Goal: Task Accomplishment & Management: Manage account settings

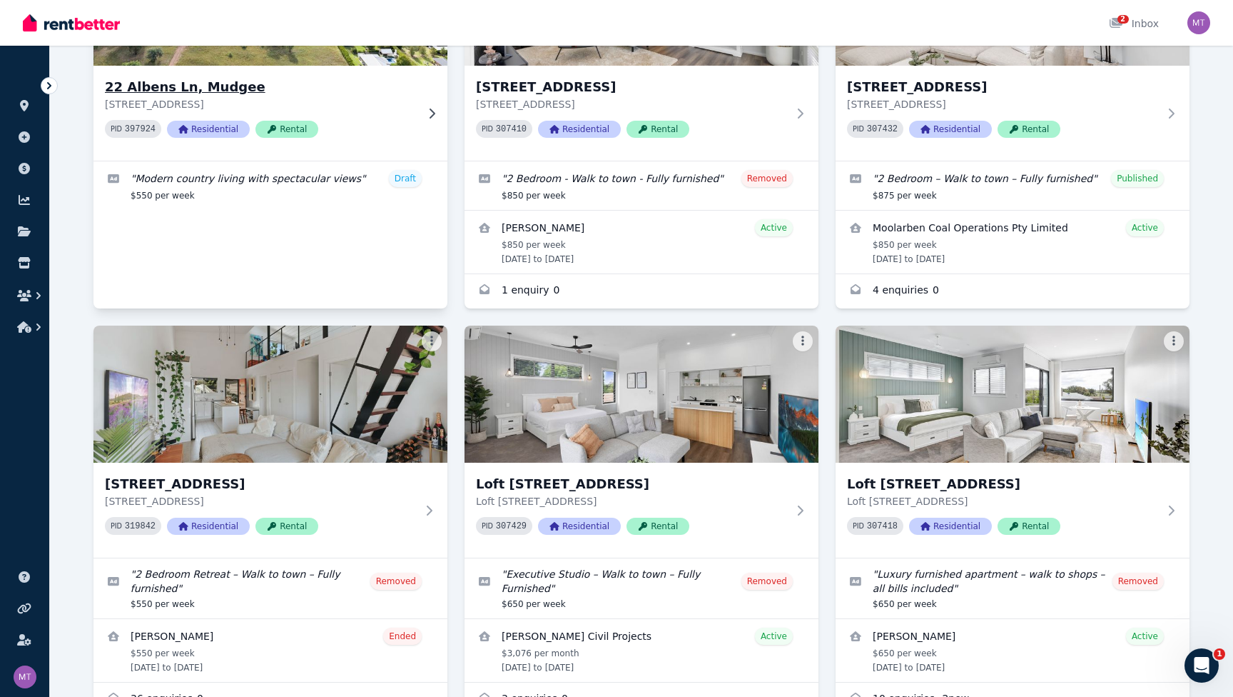
click at [291, 77] on h3 "22 Albens Ln, Mudgee" at bounding box center [260, 87] width 311 height 20
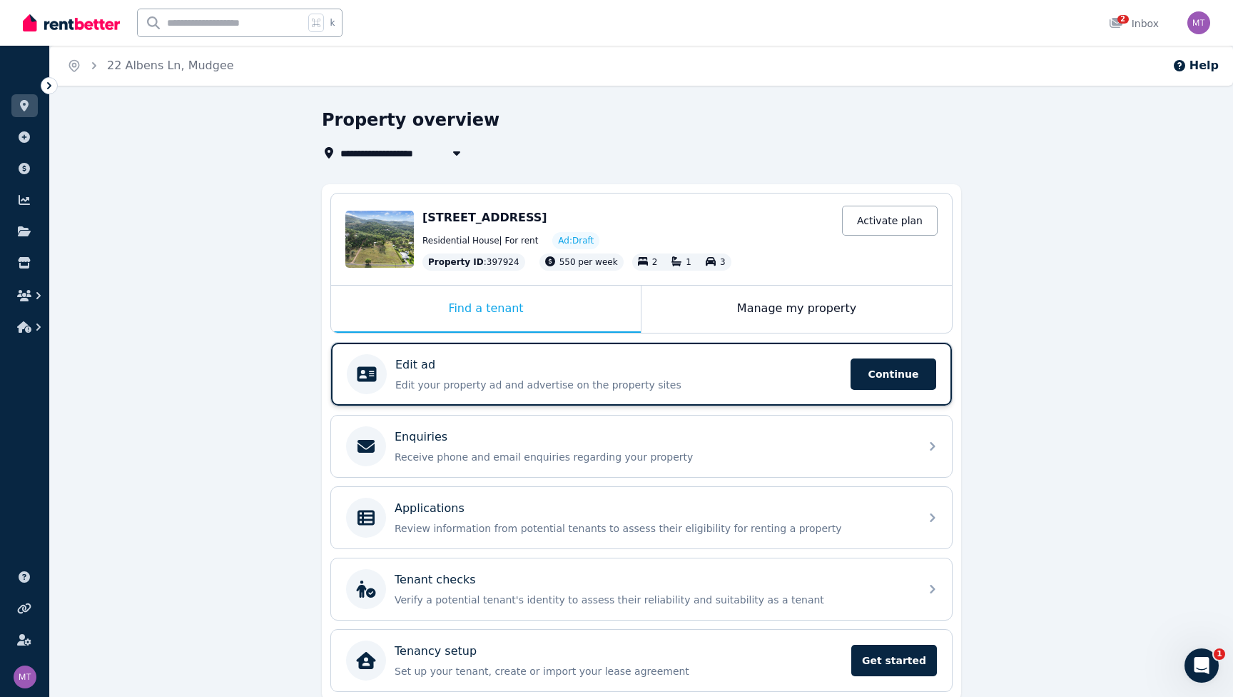
click at [757, 383] on p "Edit your property ad and advertise on the property sites" at bounding box center [618, 385] width 447 height 14
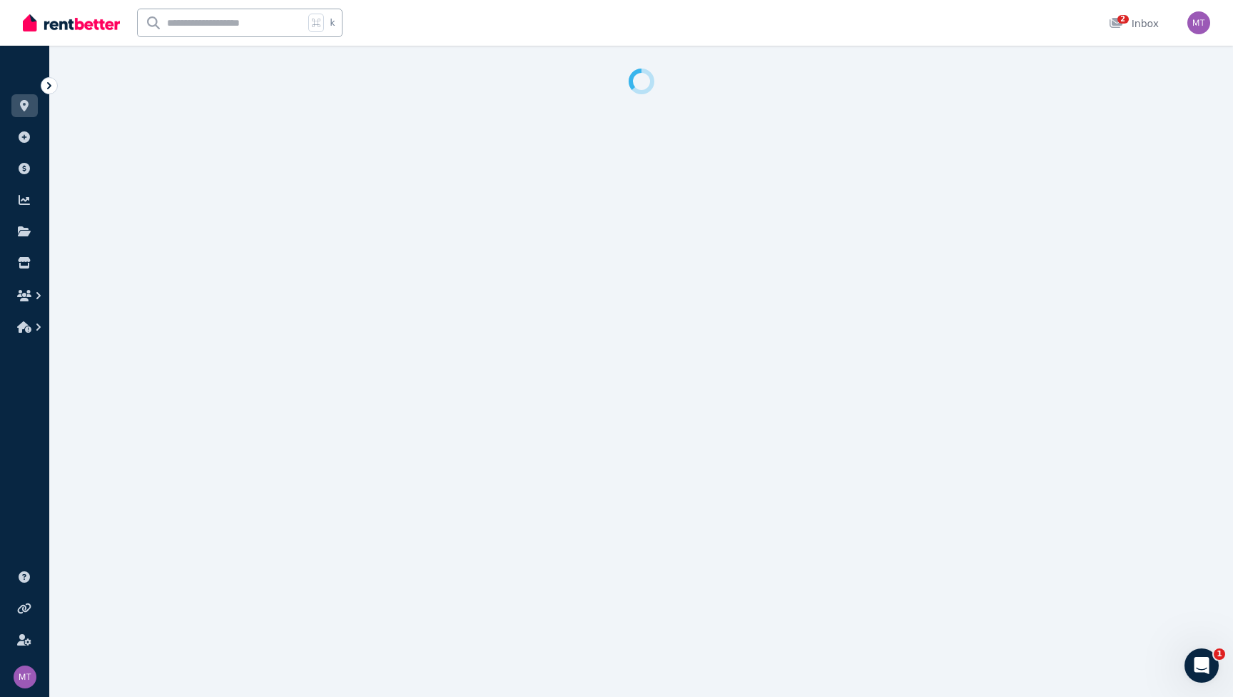
select select "***"
select select "**********"
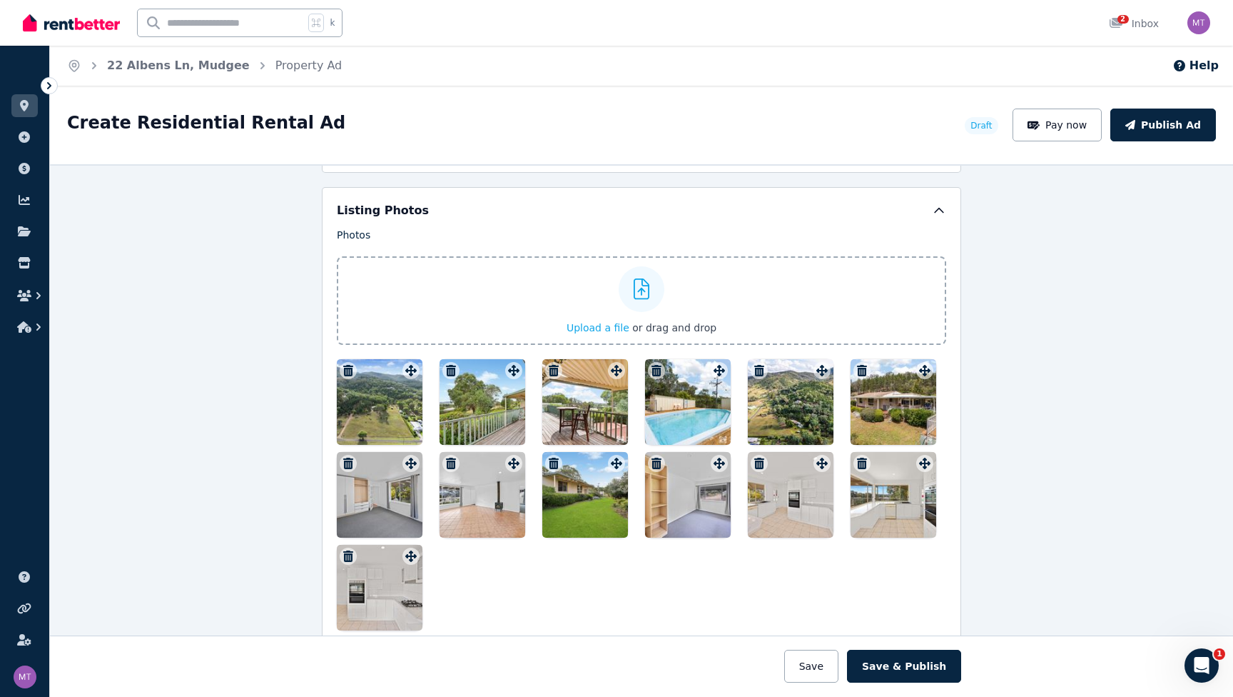
scroll to position [1685, 0]
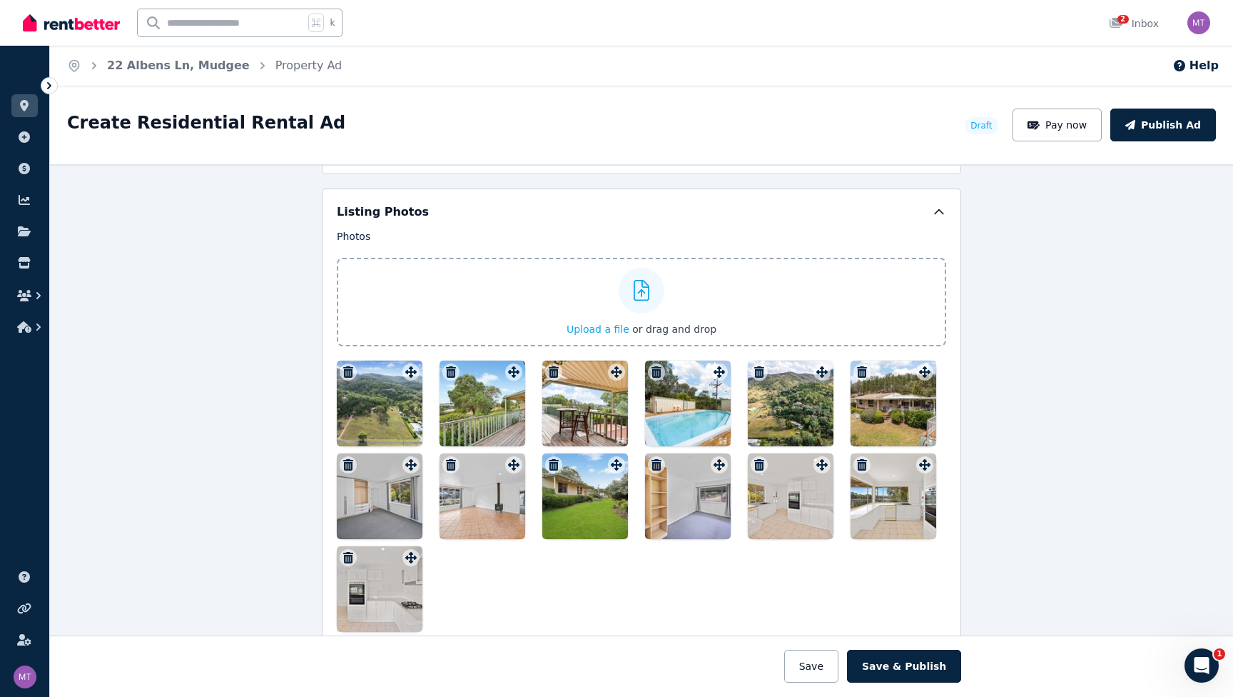
click at [610, 324] on span "Upload a file" at bounding box center [598, 328] width 63 height 11
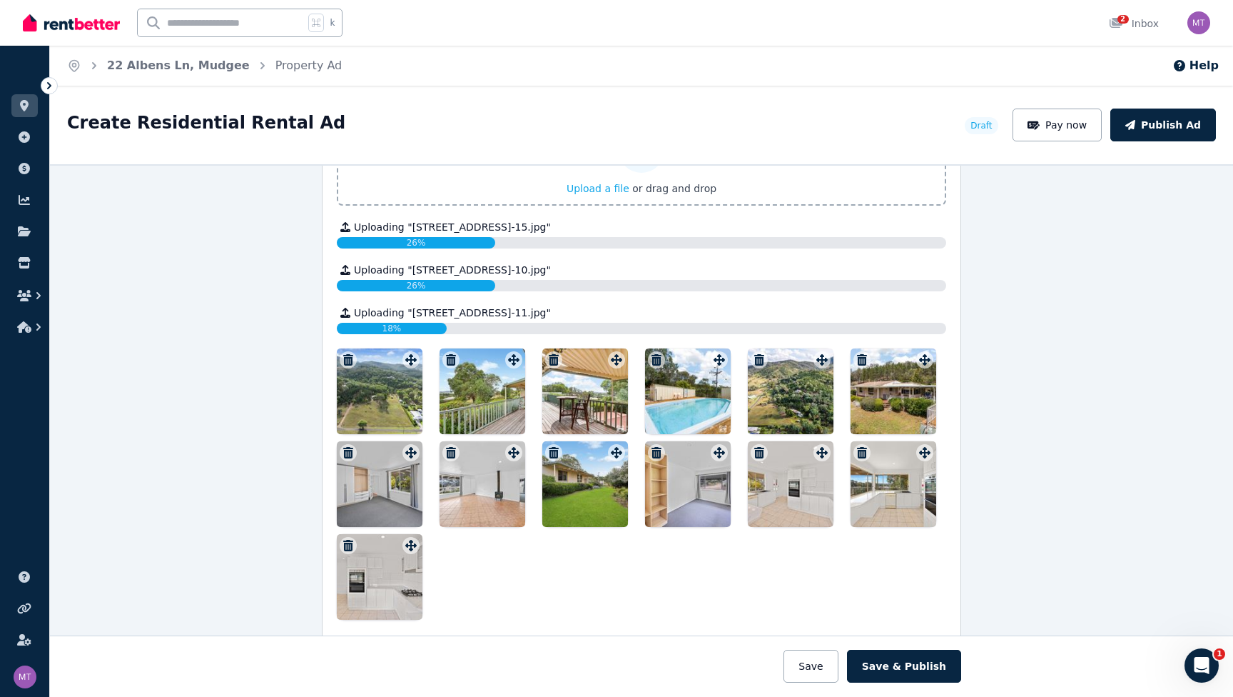
scroll to position [1836, 0]
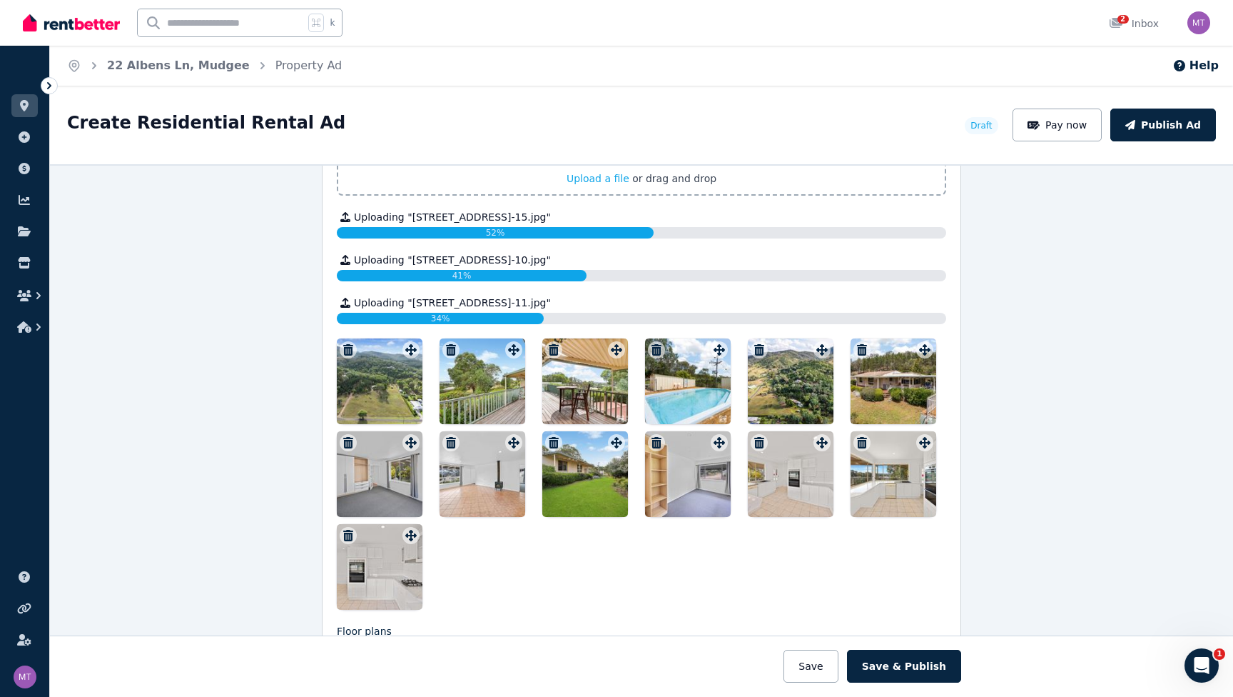
click at [660, 438] on icon "button" at bounding box center [657, 442] width 10 height 11
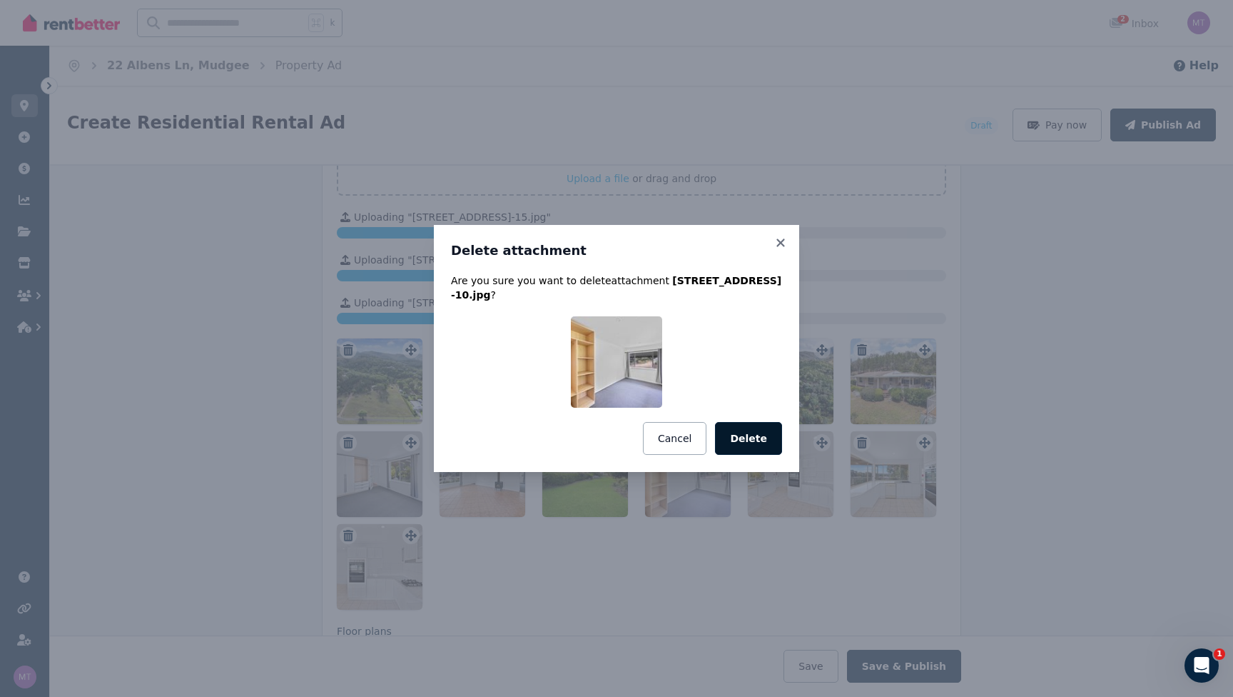
click at [745, 436] on button "Delete" at bounding box center [748, 438] width 67 height 33
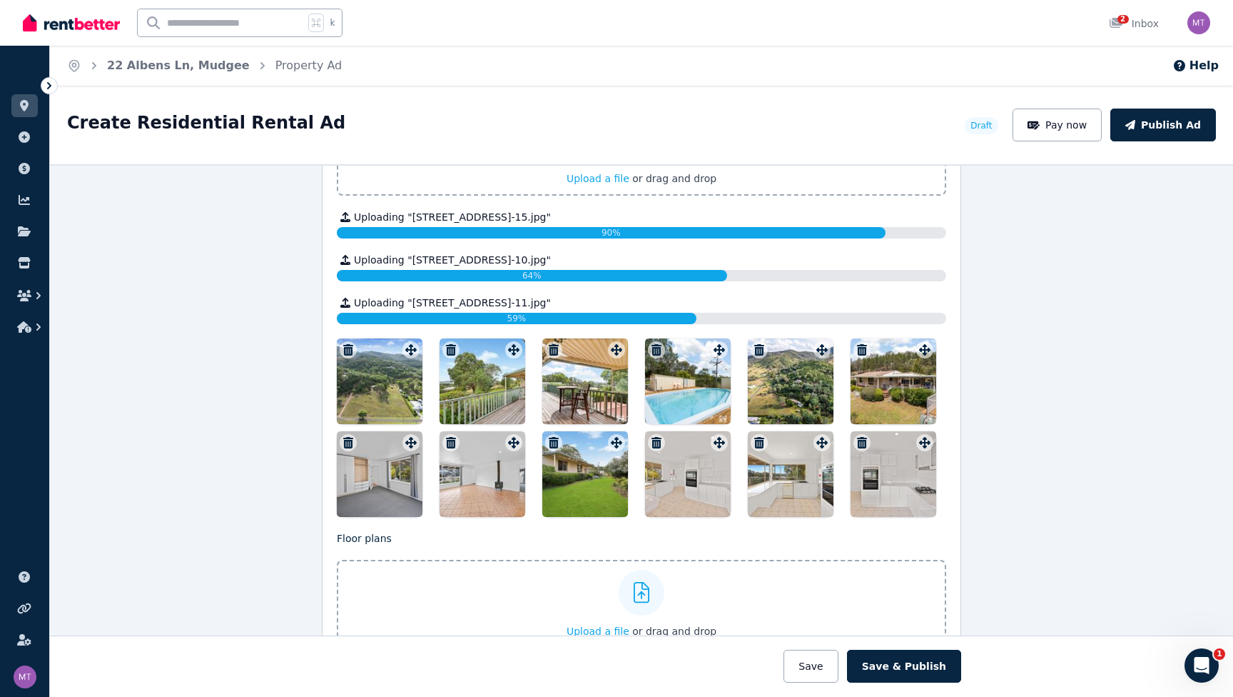
click at [447, 440] on icon "button" at bounding box center [451, 442] width 10 height 11
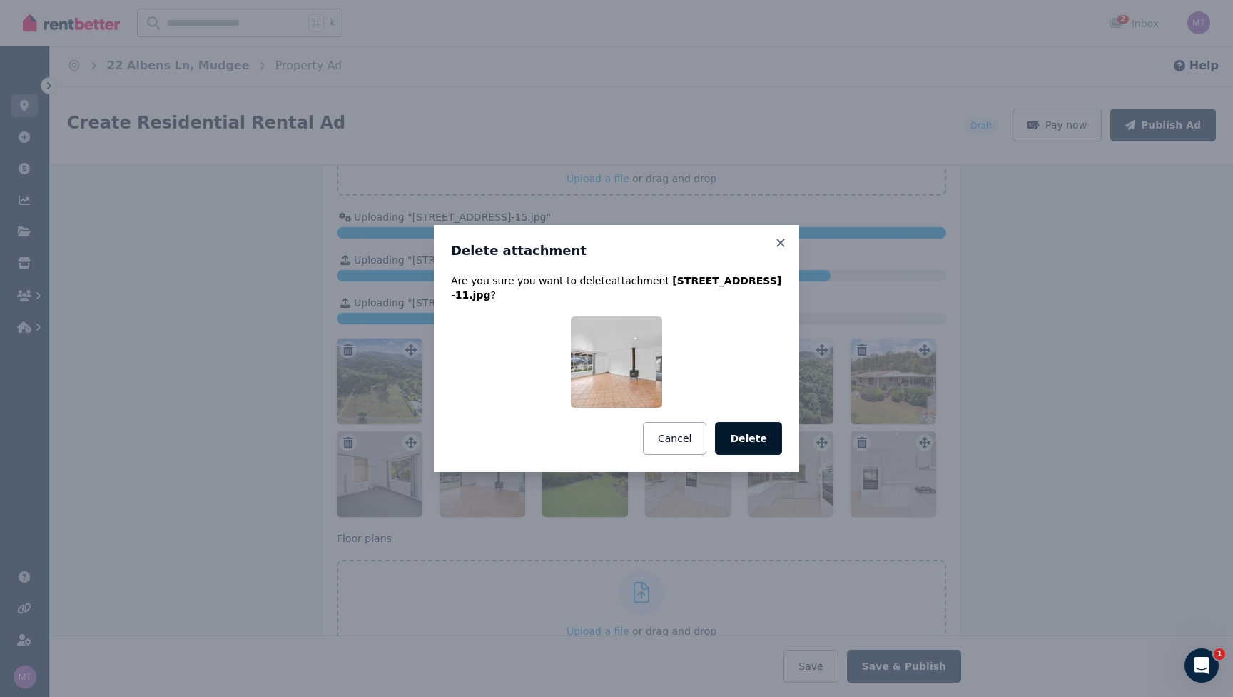
click at [777, 422] on button "Delete" at bounding box center [748, 438] width 67 height 33
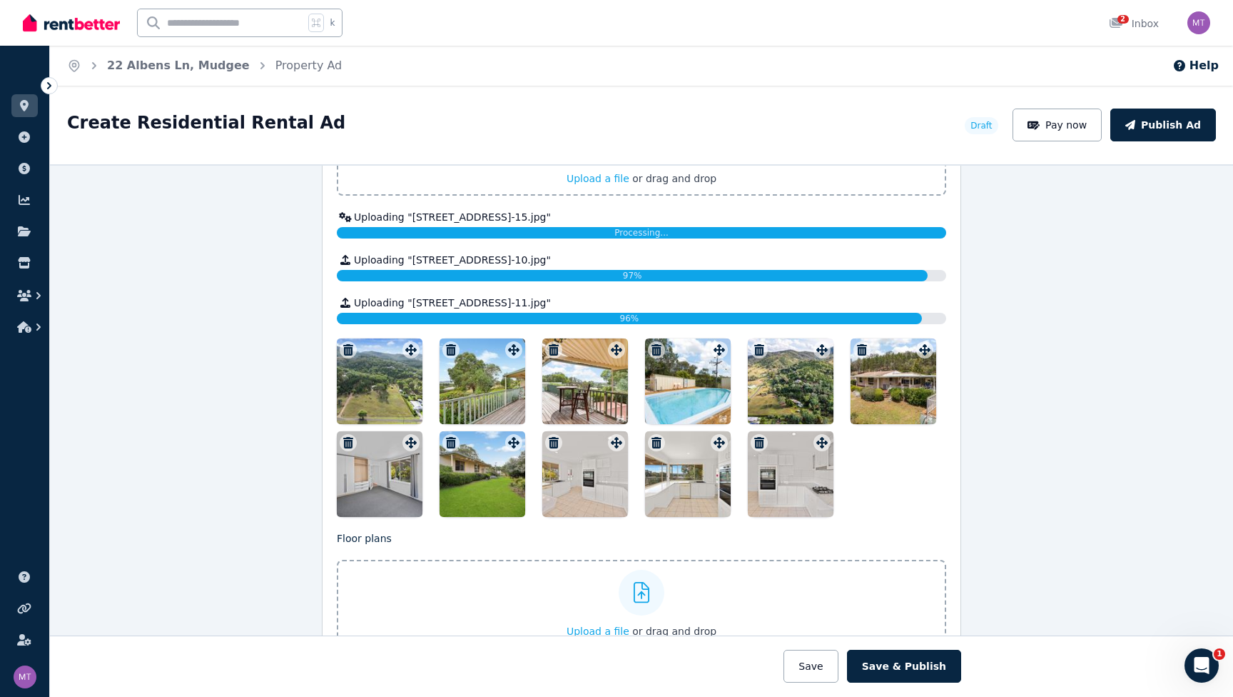
click at [345, 440] on icon "button" at bounding box center [348, 442] width 10 height 11
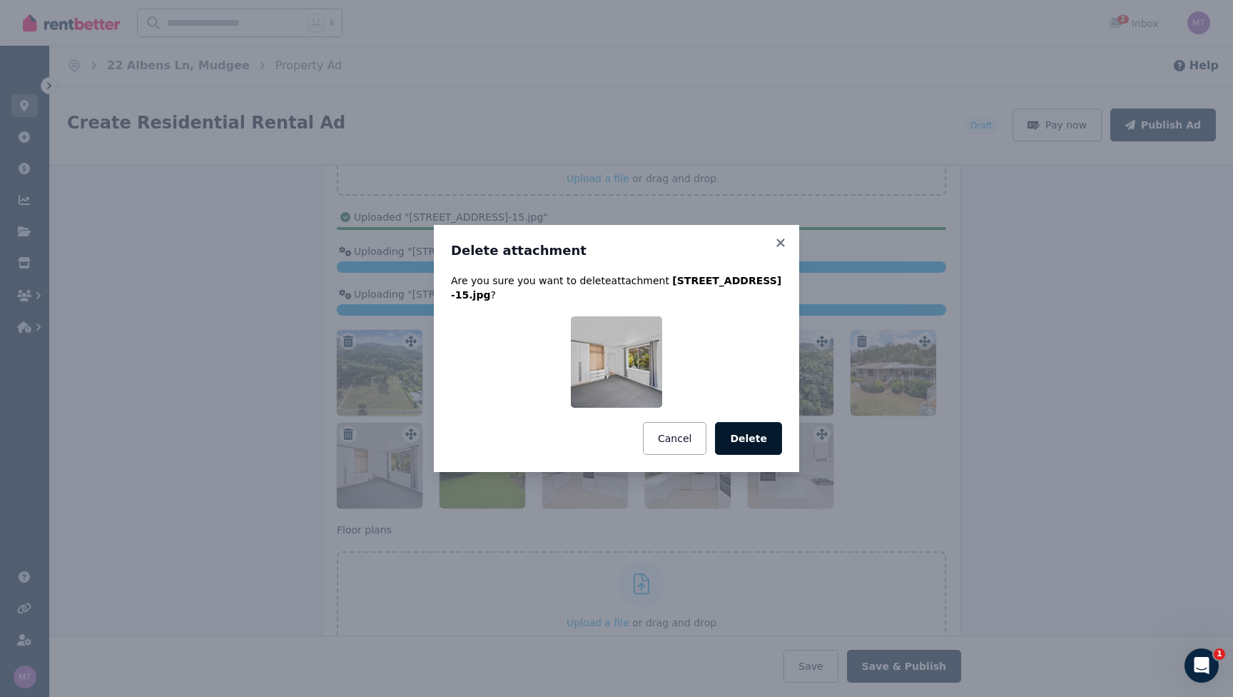
click at [755, 428] on button "Delete" at bounding box center [748, 438] width 67 height 33
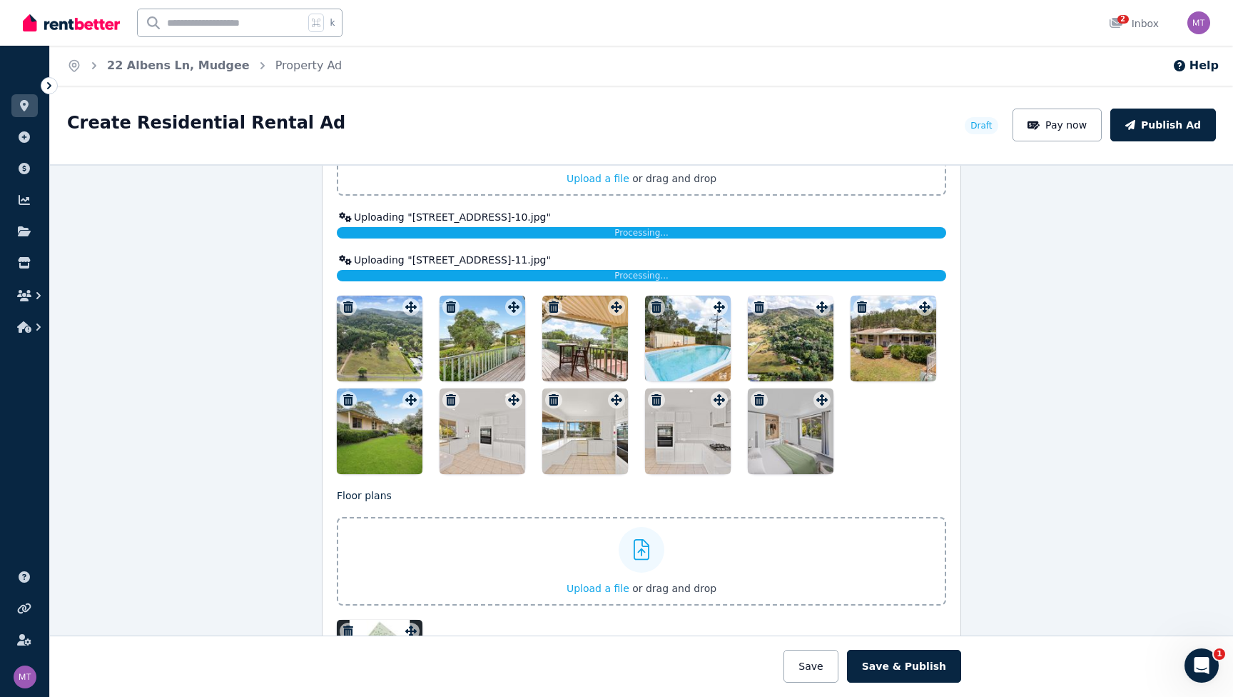
click at [509, 335] on div at bounding box center [483, 339] width 86 height 86
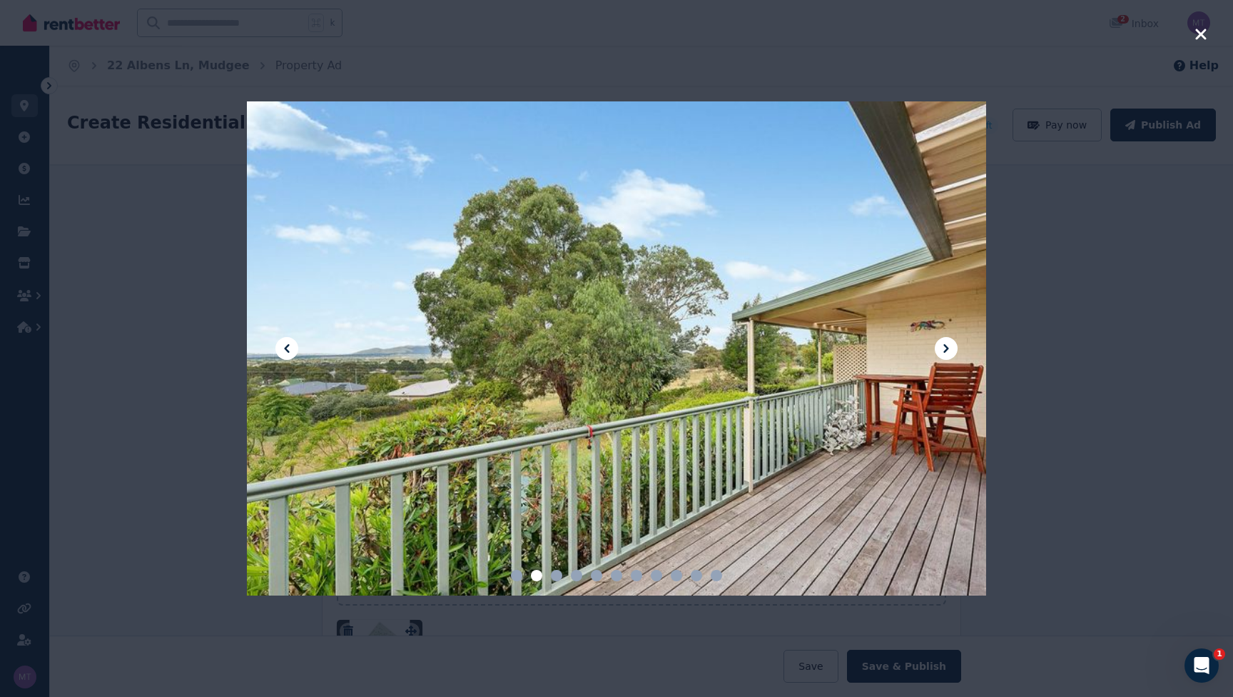
click at [829, 348] on icon at bounding box center [946, 348] width 17 height 17
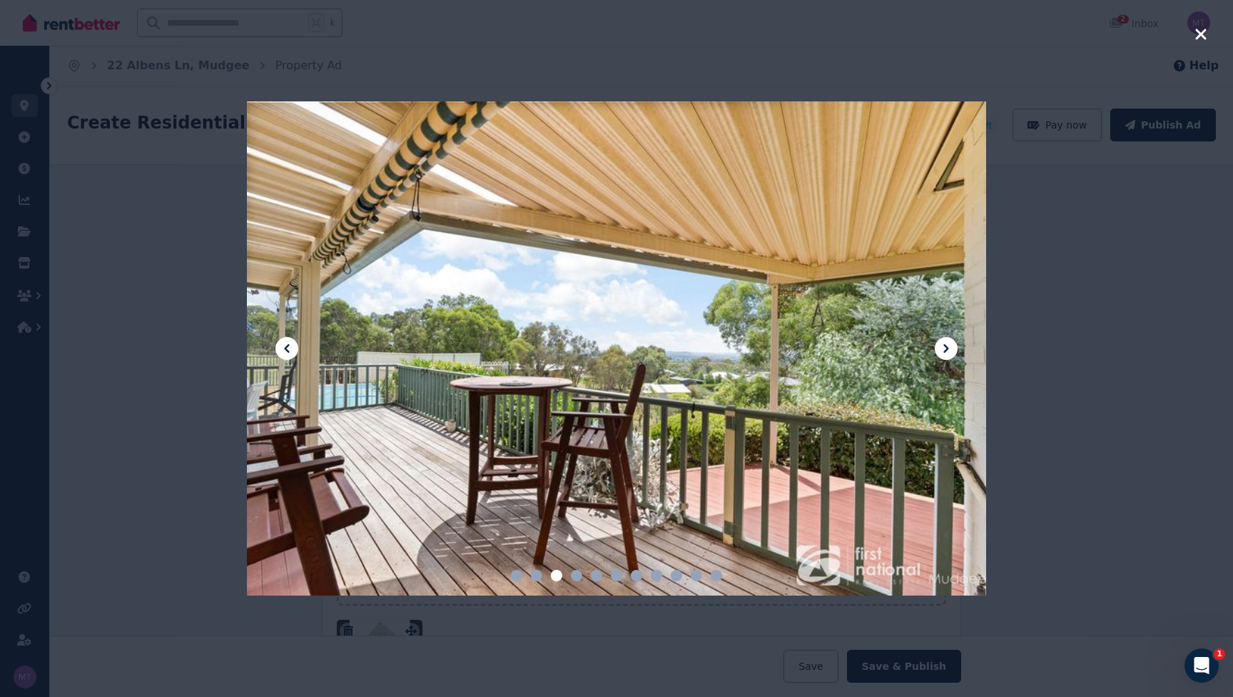
click at [287, 343] on icon at bounding box center [286, 348] width 17 height 17
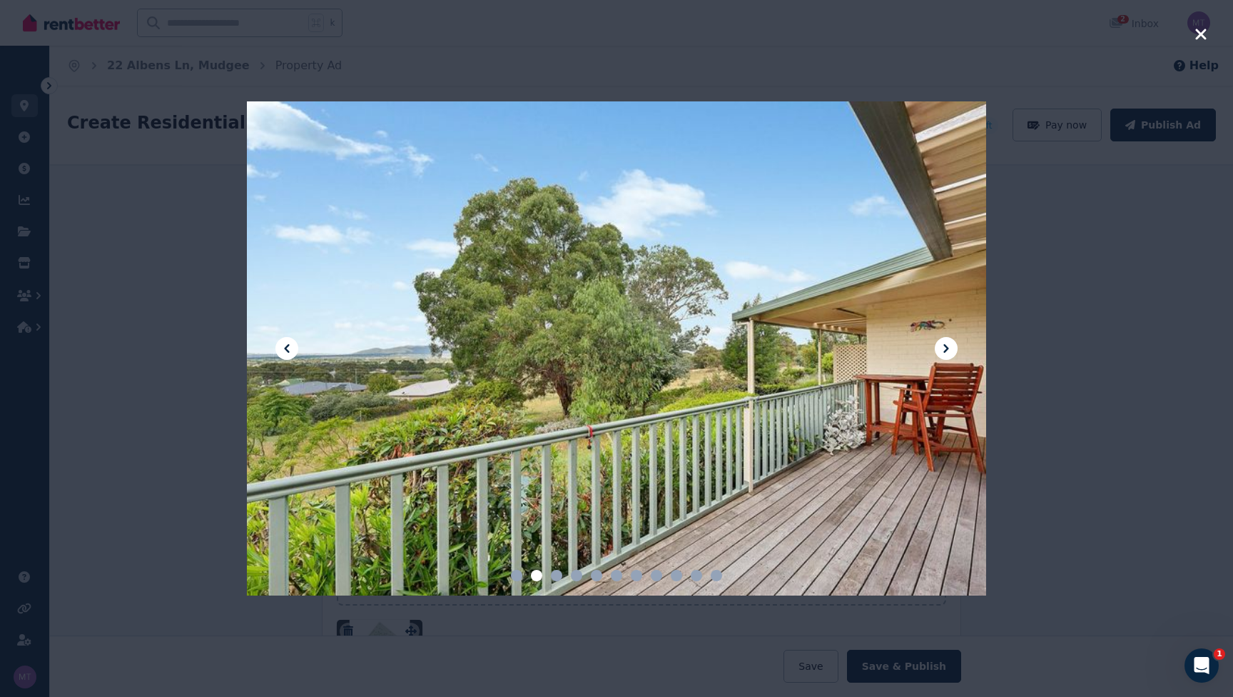
click at [829, 350] on button at bounding box center [946, 348] width 23 height 23
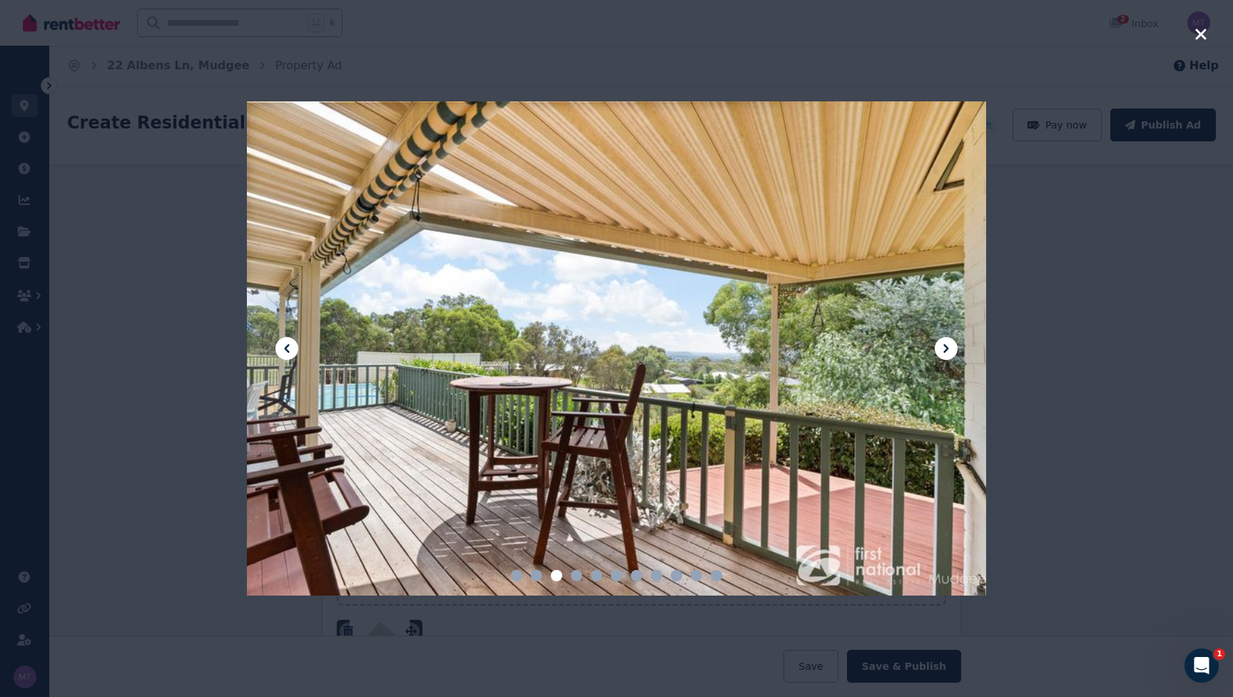
click at [829, 350] on button at bounding box center [946, 348] width 23 height 23
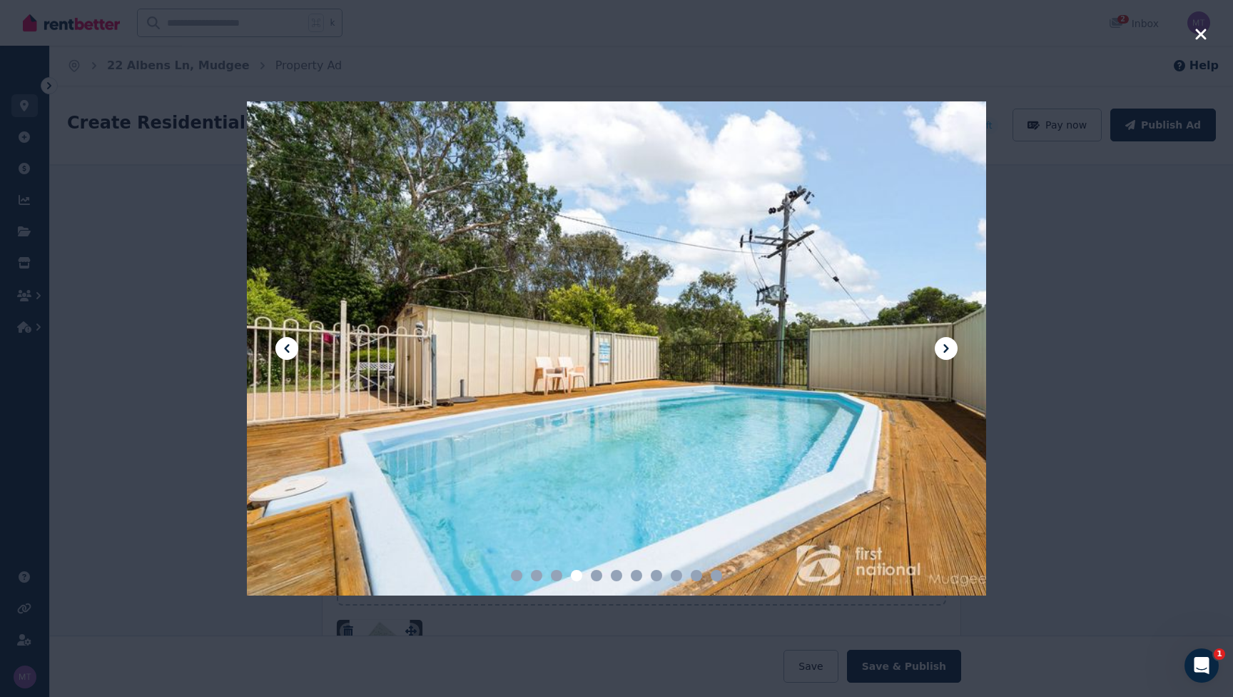
click at [829, 31] on div at bounding box center [616, 348] width 1233 height 697
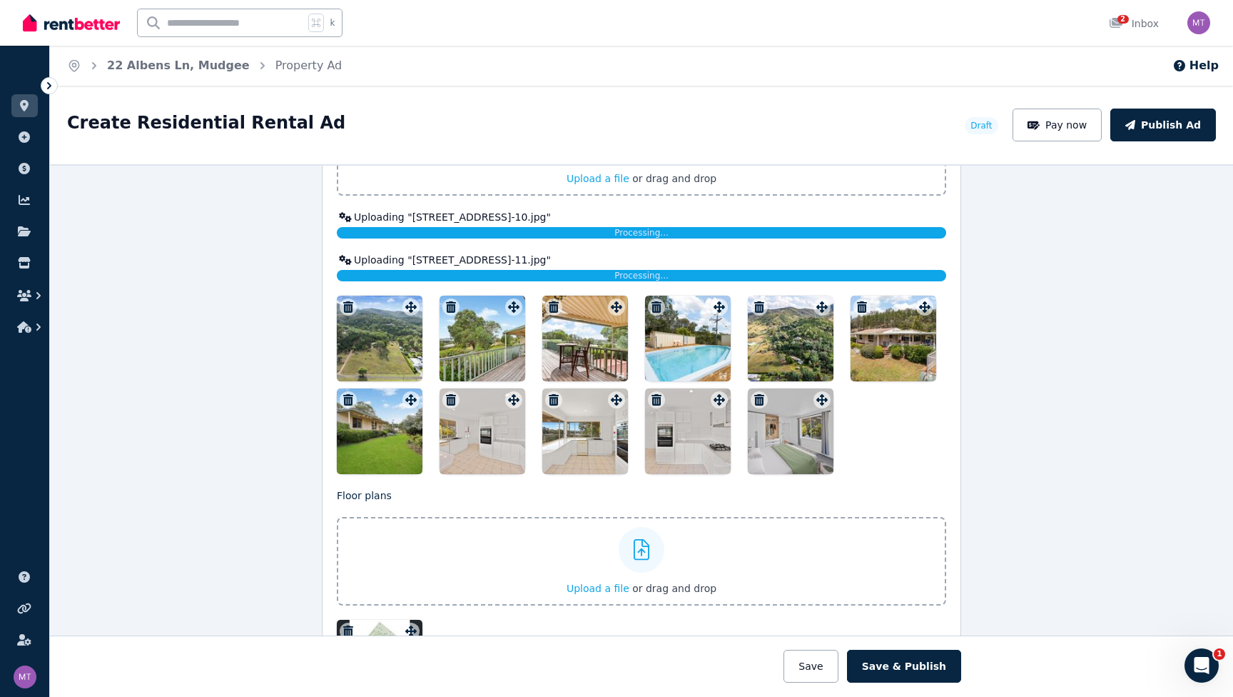
scroll to position [1815, 0]
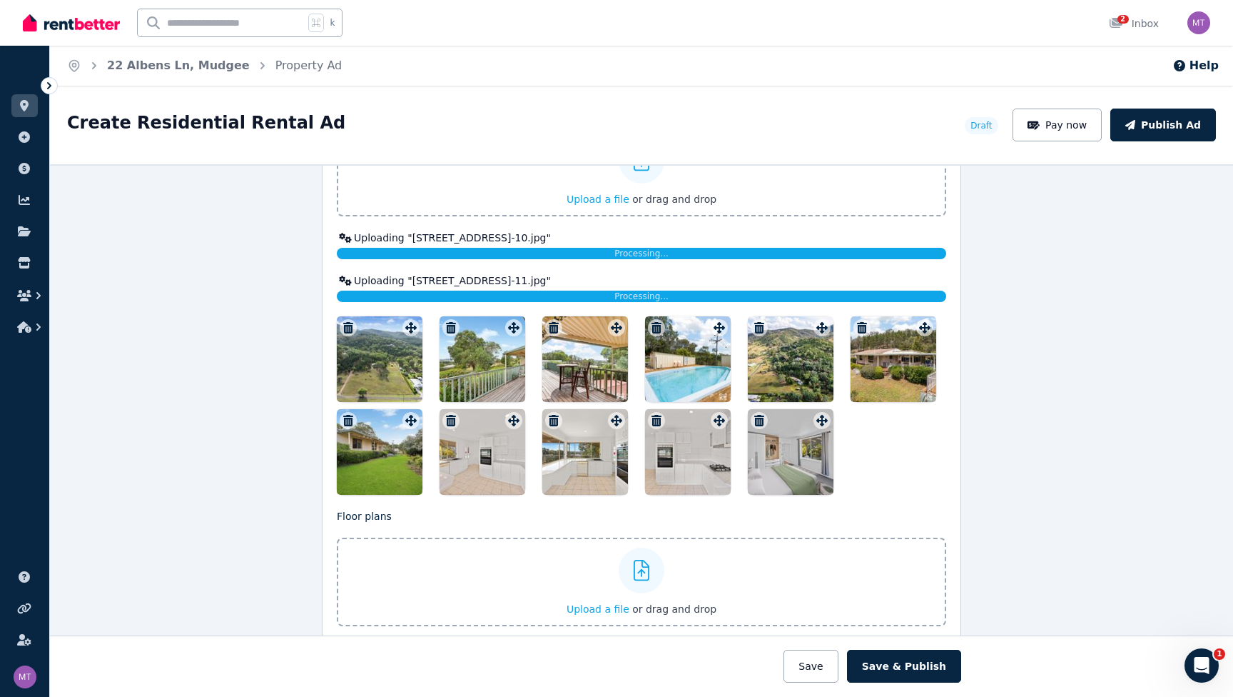
click at [645, 480] on div at bounding box center [688, 452] width 86 height 86
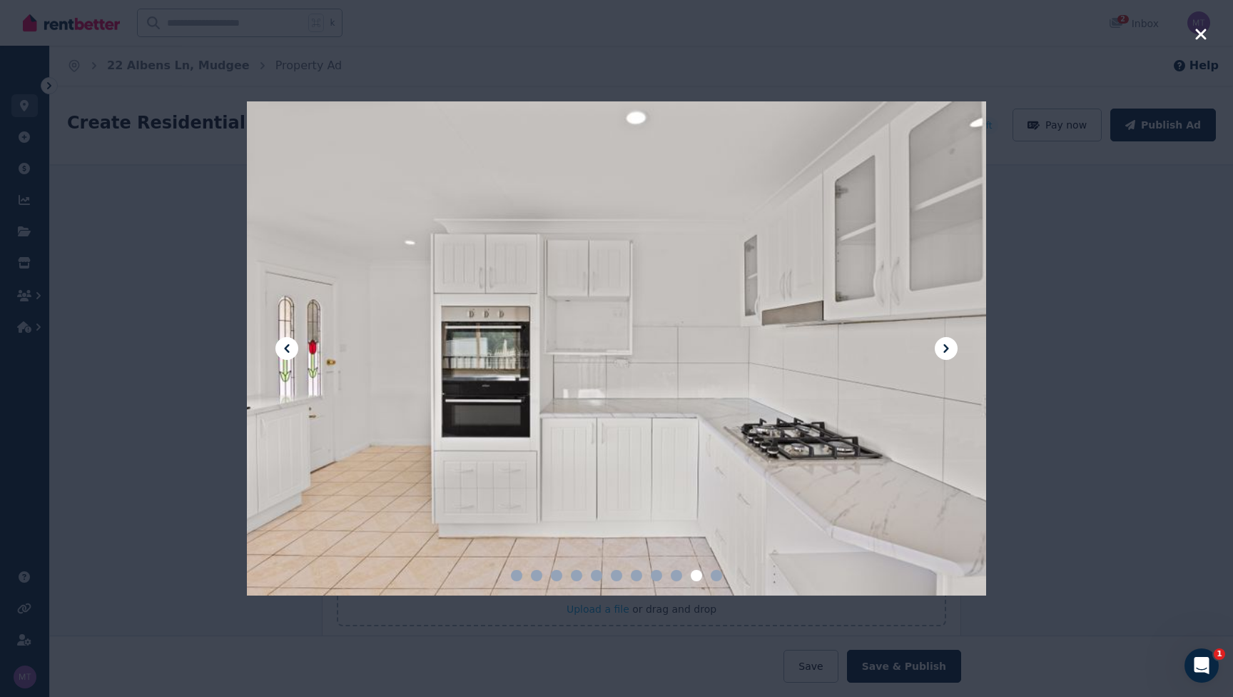
click at [829, 345] on icon at bounding box center [946, 348] width 17 height 17
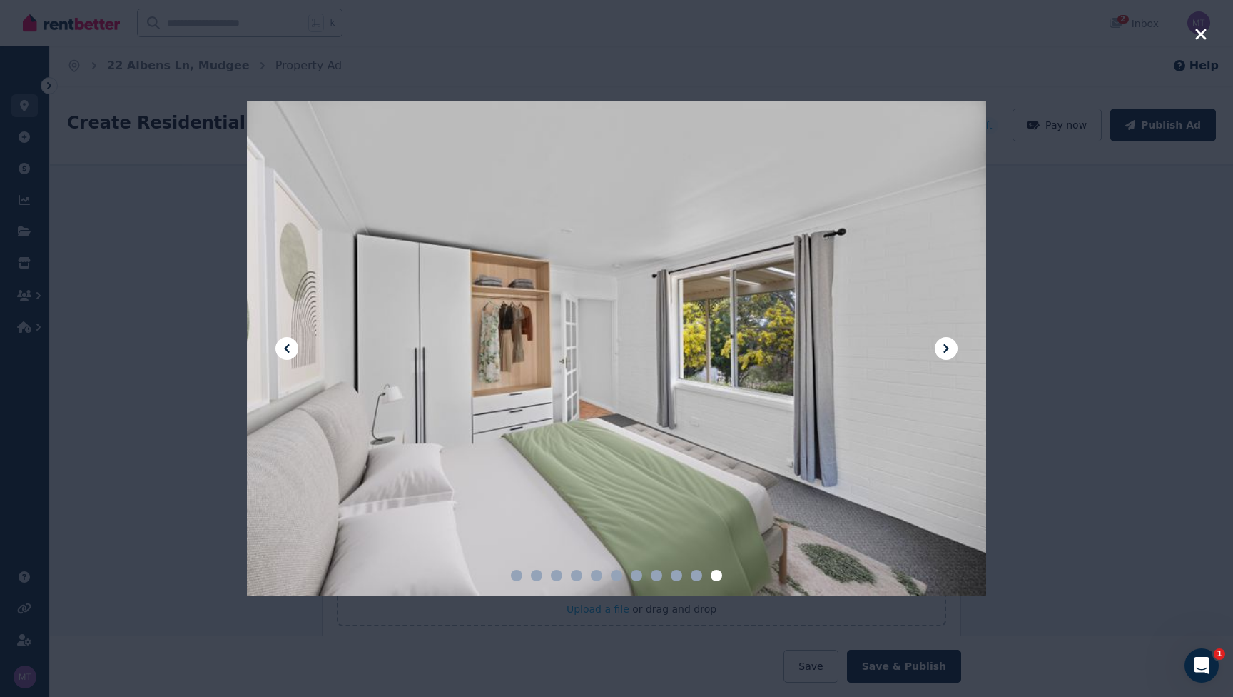
click at [829, 345] on icon at bounding box center [946, 348] width 17 height 17
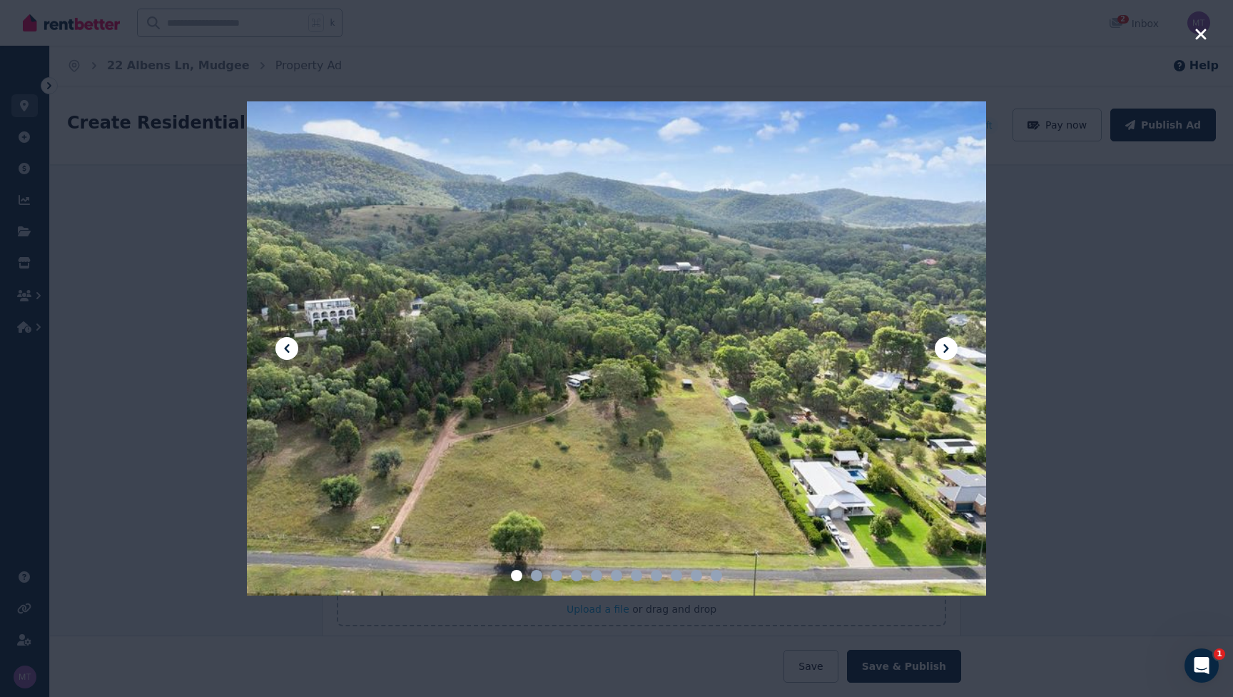
click at [829, 345] on icon at bounding box center [946, 348] width 17 height 17
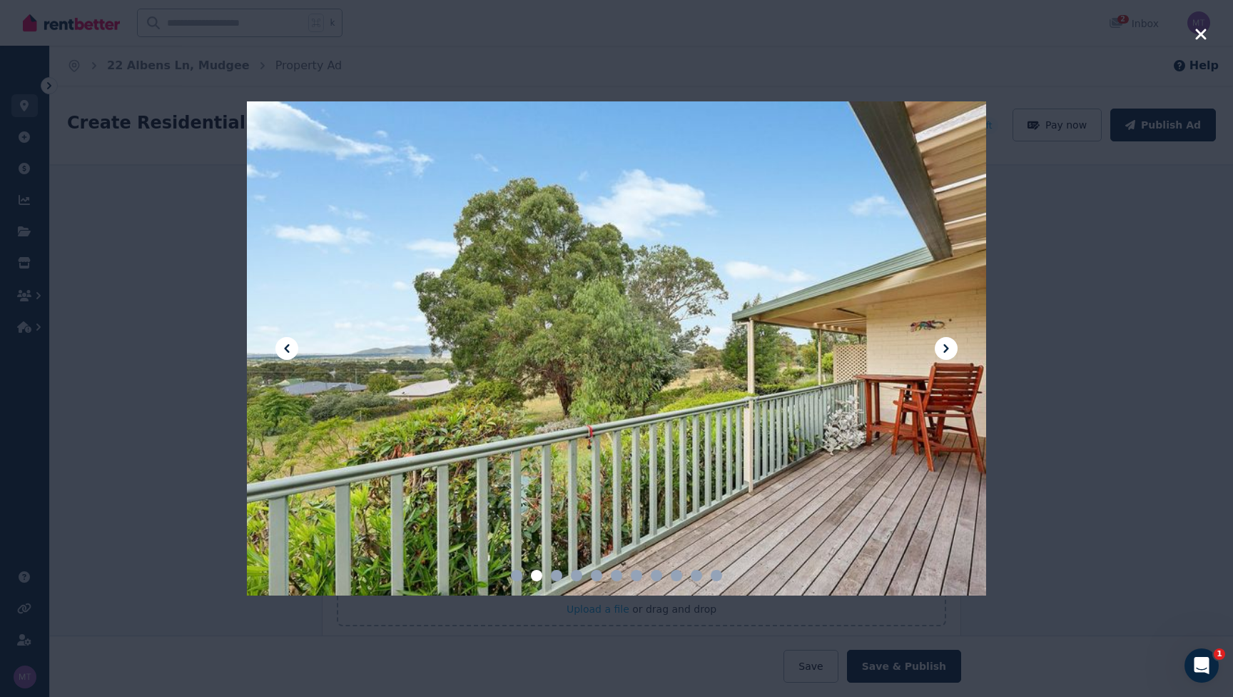
click at [829, 345] on icon at bounding box center [946, 348] width 17 height 17
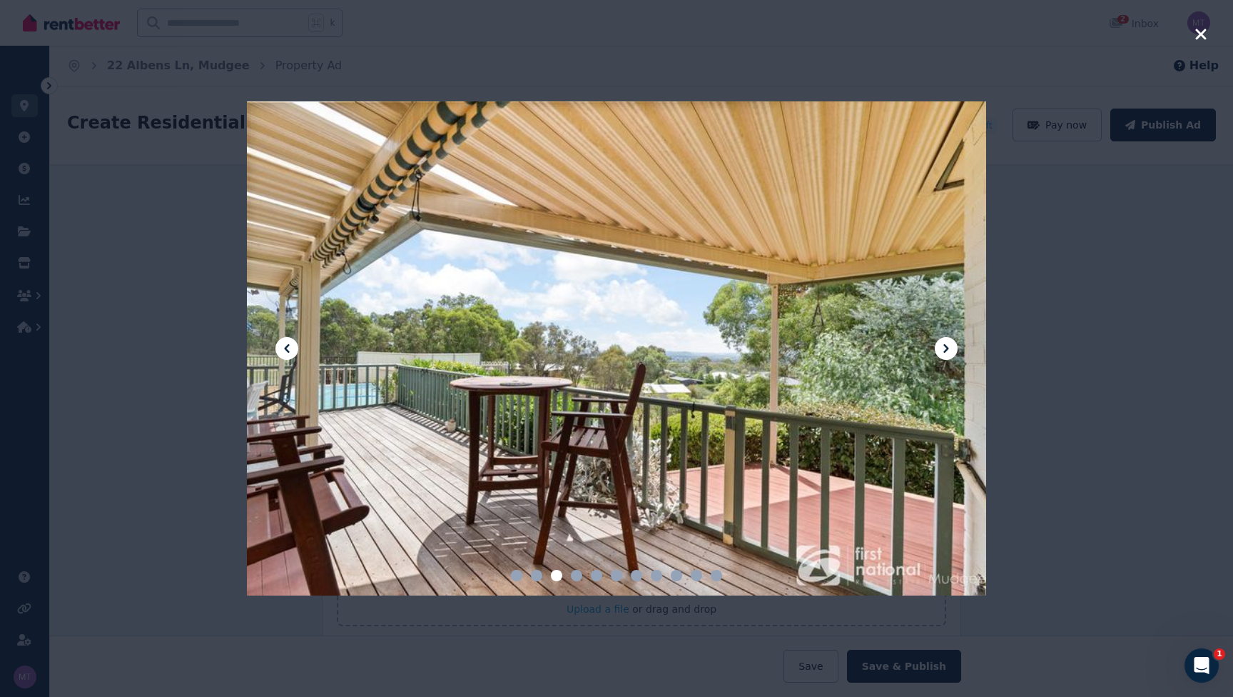
click at [829, 345] on icon at bounding box center [946, 348] width 17 height 17
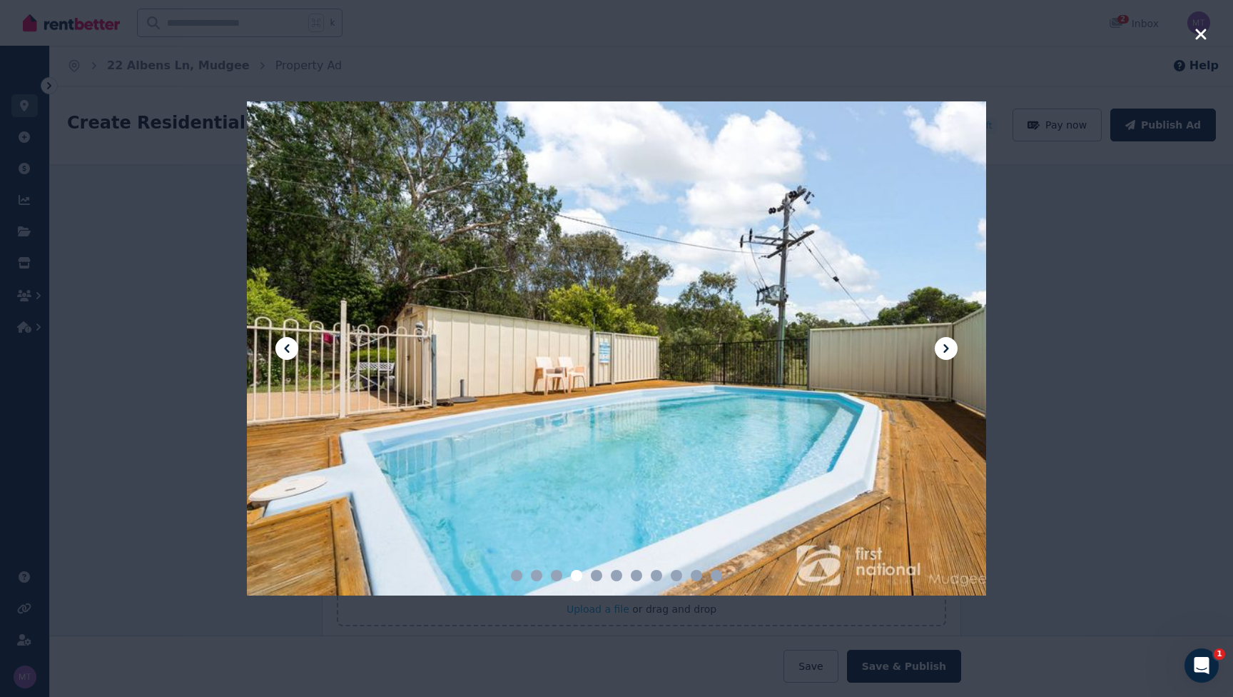
click at [829, 31] on icon "button" at bounding box center [1201, 34] width 11 height 11
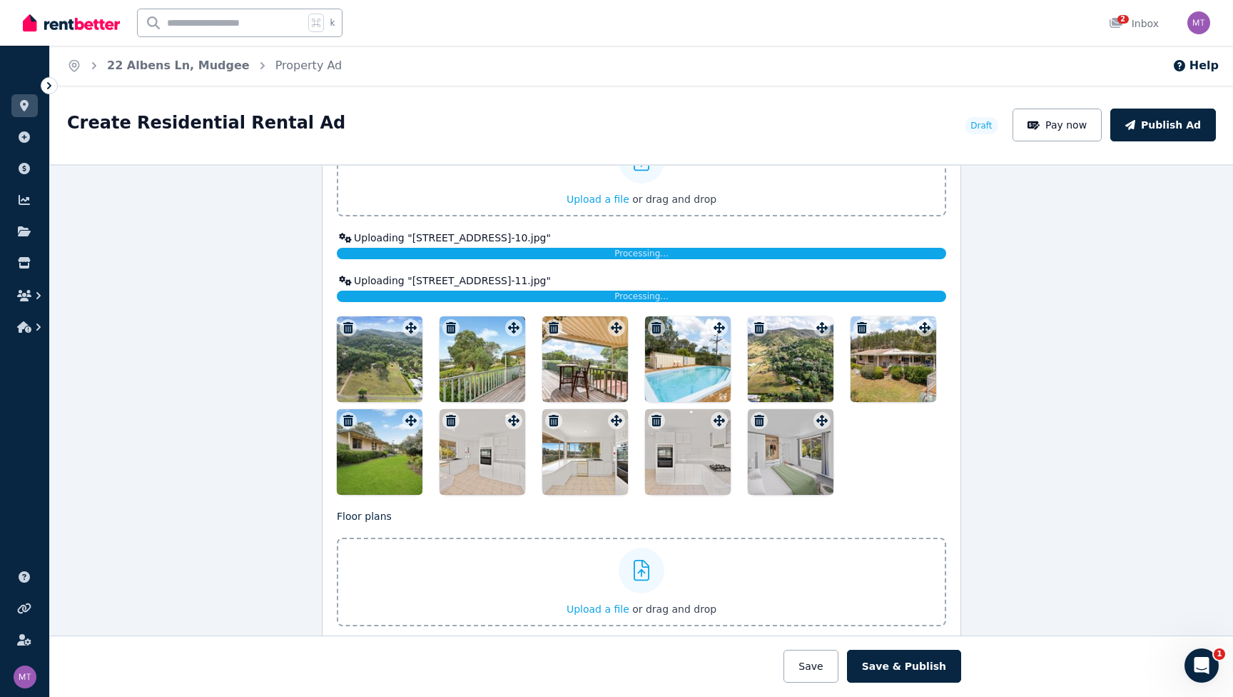
drag, startPoint x: 790, startPoint y: 460, endPoint x: 452, endPoint y: 368, distance: 350.5
click at [450, 367] on div at bounding box center [642, 405] width 610 height 178
click at [829, 456] on div at bounding box center [642, 405] width 610 height 178
click at [829, 662] on button "Save" at bounding box center [811, 666] width 54 height 33
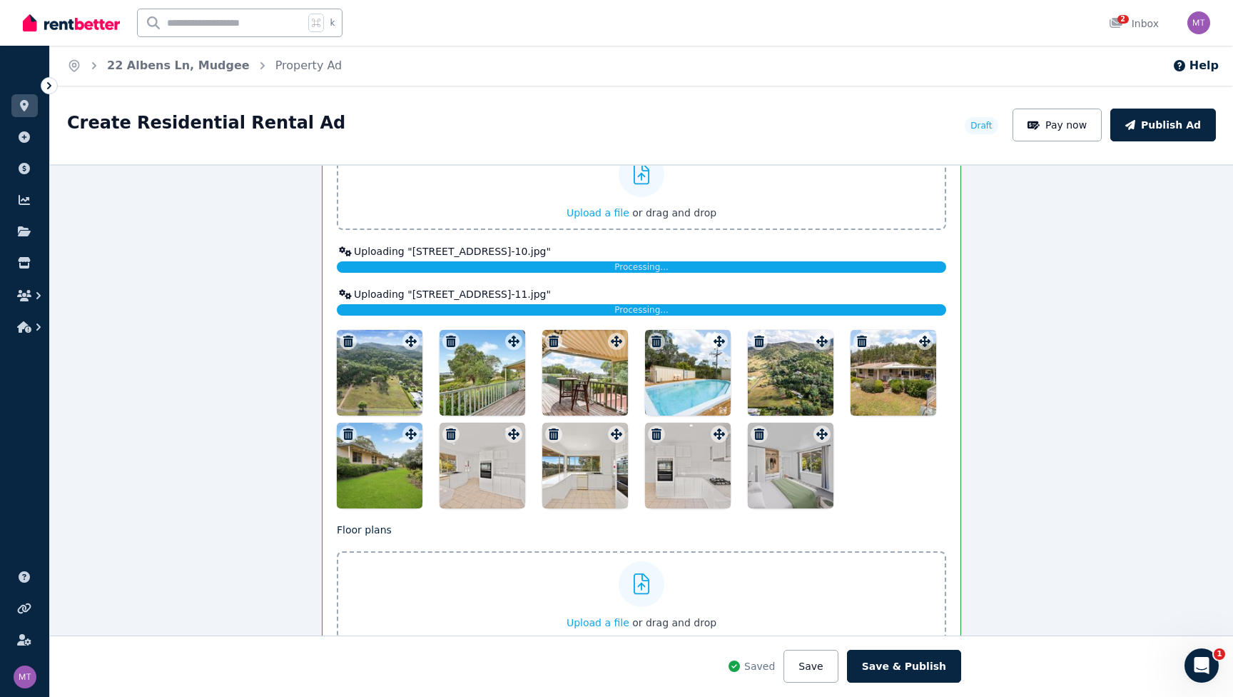
scroll to position [1750, 0]
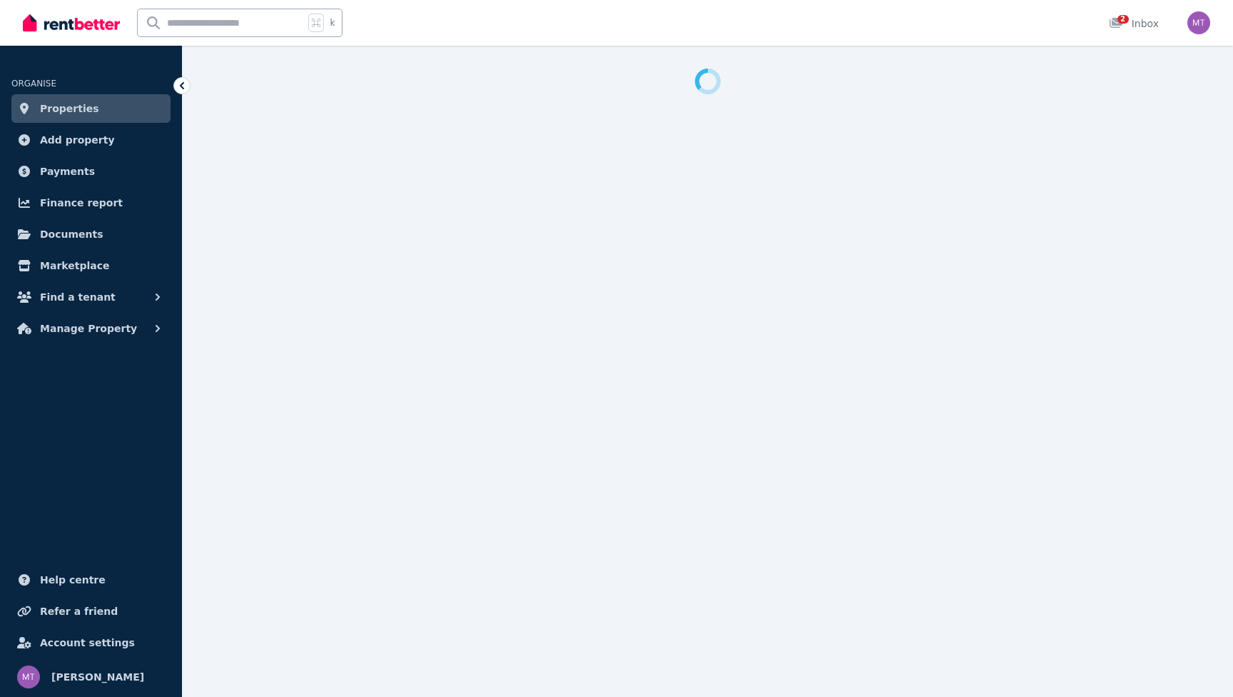
select select "***"
select select "**********"
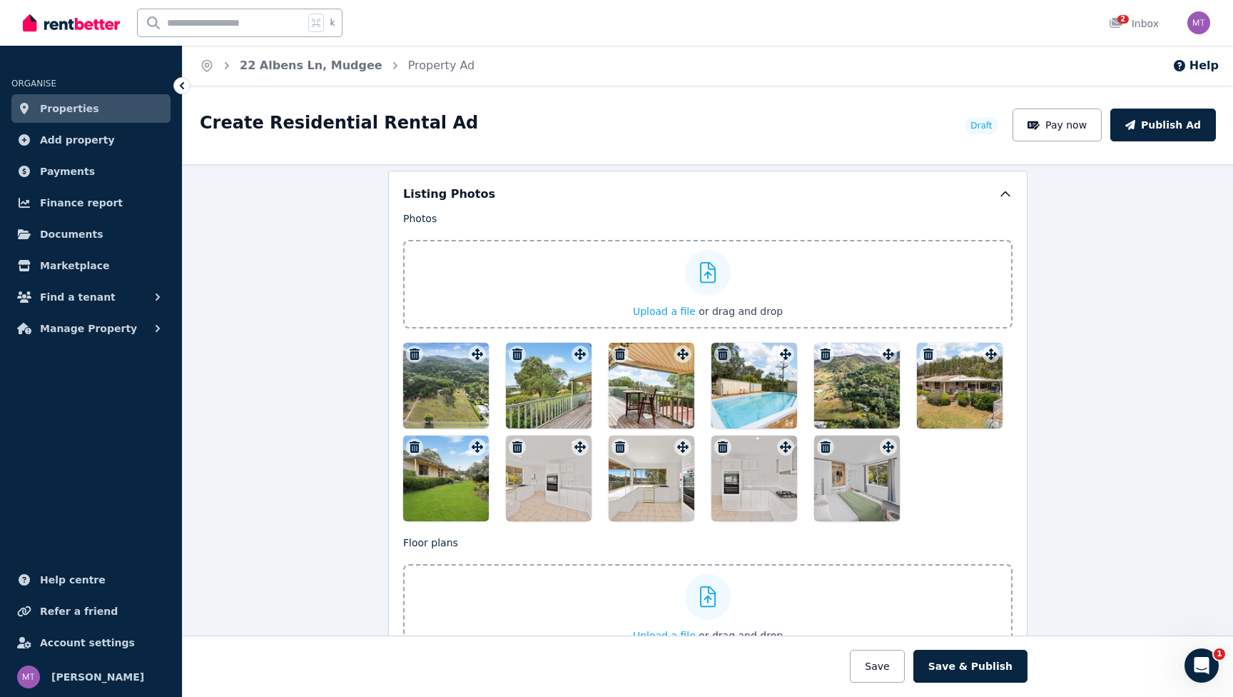
scroll to position [1714, 0]
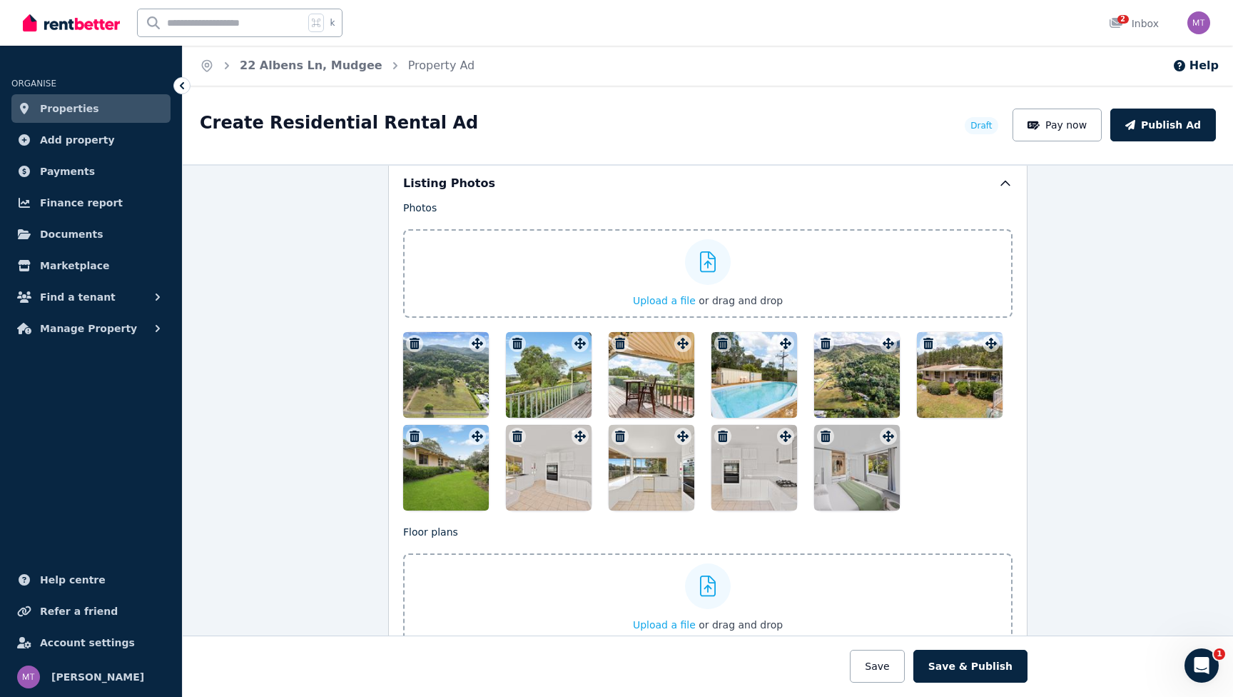
click at [672, 296] on span "Upload a file" at bounding box center [664, 300] width 63 height 11
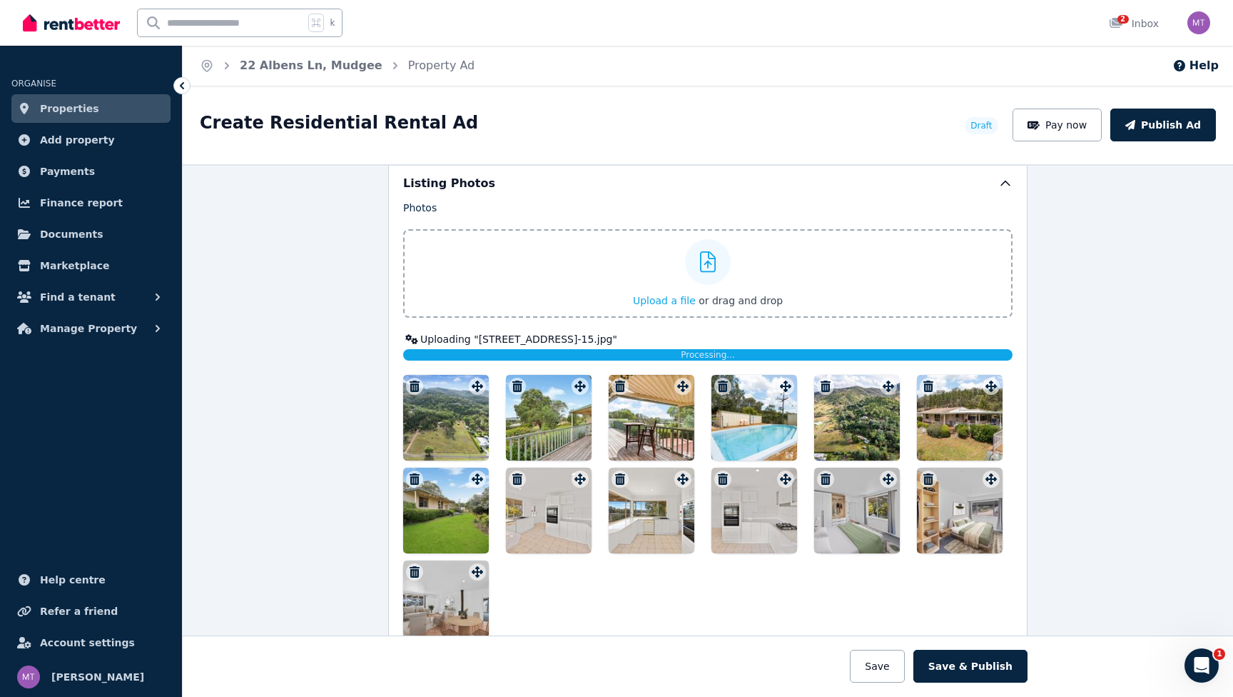
scroll to position [1756, 0]
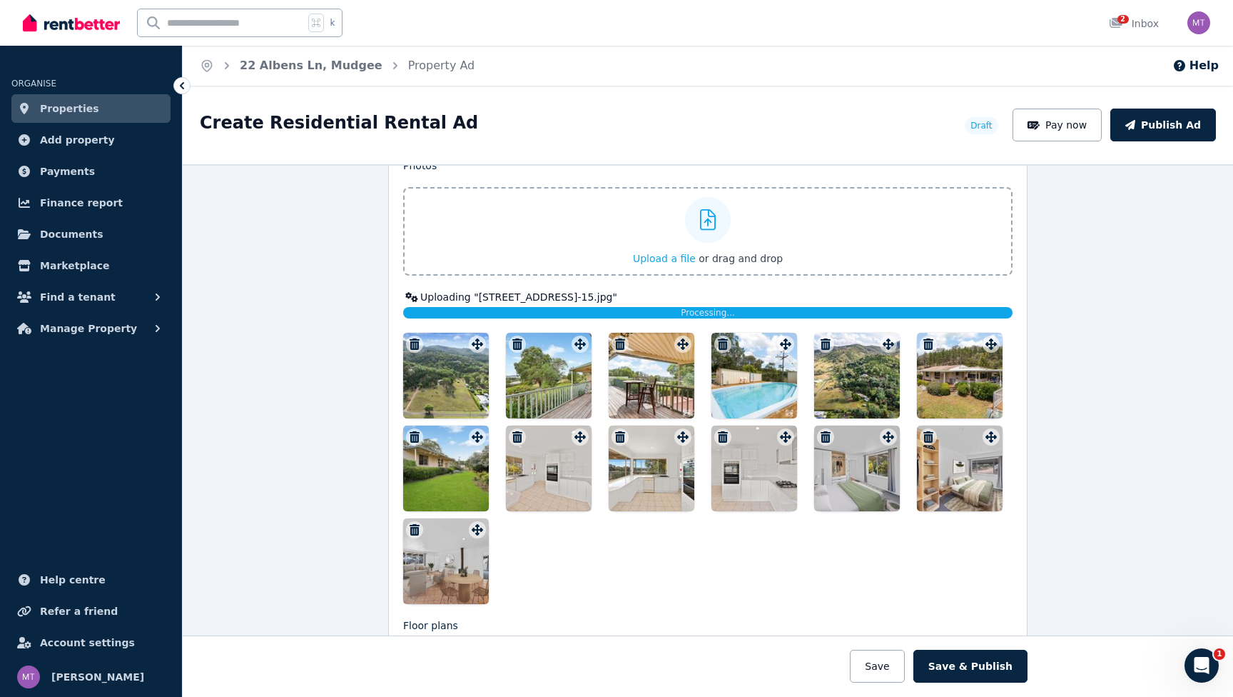
drag, startPoint x: 441, startPoint y: 571, endPoint x: 538, endPoint y: 401, distance: 195.3
click at [538, 400] on div at bounding box center [708, 468] width 610 height 271
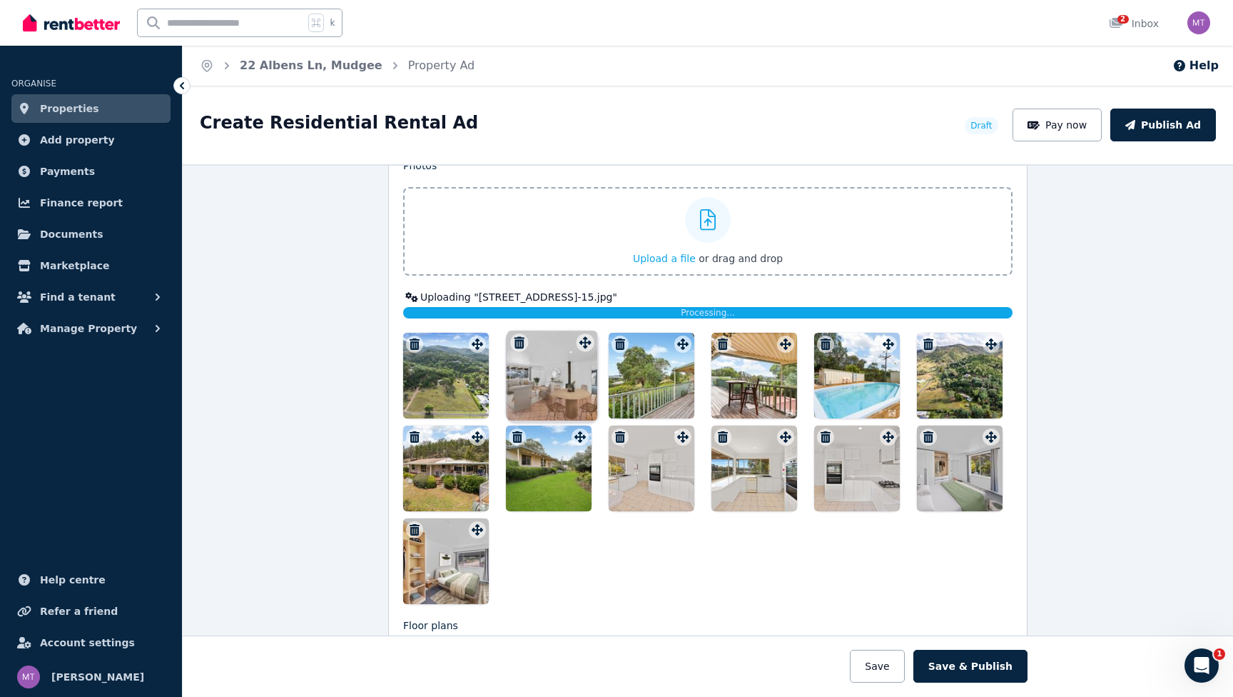
drag, startPoint x: 480, startPoint y: 532, endPoint x: 586, endPoint y: 333, distance: 225.8
click at [586, 333] on div "Photos Upload a file or drag and drop Uploading " [STREET_ADDRESS]-15.jpg " Pro…" at bounding box center [708, 380] width 610 height 445
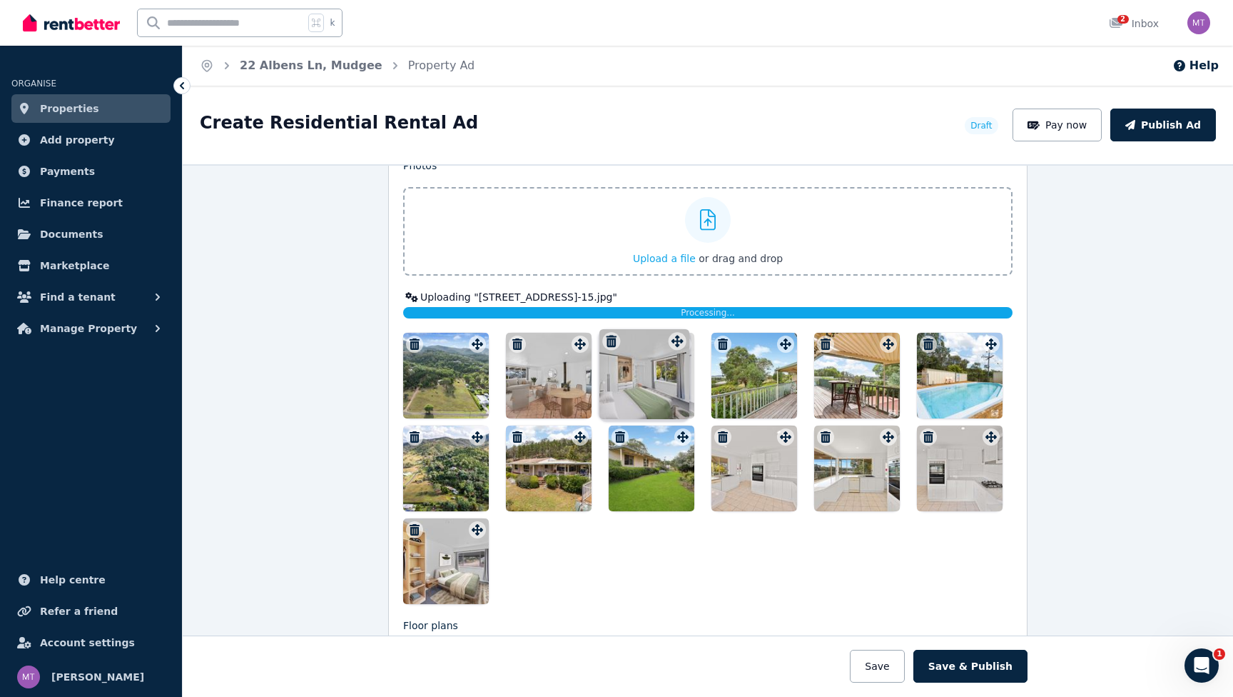
drag, startPoint x: 994, startPoint y: 435, endPoint x: 679, endPoint y: 328, distance: 333.4
click at [679, 328] on div "Photos Upload a file or drag and drop Uploading " [STREET_ADDRESS]-15.jpg " Pro…" at bounding box center [708, 380] width 610 height 445
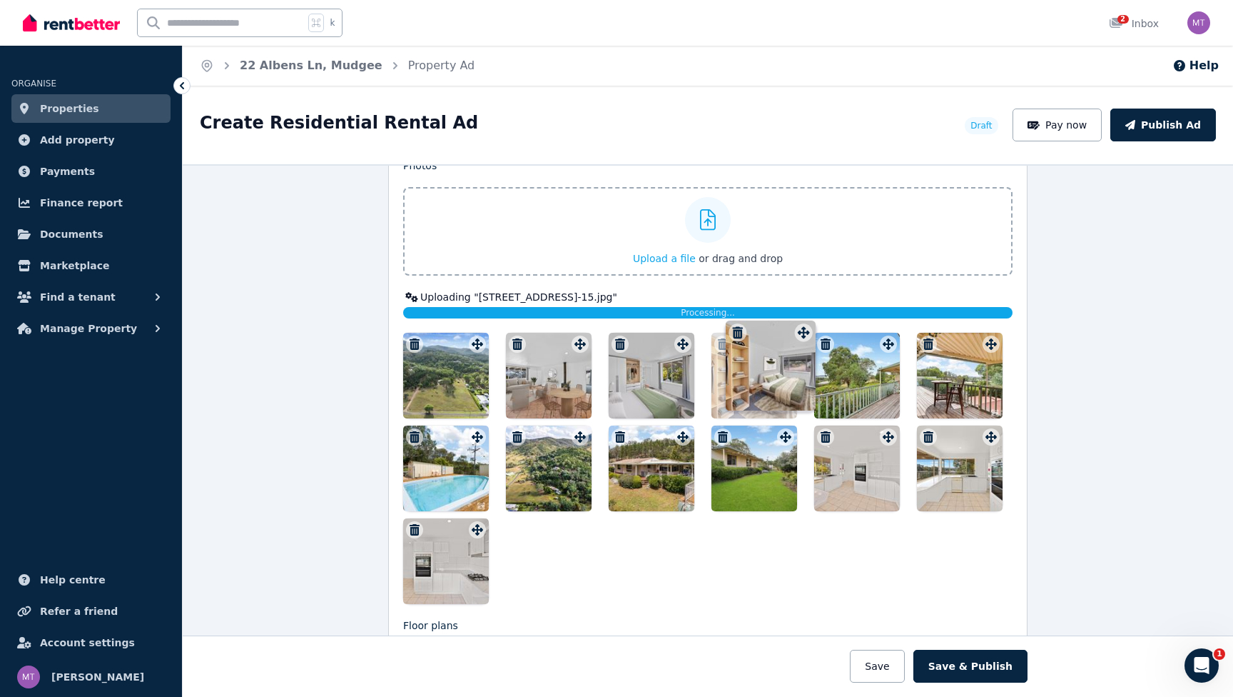
drag, startPoint x: 480, startPoint y: 528, endPoint x: 804, endPoint y: 321, distance: 385.5
click at [804, 321] on div "Photos Upload a file or drag and drop Uploading " [STREET_ADDRESS]-15.jpg " Pro…" at bounding box center [708, 380] width 610 height 445
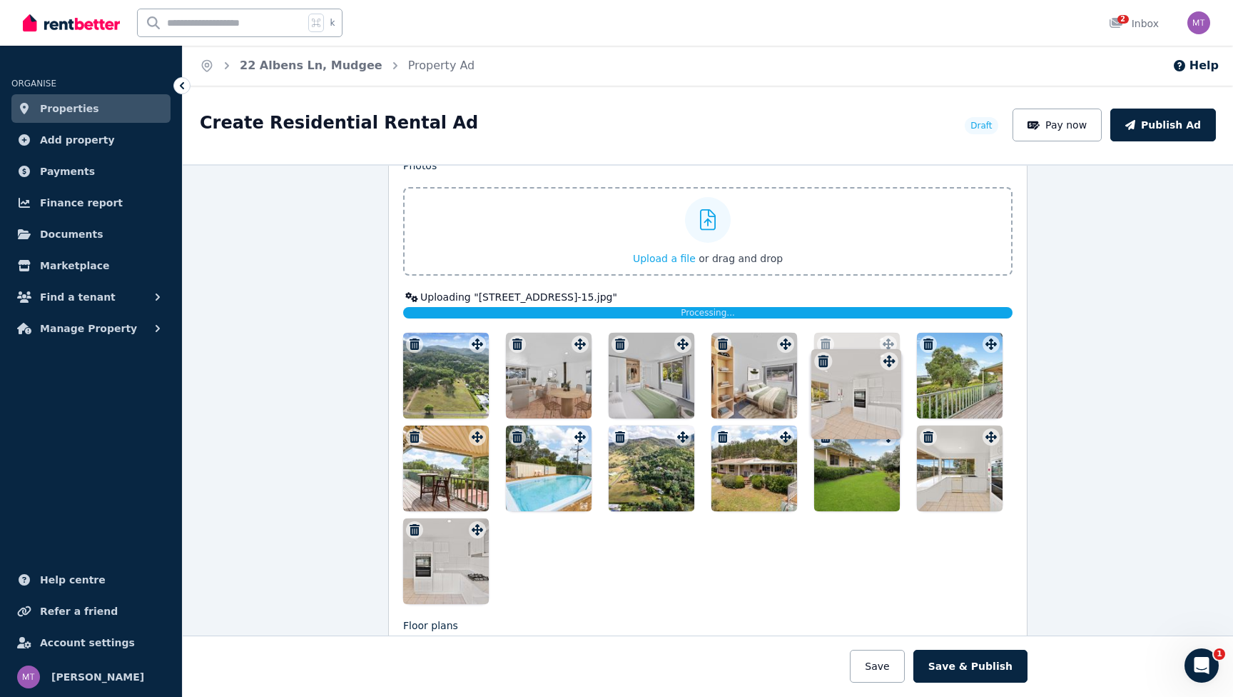
drag, startPoint x: 894, startPoint y: 434, endPoint x: 894, endPoint y: 346, distance: 87.8
click at [894, 346] on icon at bounding box center [889, 343] width 14 height 11
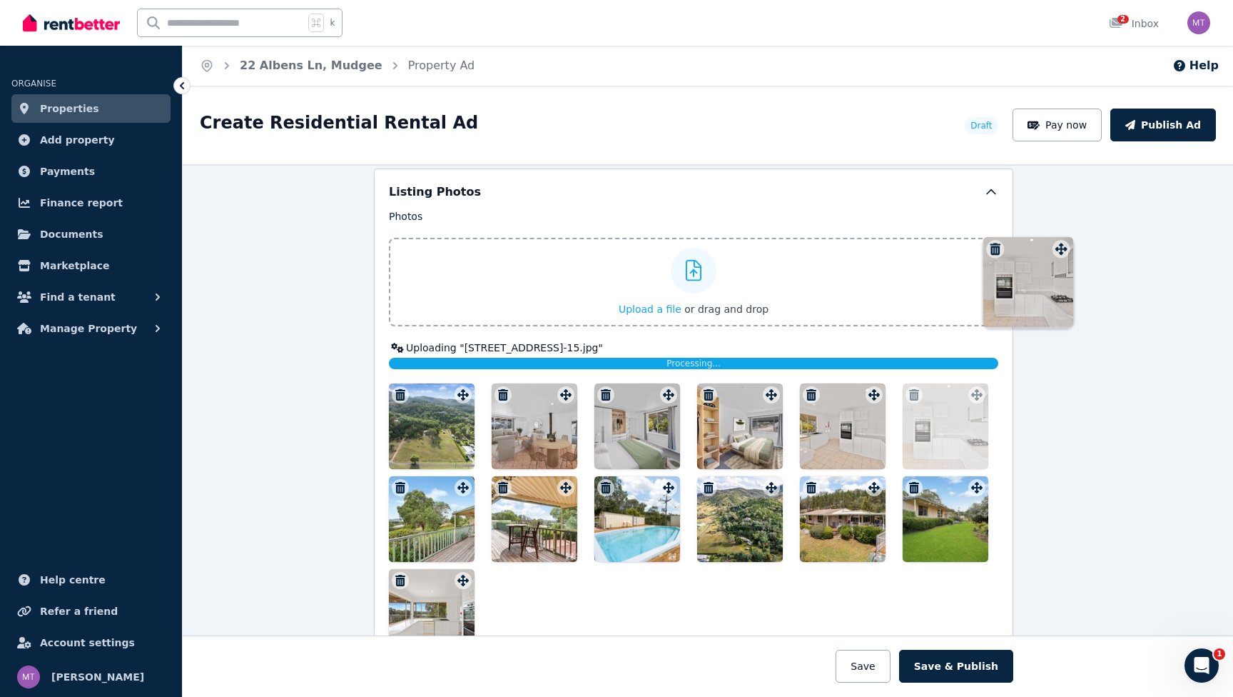
scroll to position [1694, 21]
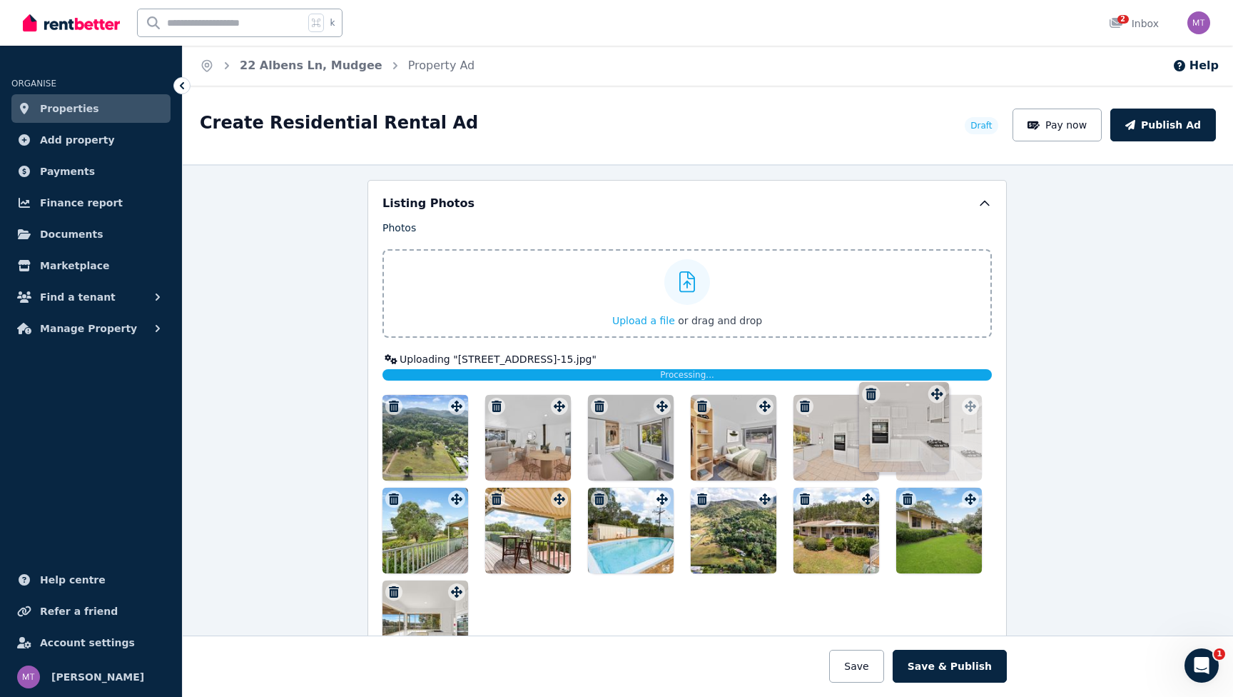
drag, startPoint x: 477, startPoint y: 532, endPoint x: 935, endPoint y: 385, distance: 481.1
click at [935, 385] on div "Photos Upload a file or drag and drop Uploading " [STREET_ADDRESS]-15.jpg " Pro…" at bounding box center [688, 443] width 610 height 445
drag, startPoint x: 438, startPoint y: 587, endPoint x: 680, endPoint y: 564, distance: 243.8
click at [680, 563] on div at bounding box center [688, 530] width 610 height 271
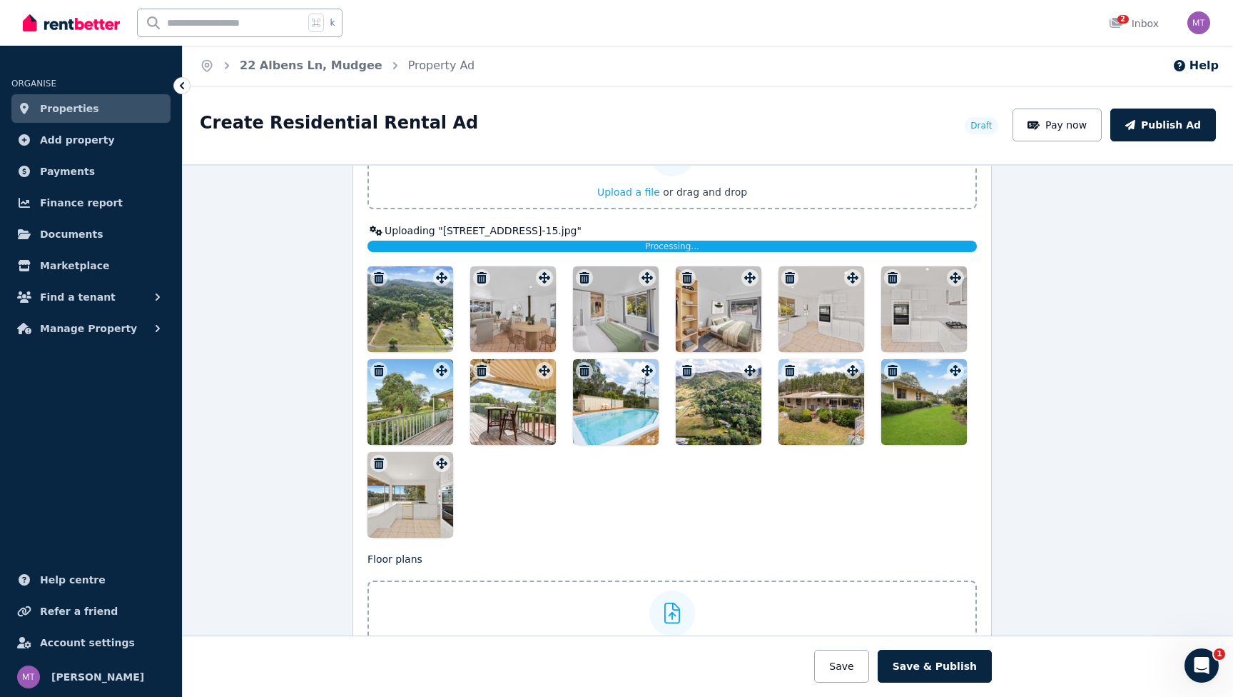
scroll to position [1830, 36]
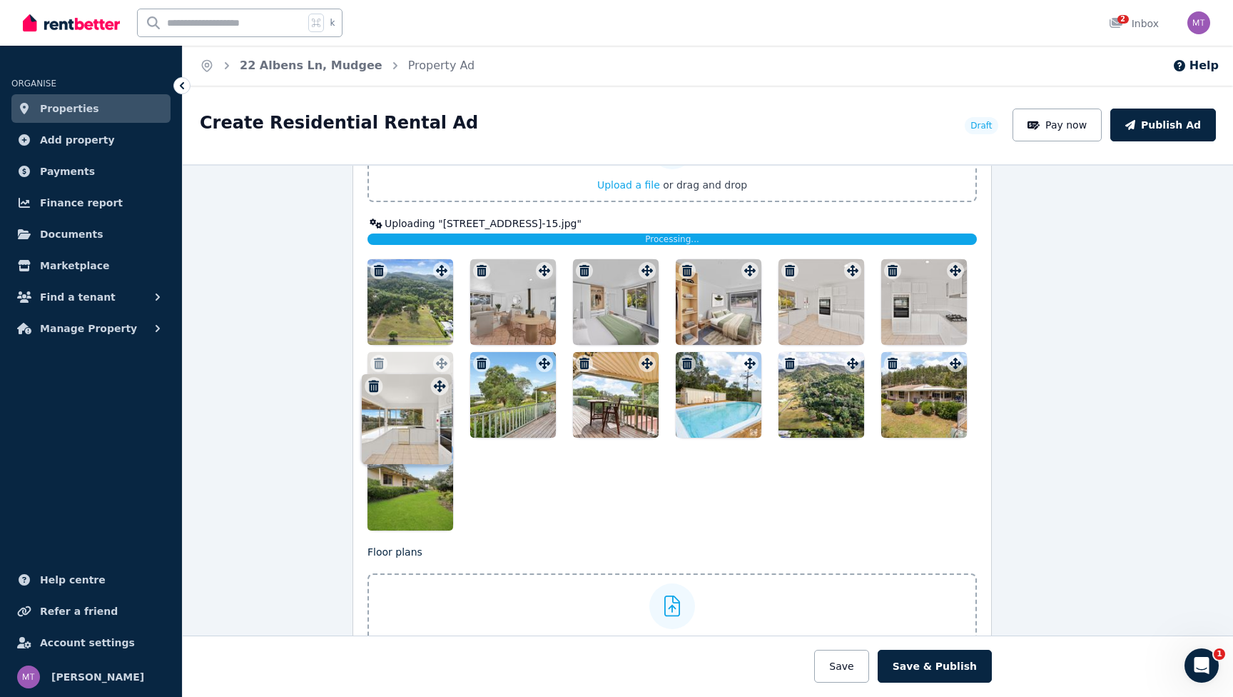
drag, startPoint x: 443, startPoint y: 453, endPoint x: 440, endPoint y: 370, distance: 83.6
click at [440, 370] on div at bounding box center [441, 363] width 17 height 17
click at [415, 312] on div at bounding box center [411, 302] width 86 height 86
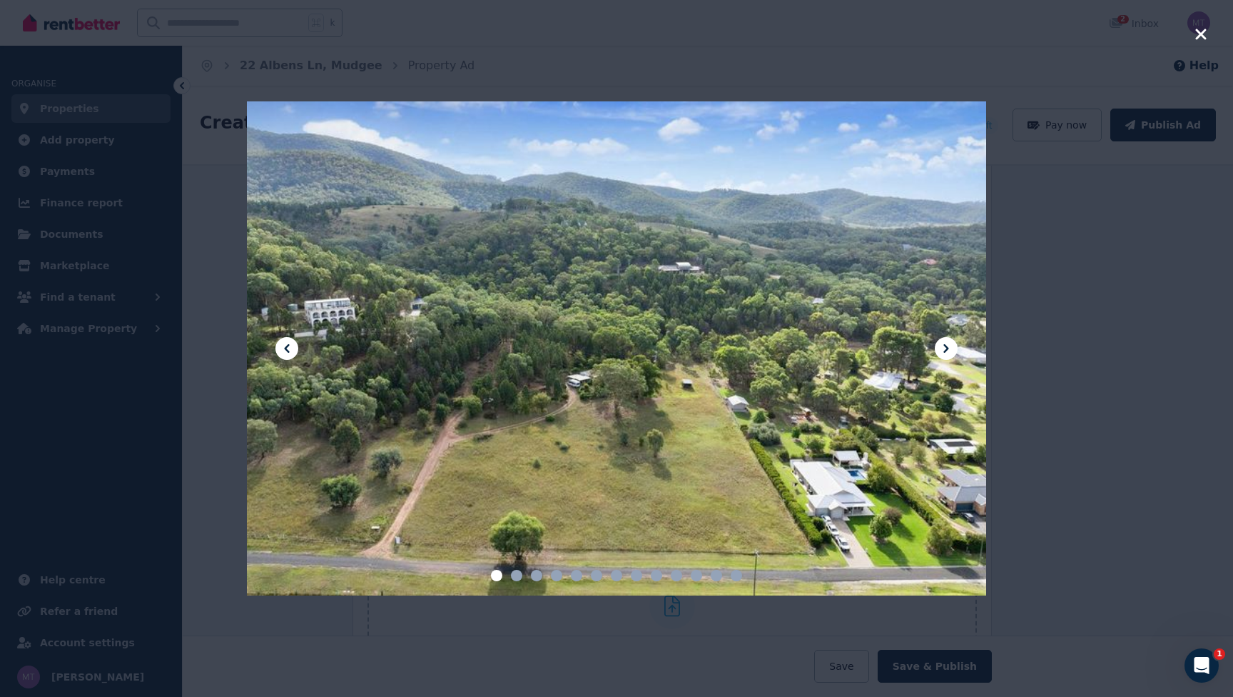
click at [951, 353] on icon at bounding box center [946, 348] width 17 height 17
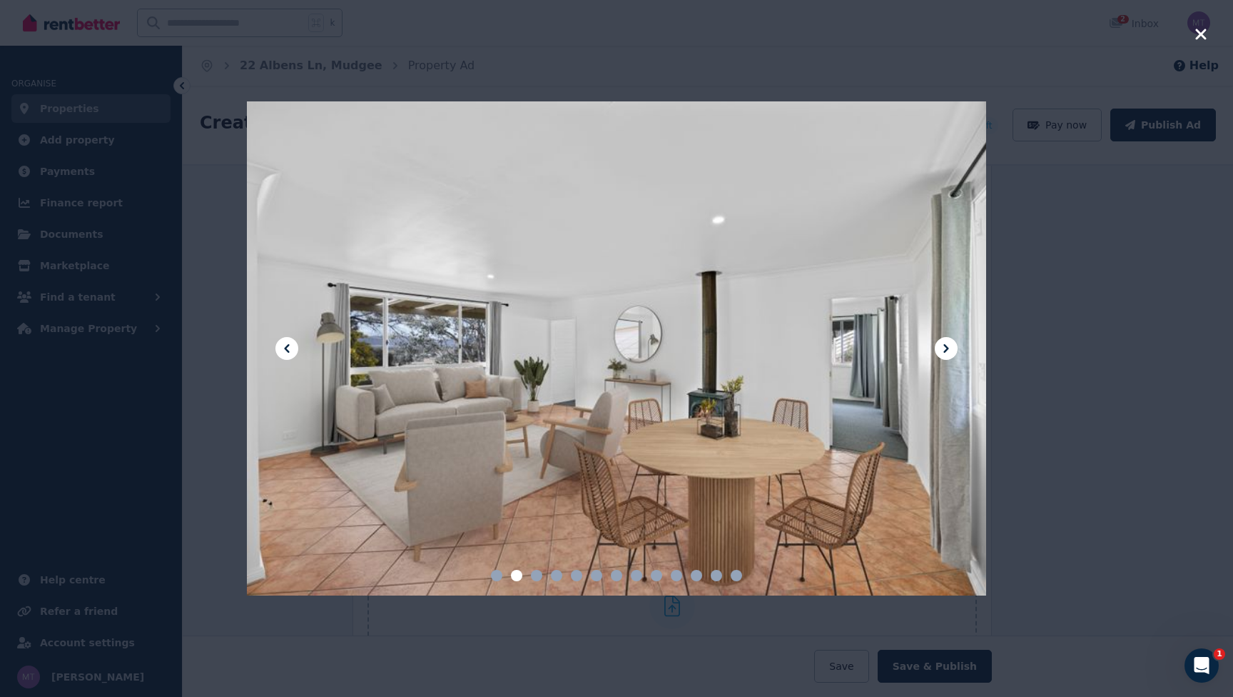
click at [951, 353] on icon at bounding box center [946, 348] width 17 height 17
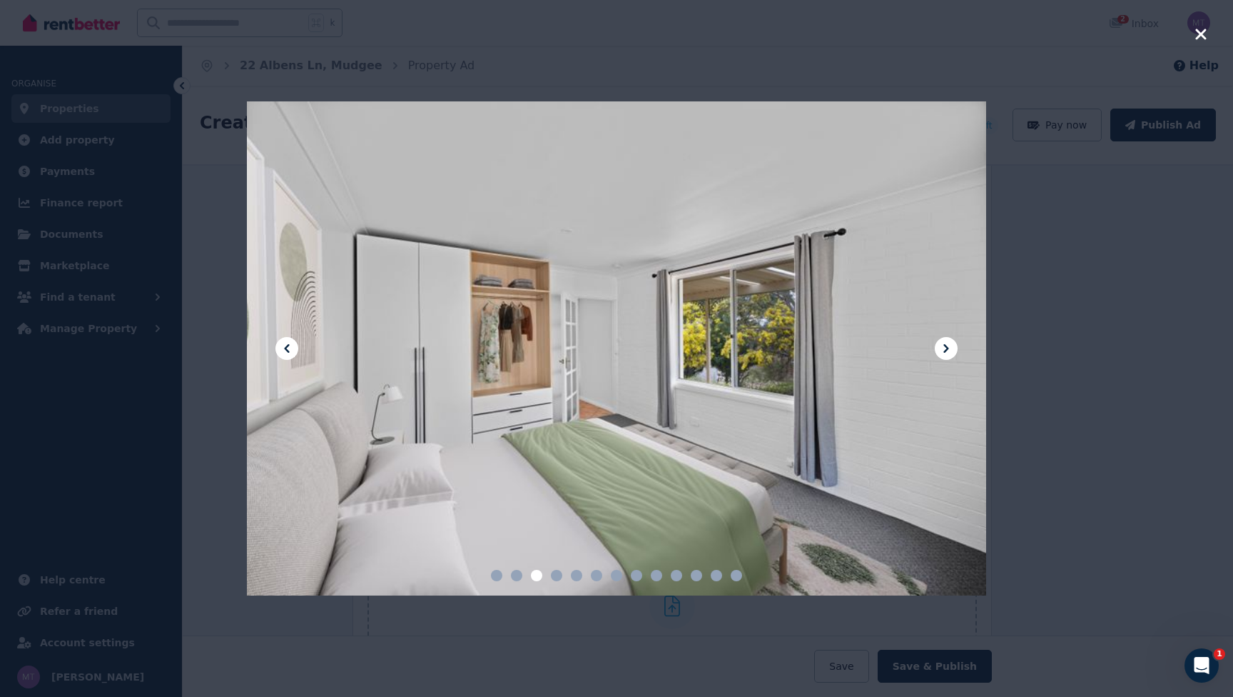
click at [951, 353] on icon at bounding box center [946, 348] width 17 height 17
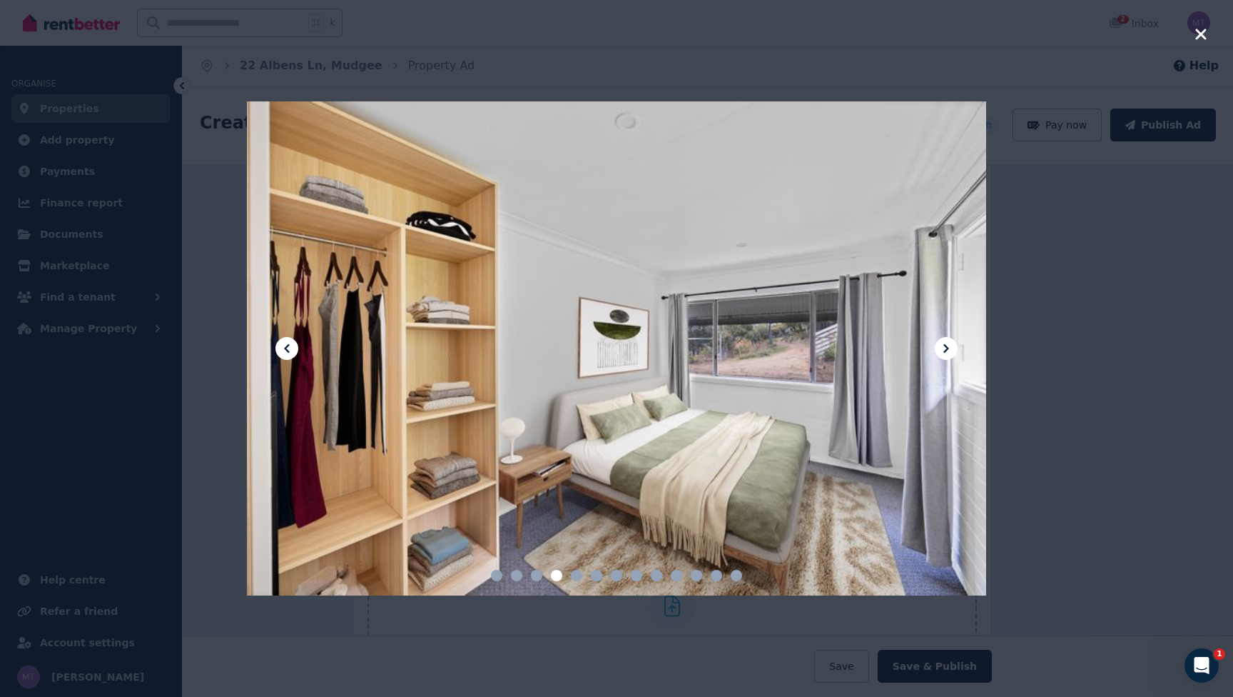
click at [951, 353] on icon at bounding box center [946, 348] width 17 height 17
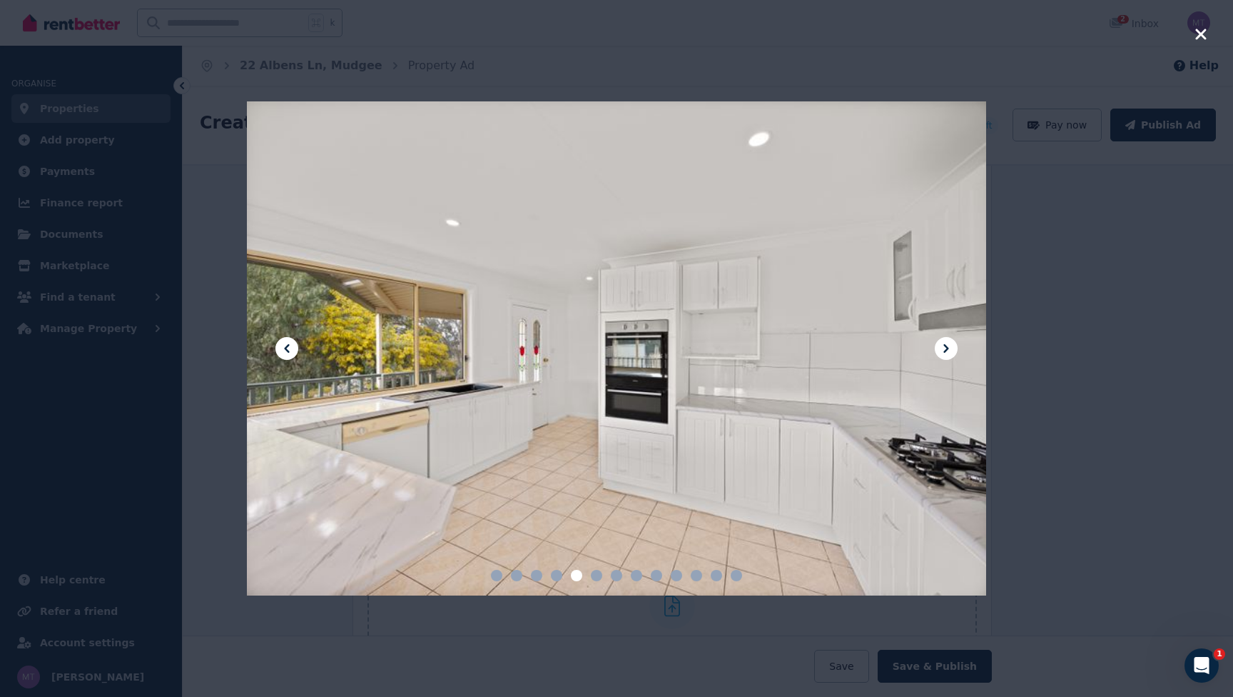
click at [951, 353] on icon at bounding box center [946, 348] width 17 height 17
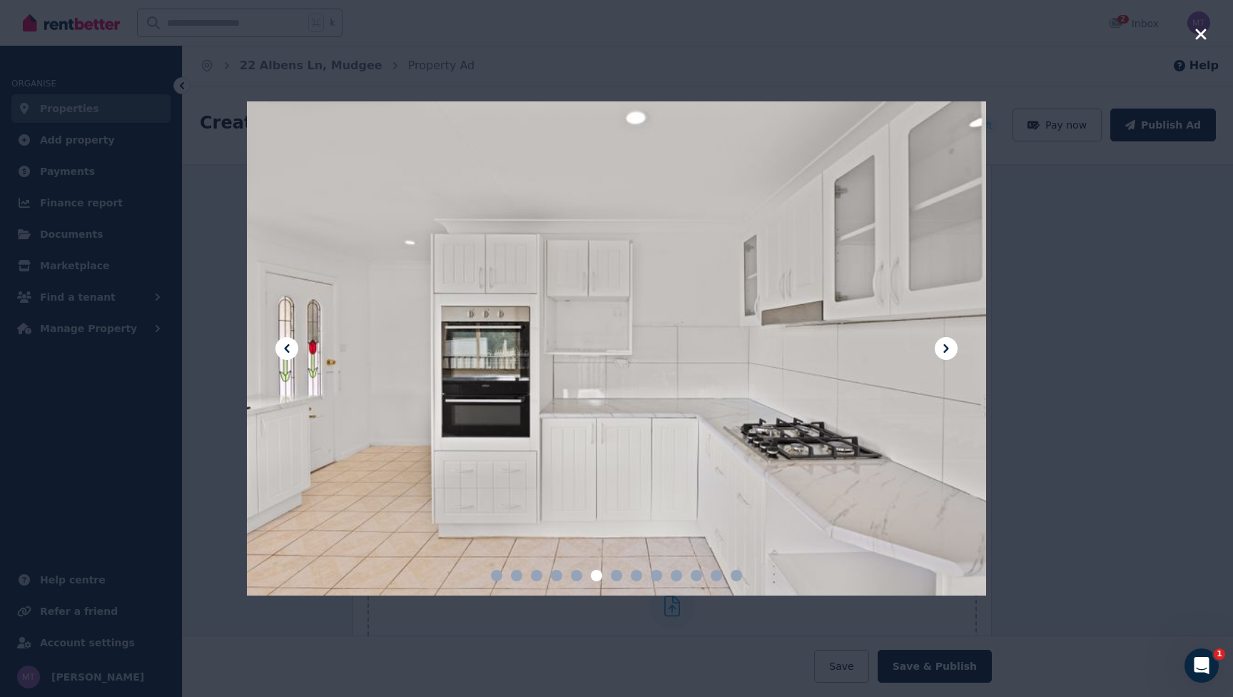
click at [290, 357] on button at bounding box center [287, 348] width 23 height 23
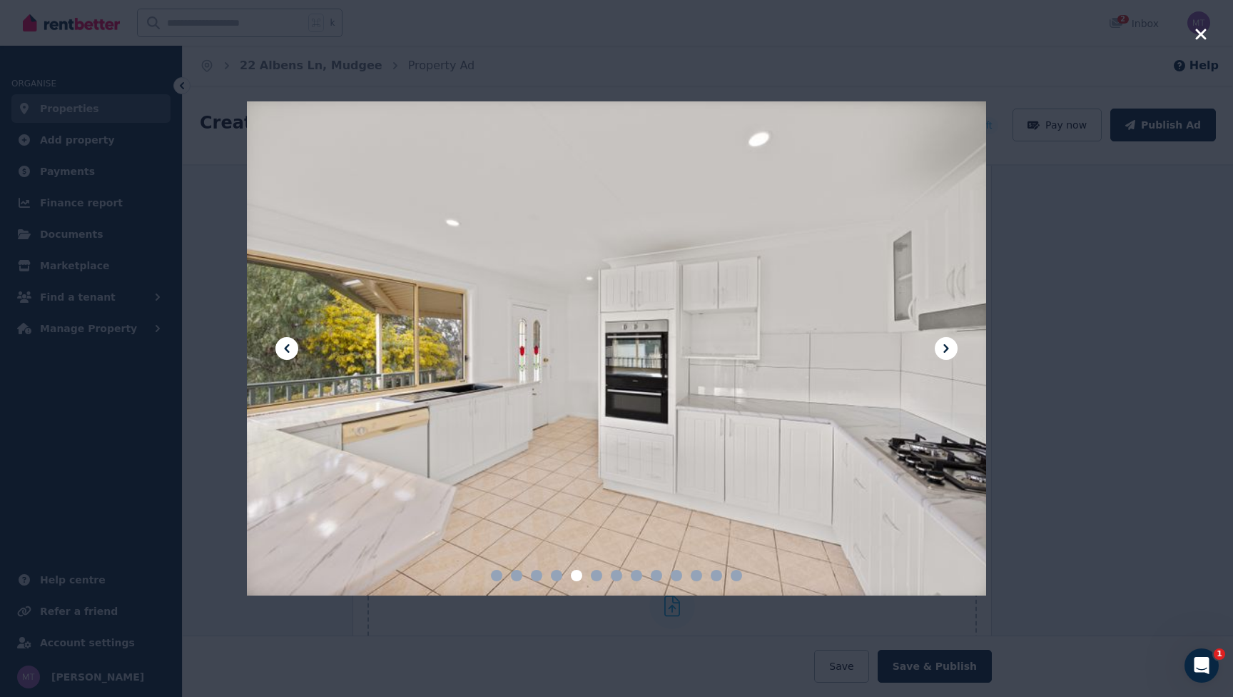
click at [950, 353] on icon at bounding box center [946, 348] width 17 height 17
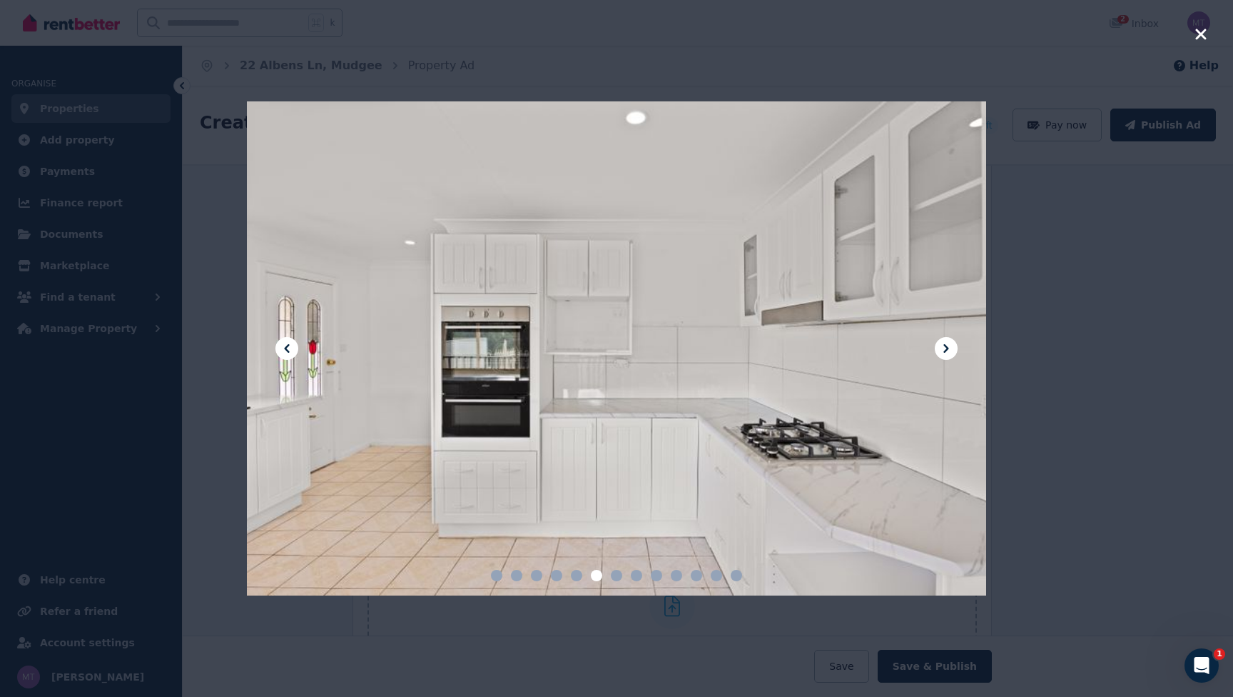
click at [950, 353] on icon at bounding box center [946, 348] width 17 height 17
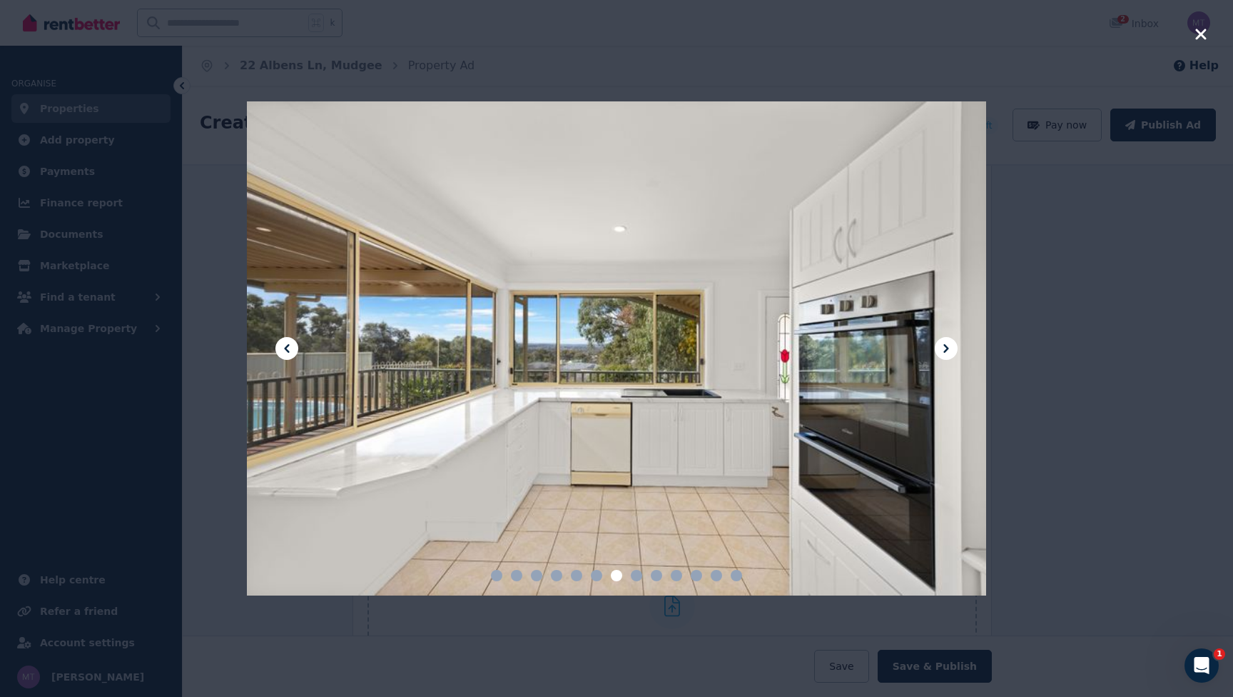
click at [297, 343] on button at bounding box center [287, 348] width 23 height 23
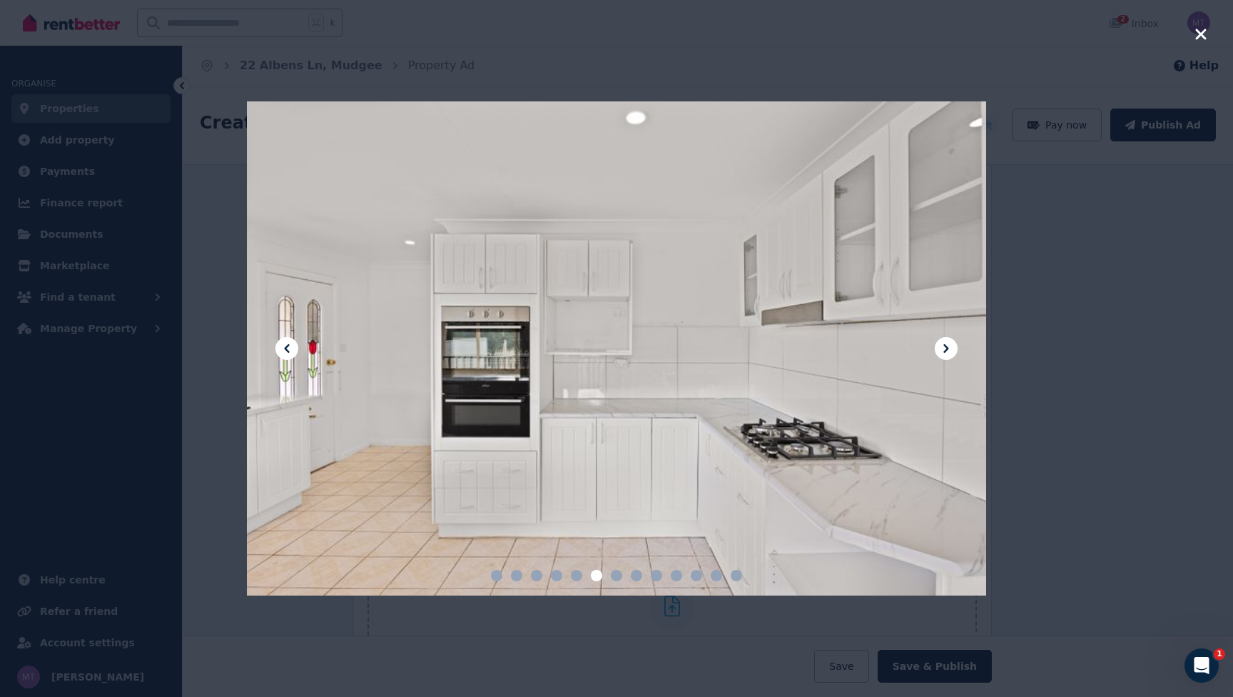
click at [297, 343] on button at bounding box center [287, 348] width 23 height 23
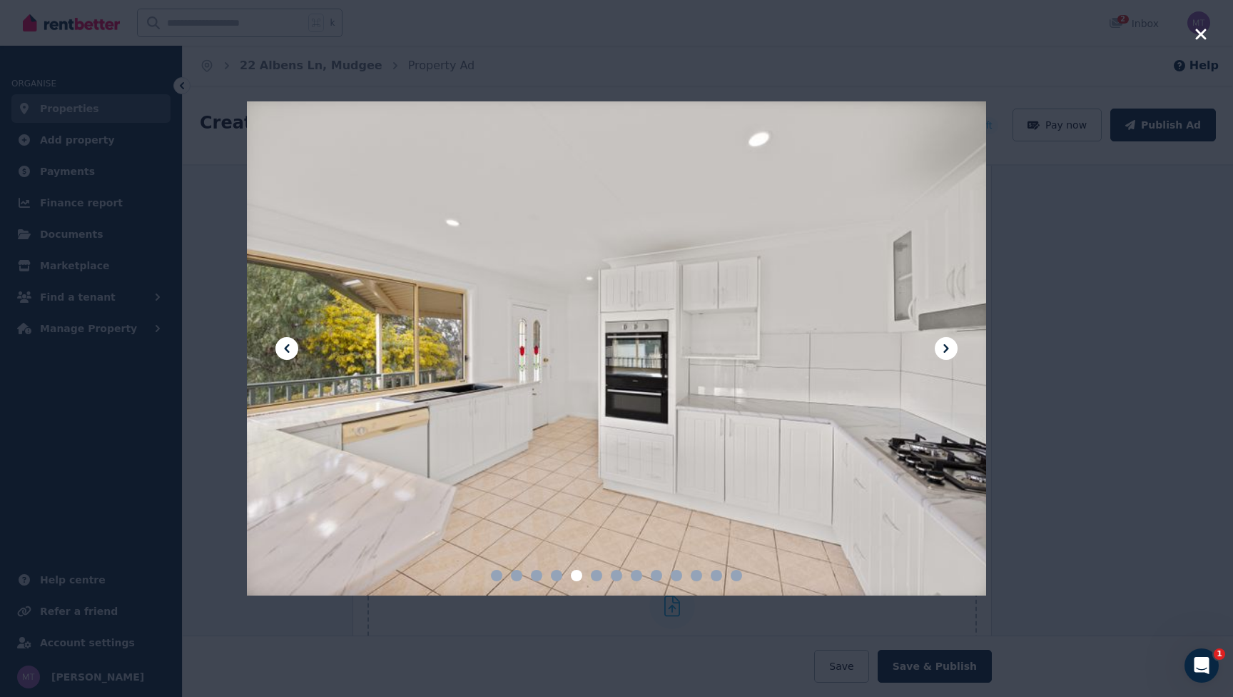
click at [297, 343] on button at bounding box center [287, 348] width 23 height 23
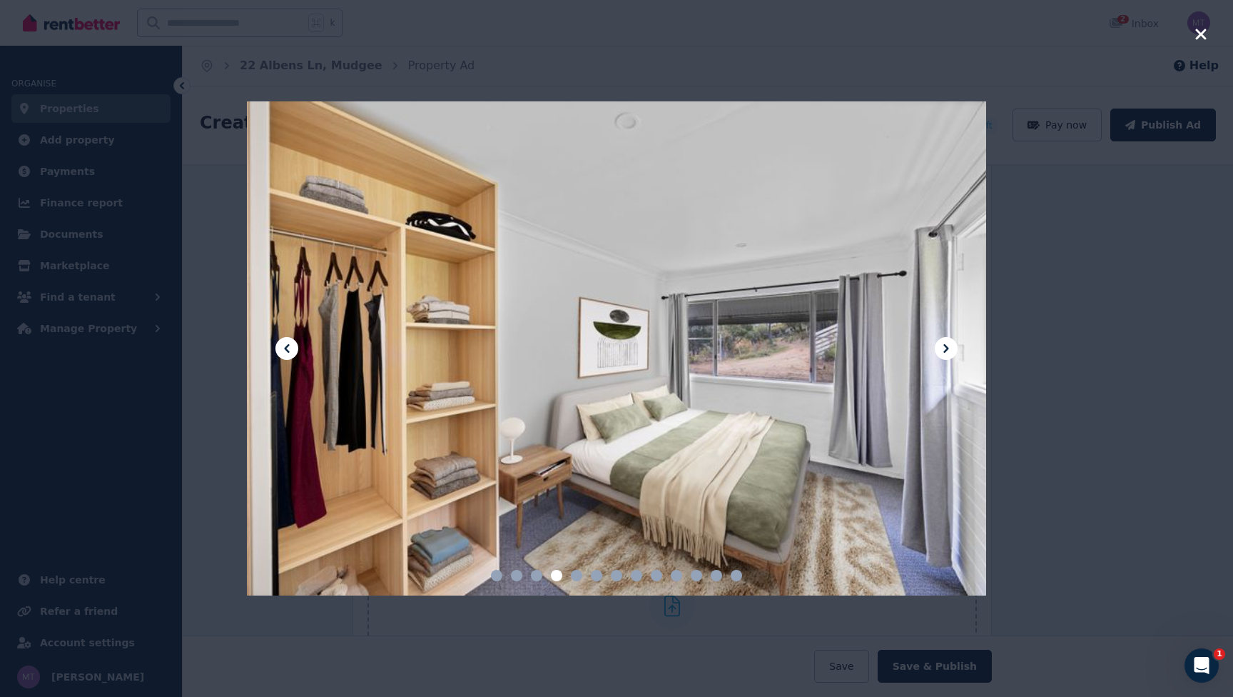
click at [942, 353] on icon at bounding box center [946, 348] width 17 height 17
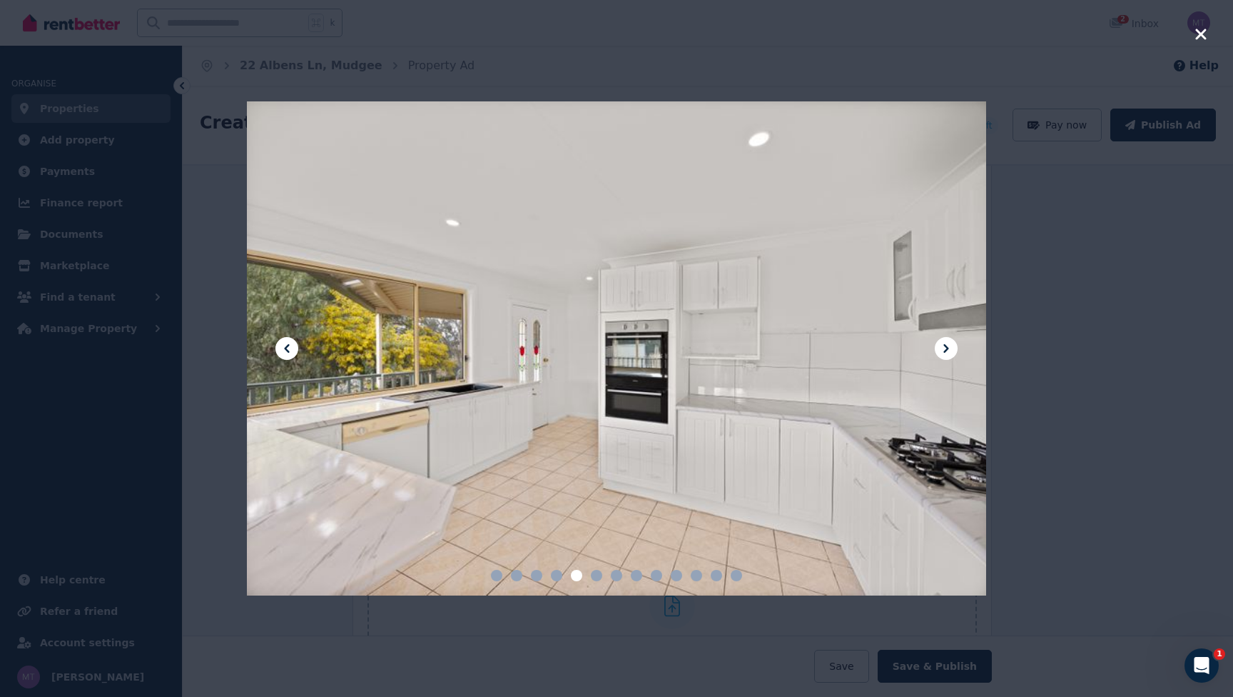
click at [942, 353] on icon at bounding box center [946, 348] width 17 height 17
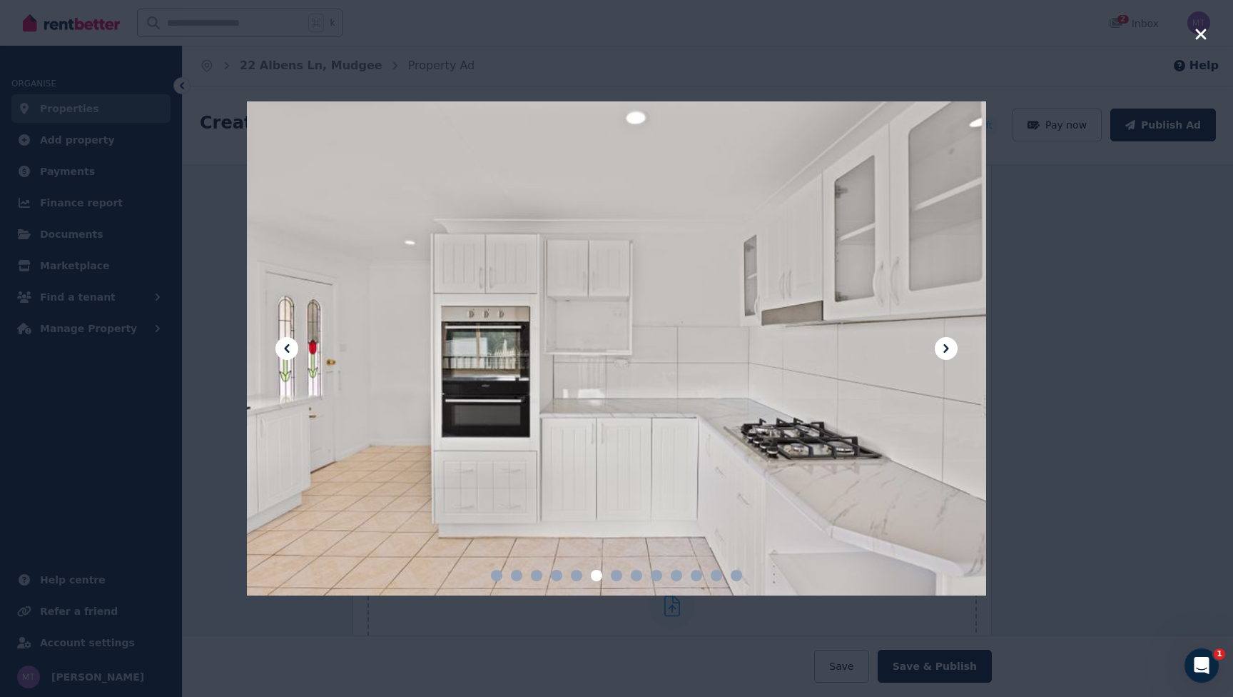
click at [284, 343] on icon at bounding box center [286, 348] width 17 height 17
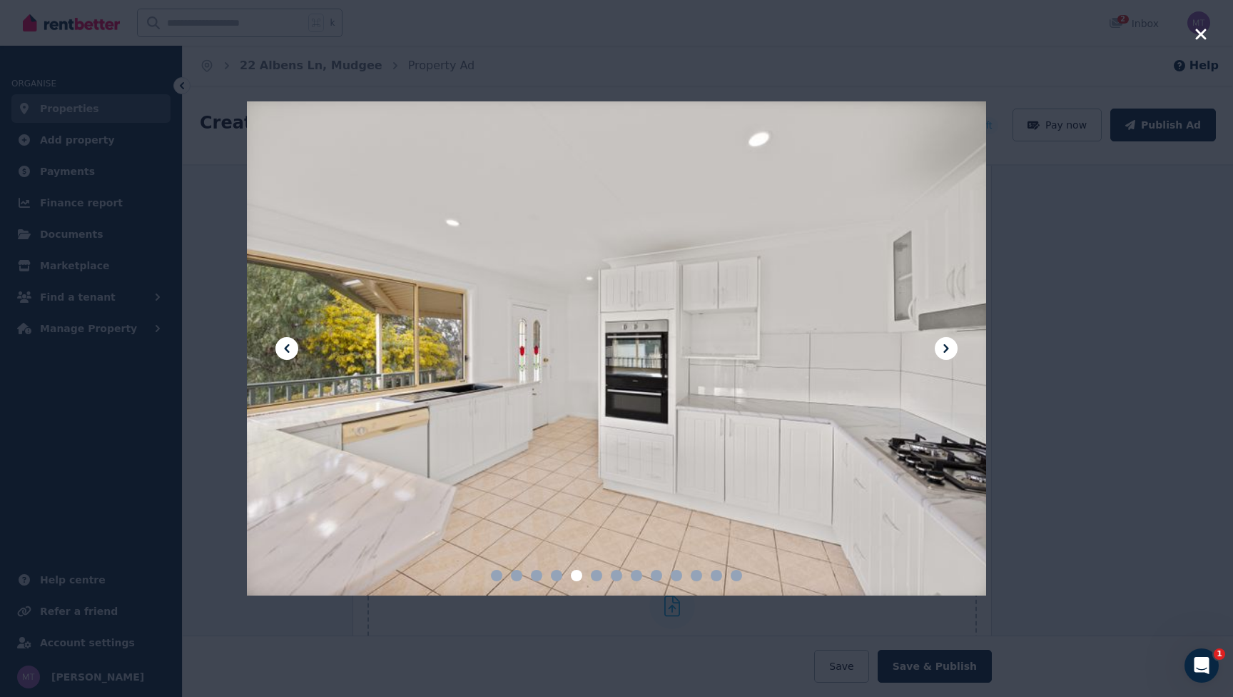
click at [949, 356] on icon at bounding box center [946, 348] width 17 height 17
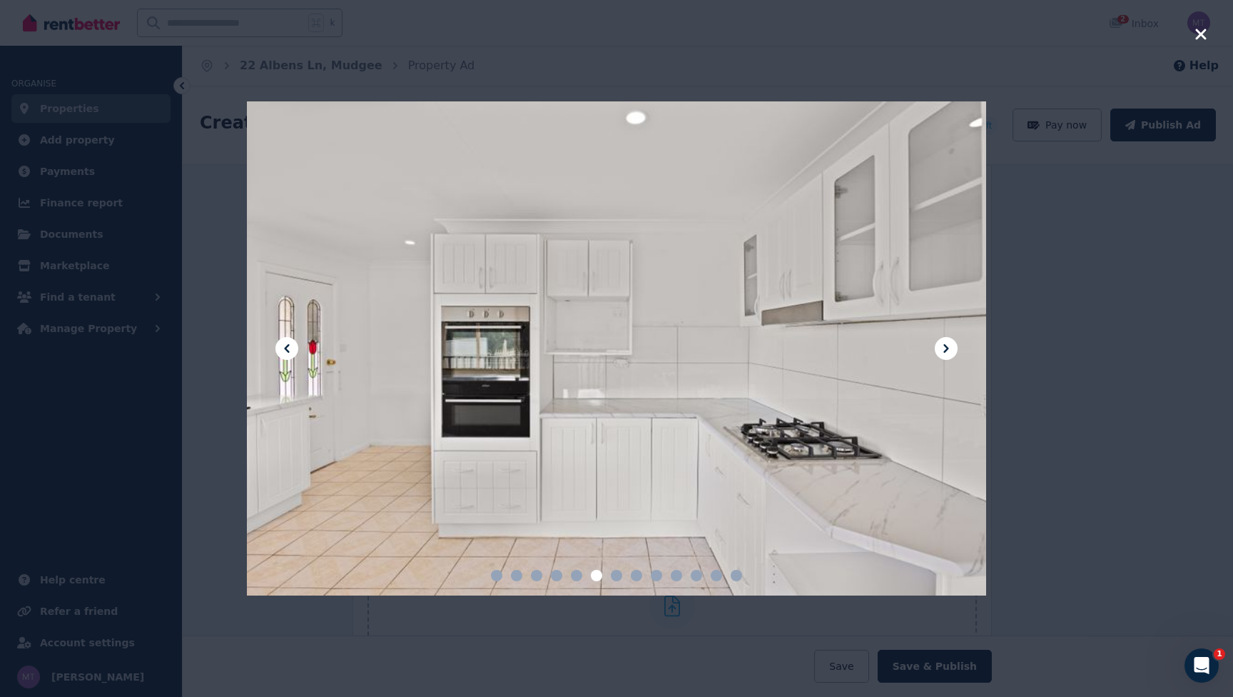
click at [286, 348] on icon at bounding box center [286, 348] width 5 height 9
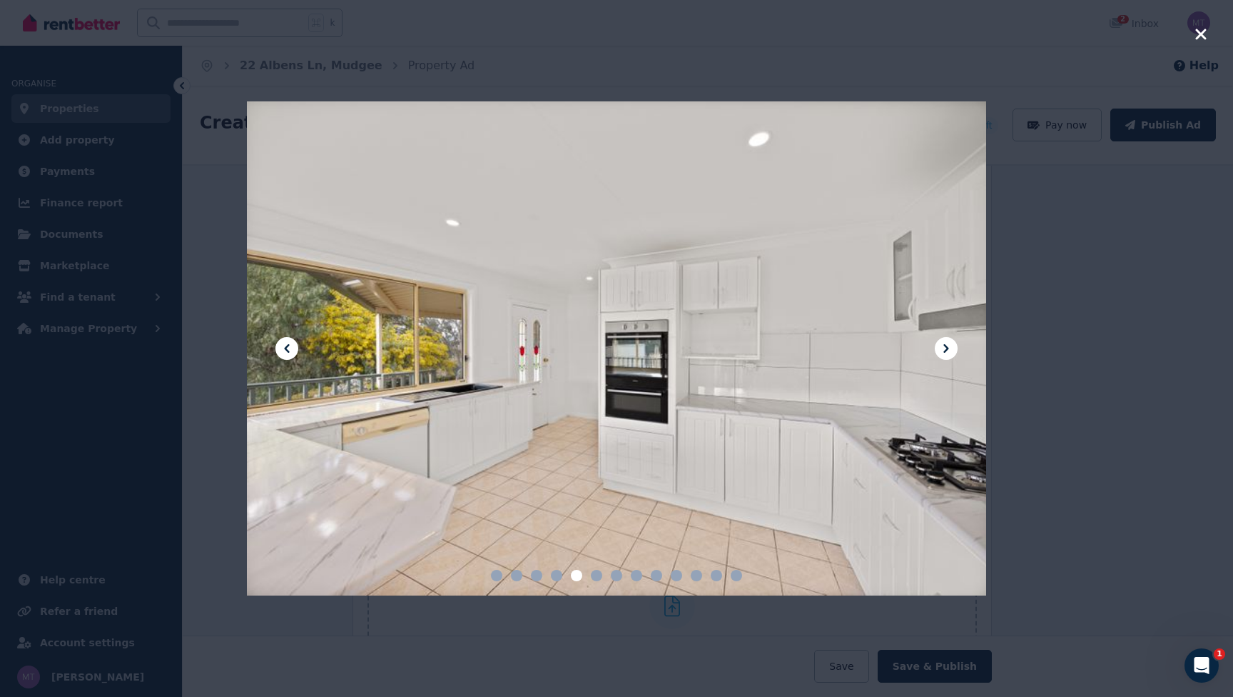
click at [952, 362] on div at bounding box center [617, 348] width 740 height 494
click at [952, 360] on div at bounding box center [617, 348] width 740 height 494
click at [952, 358] on button at bounding box center [946, 348] width 23 height 23
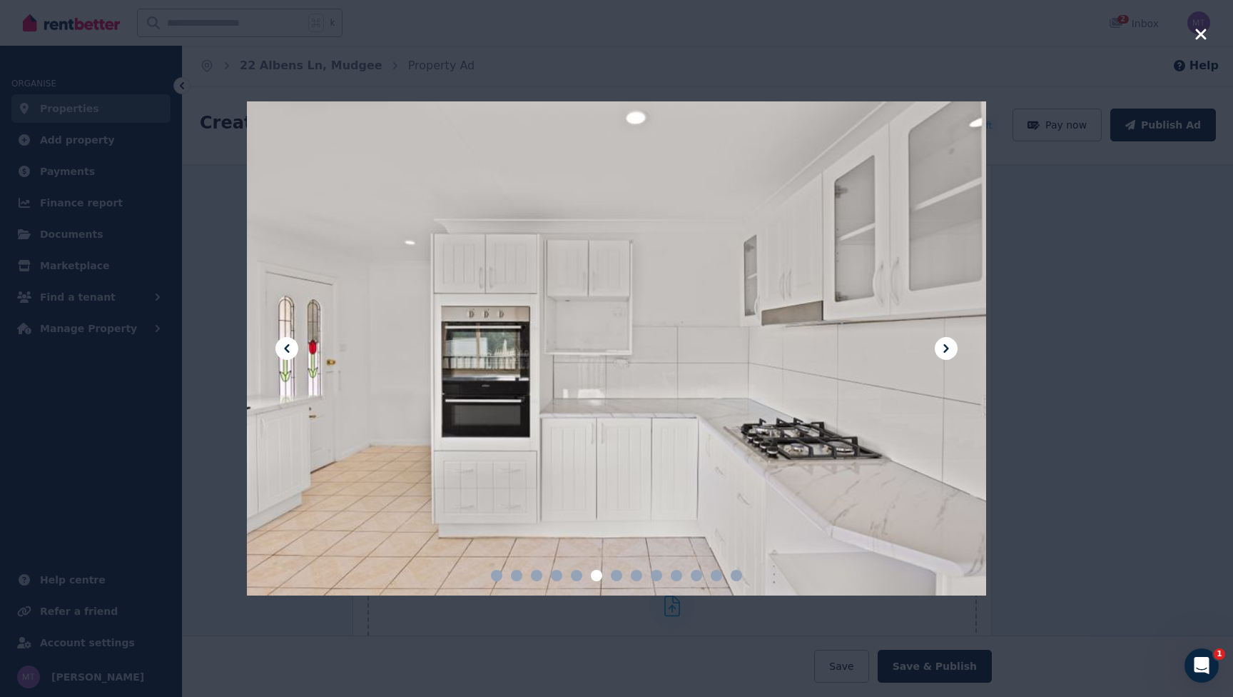
click at [952, 358] on button at bounding box center [946, 348] width 23 height 23
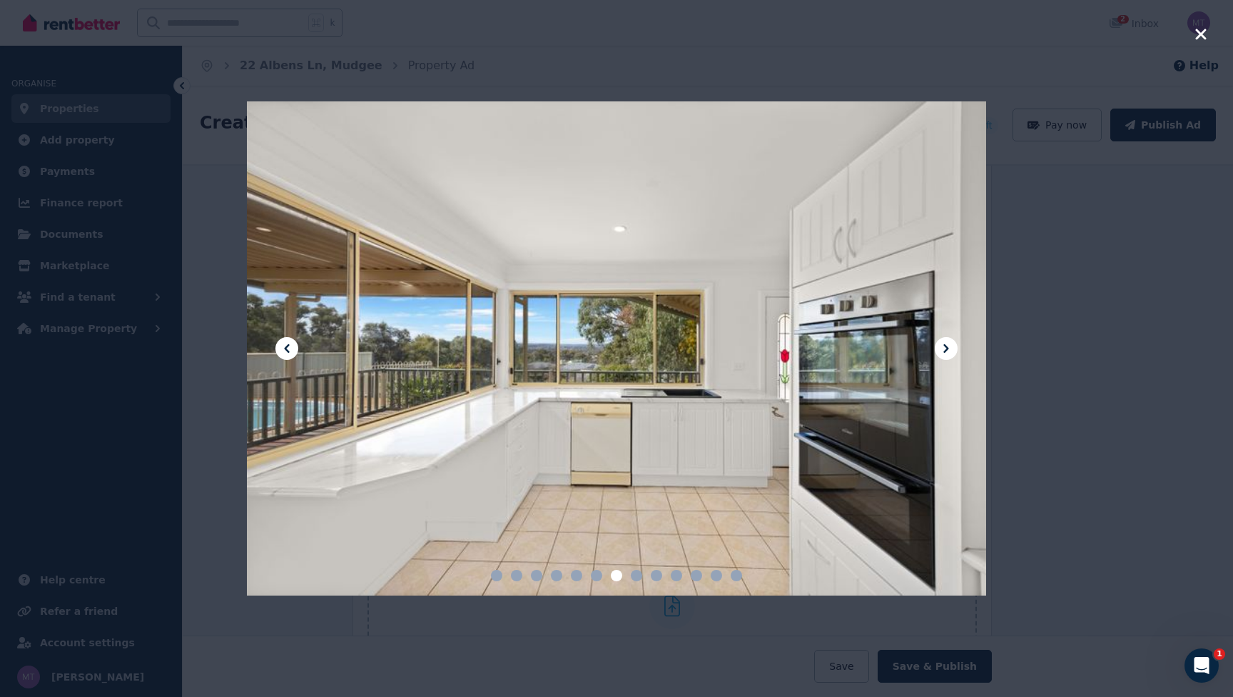
click at [952, 358] on button at bounding box center [946, 348] width 23 height 23
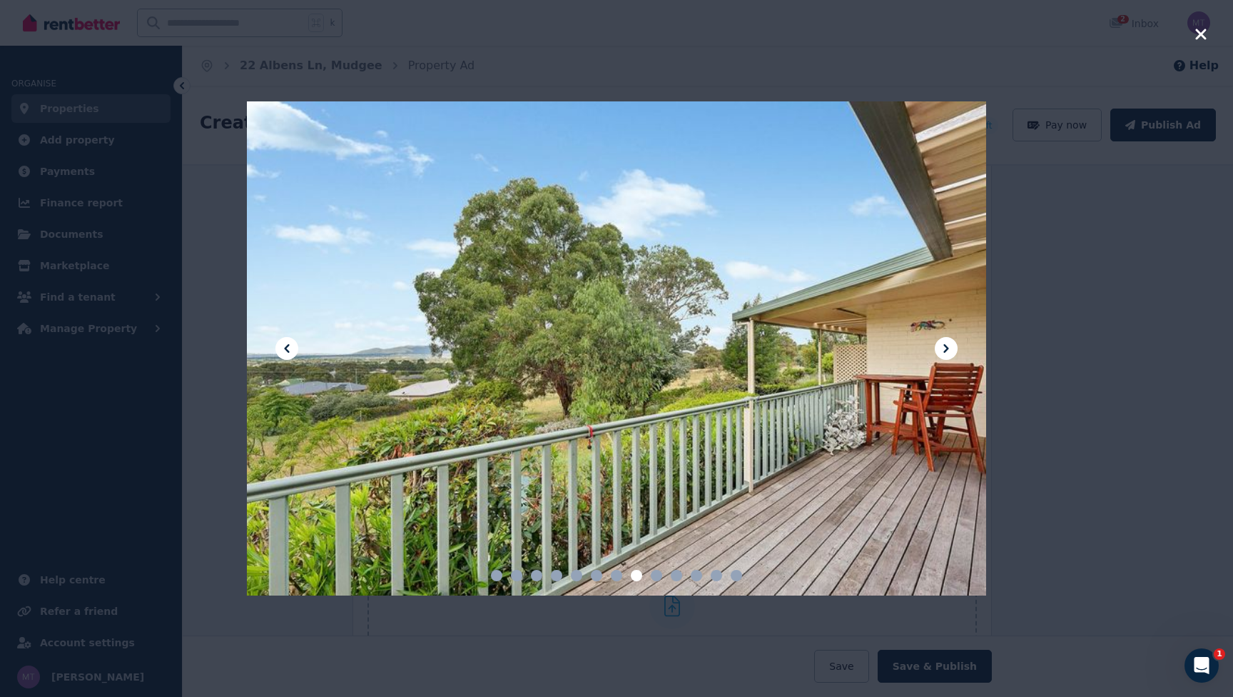
click at [1199, 29] on icon "button" at bounding box center [1201, 34] width 13 height 17
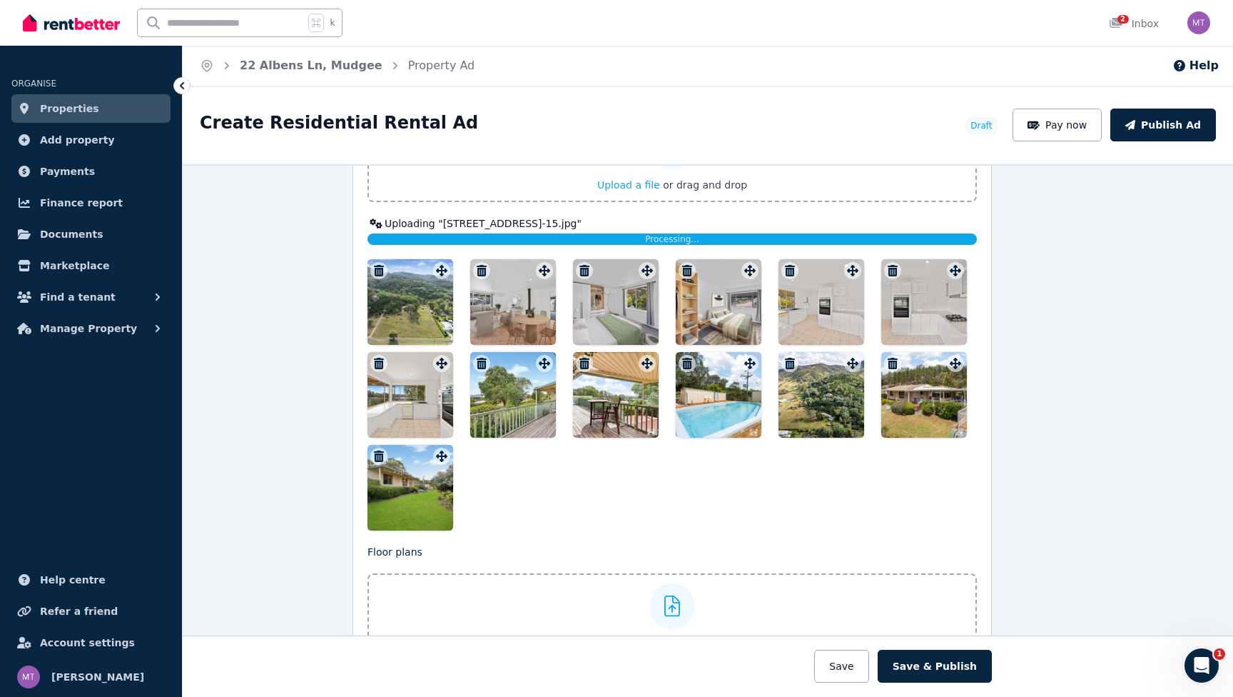
click at [899, 267] on icon "button" at bounding box center [893, 270] width 14 height 11
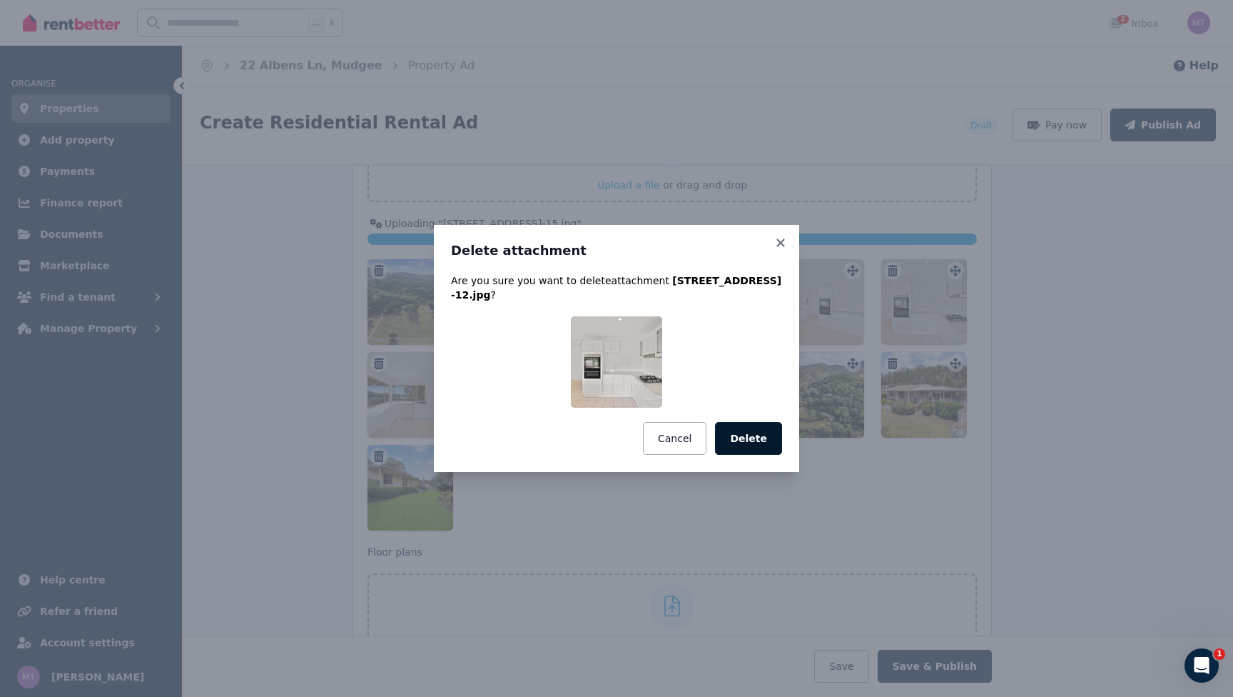
click at [750, 436] on button "Delete" at bounding box center [748, 438] width 67 height 33
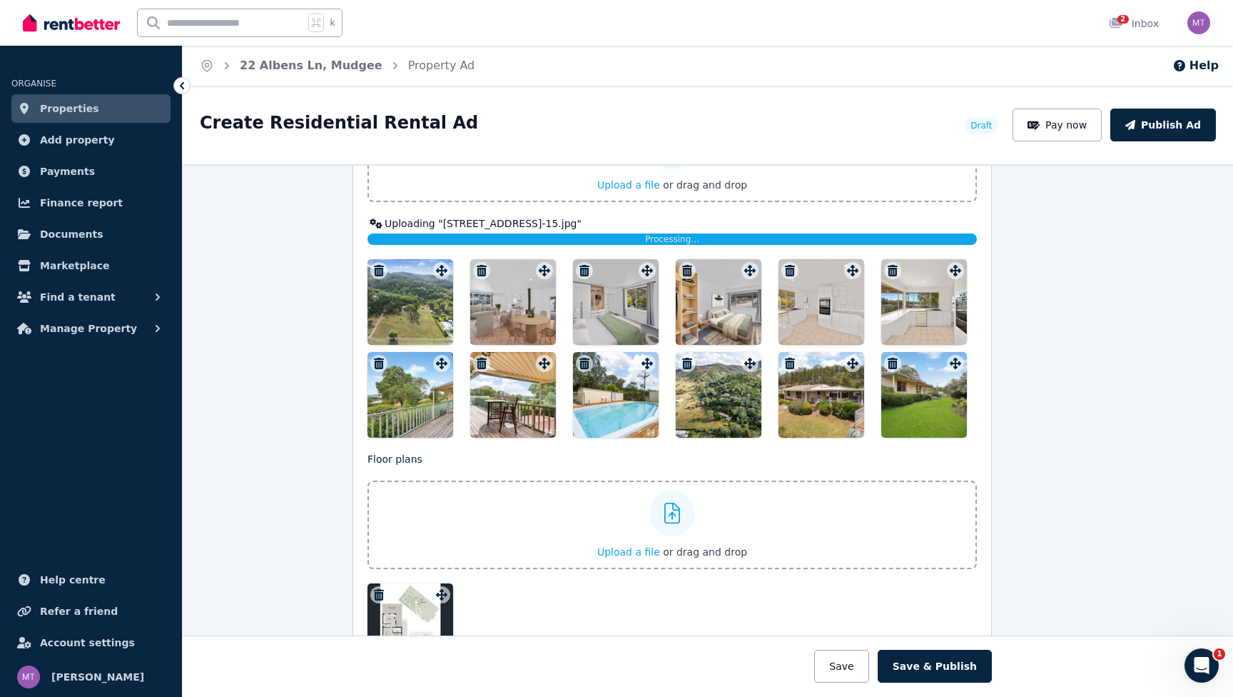
click at [793, 311] on div at bounding box center [822, 302] width 86 height 86
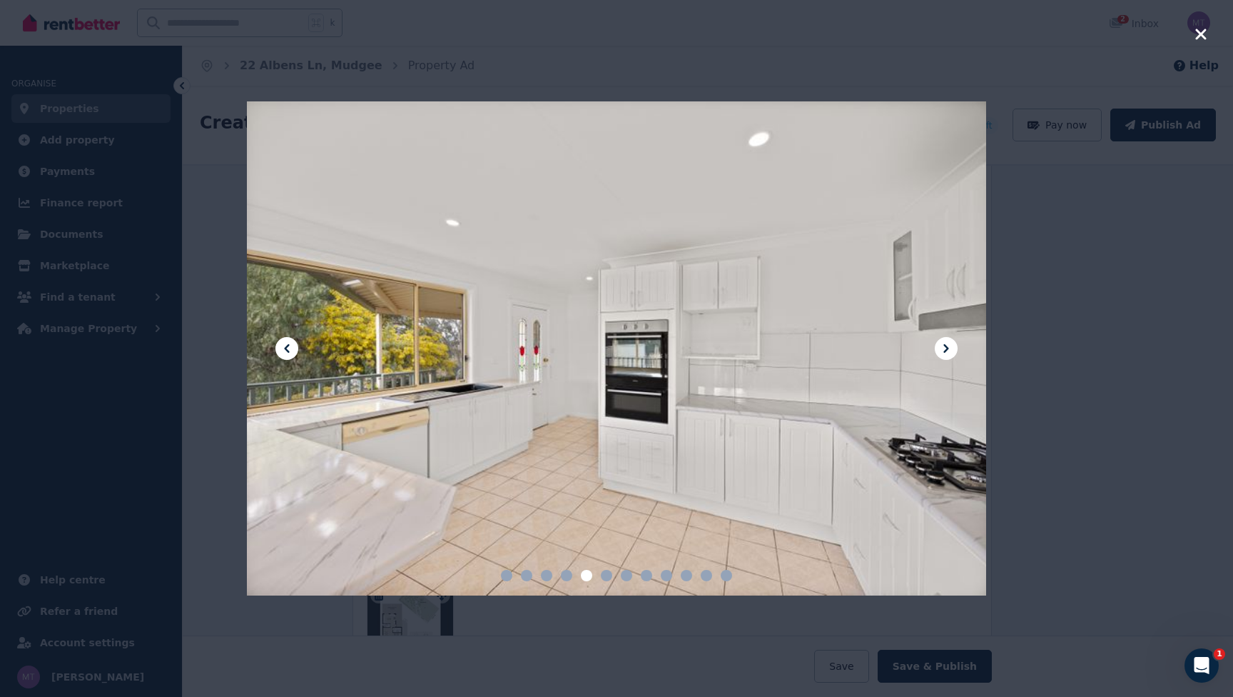
click at [946, 346] on icon at bounding box center [946, 348] width 5 height 9
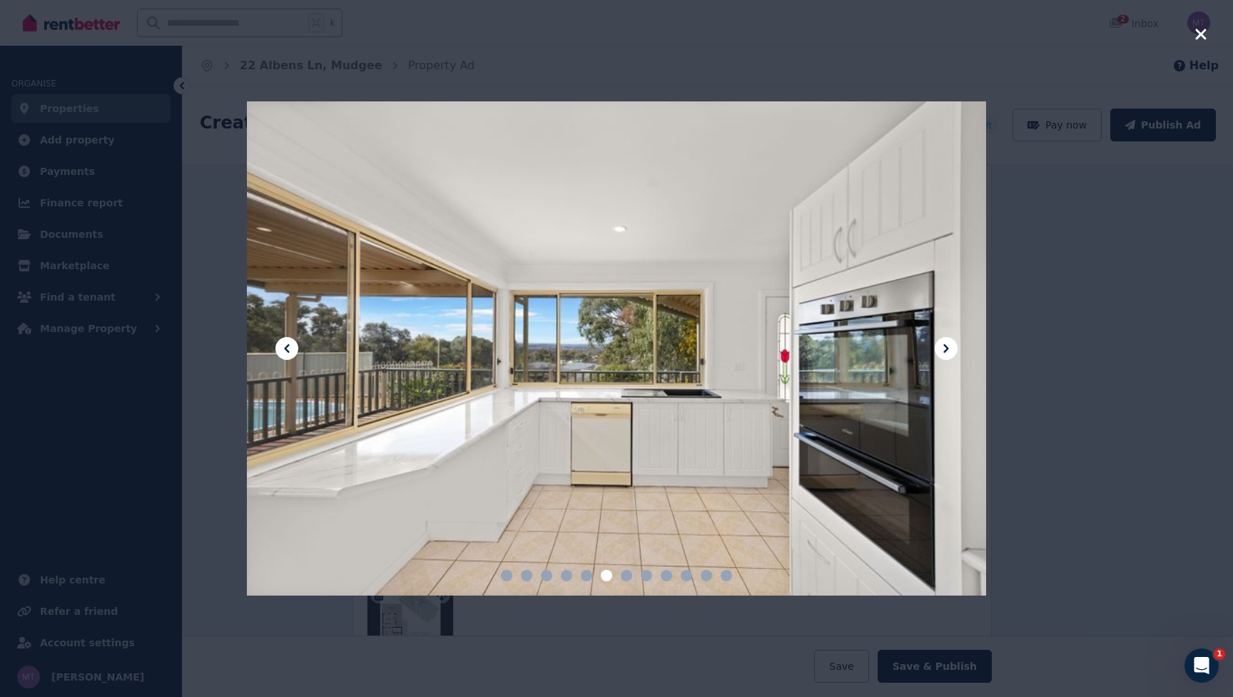
click at [289, 341] on icon at bounding box center [286, 348] width 17 height 17
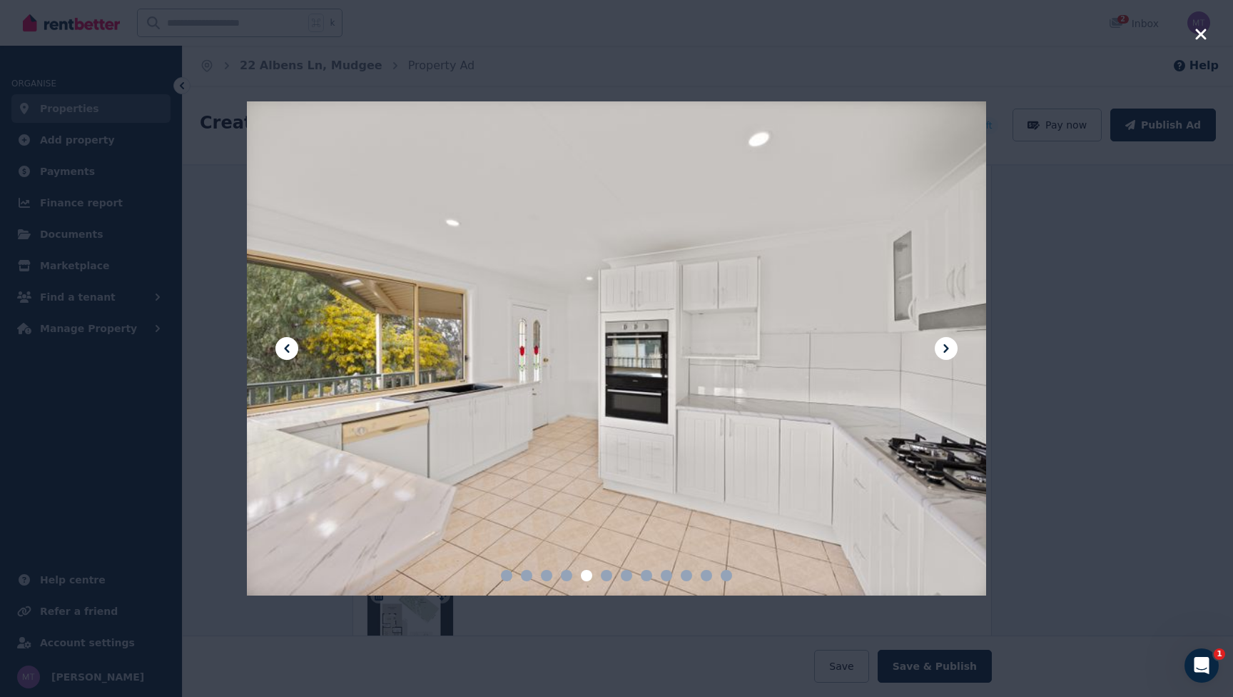
click at [942, 350] on icon at bounding box center [946, 348] width 17 height 17
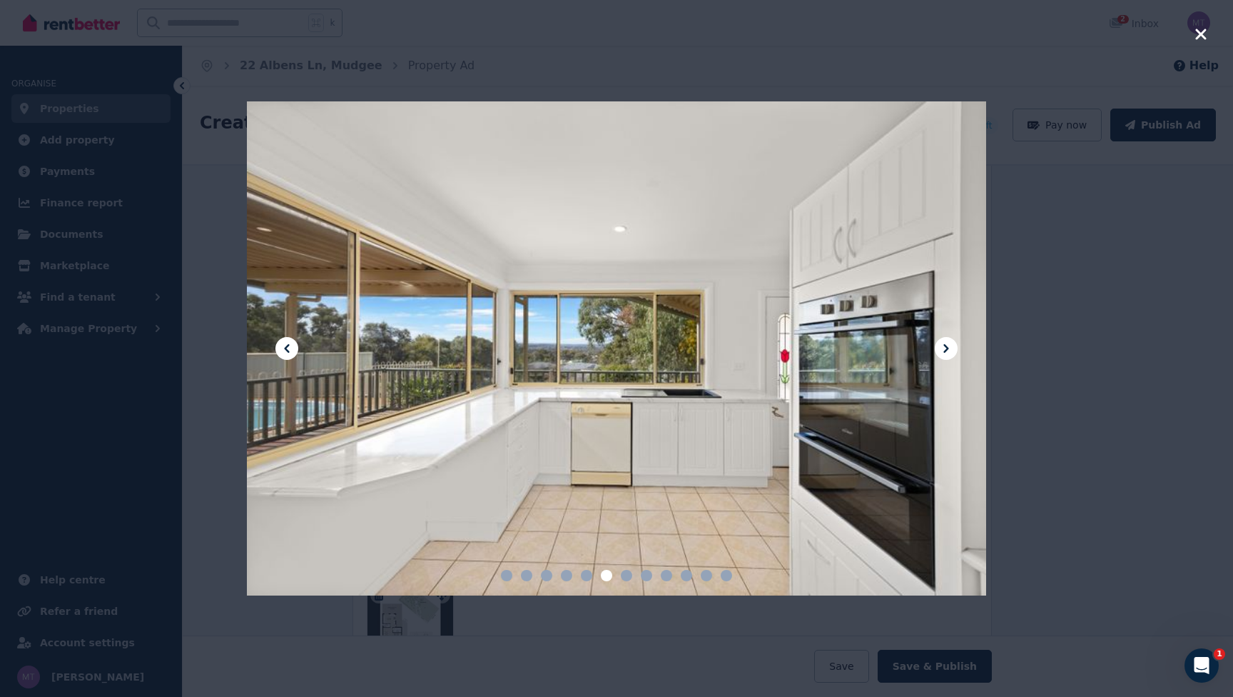
click at [942, 350] on icon at bounding box center [946, 348] width 17 height 17
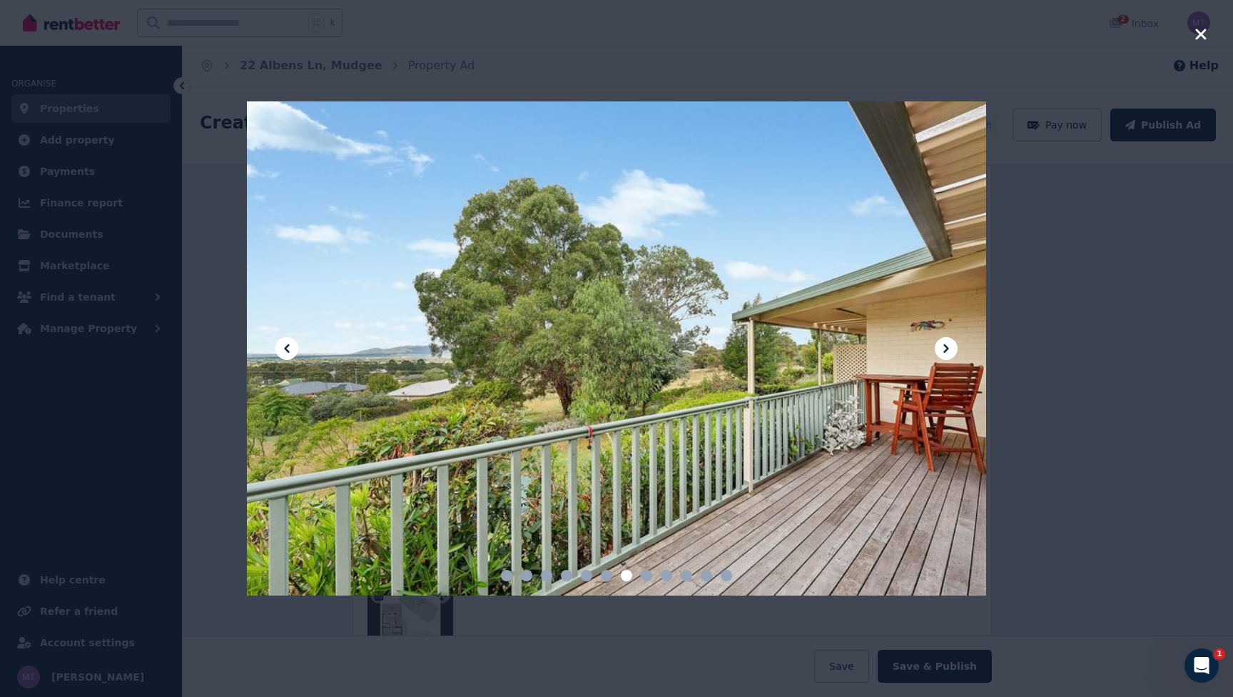
click at [942, 350] on icon at bounding box center [946, 348] width 17 height 17
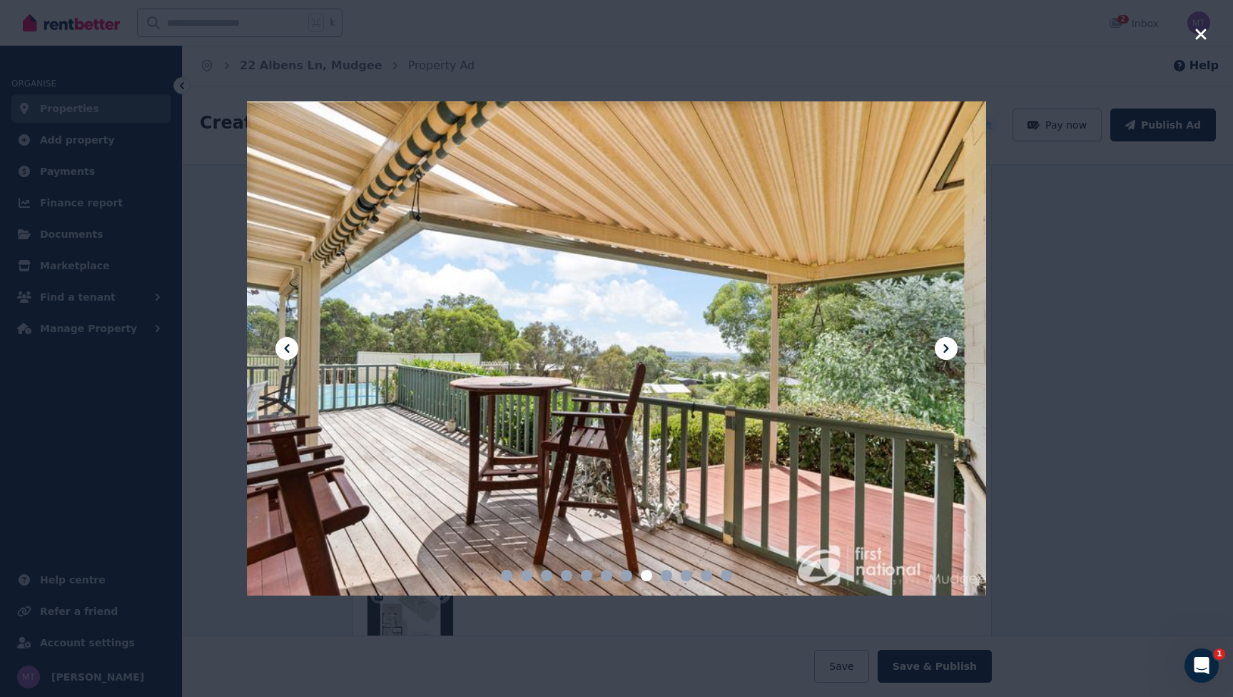
click at [942, 350] on icon at bounding box center [946, 348] width 17 height 17
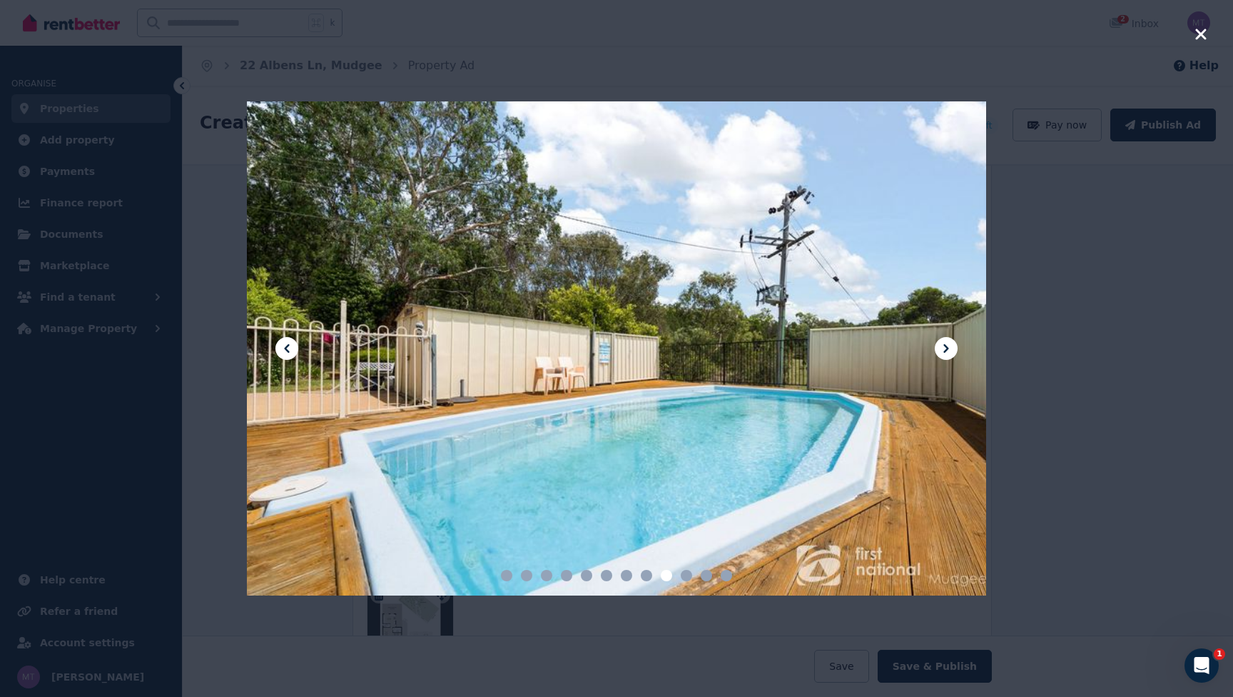
click at [942, 350] on icon at bounding box center [946, 348] width 17 height 17
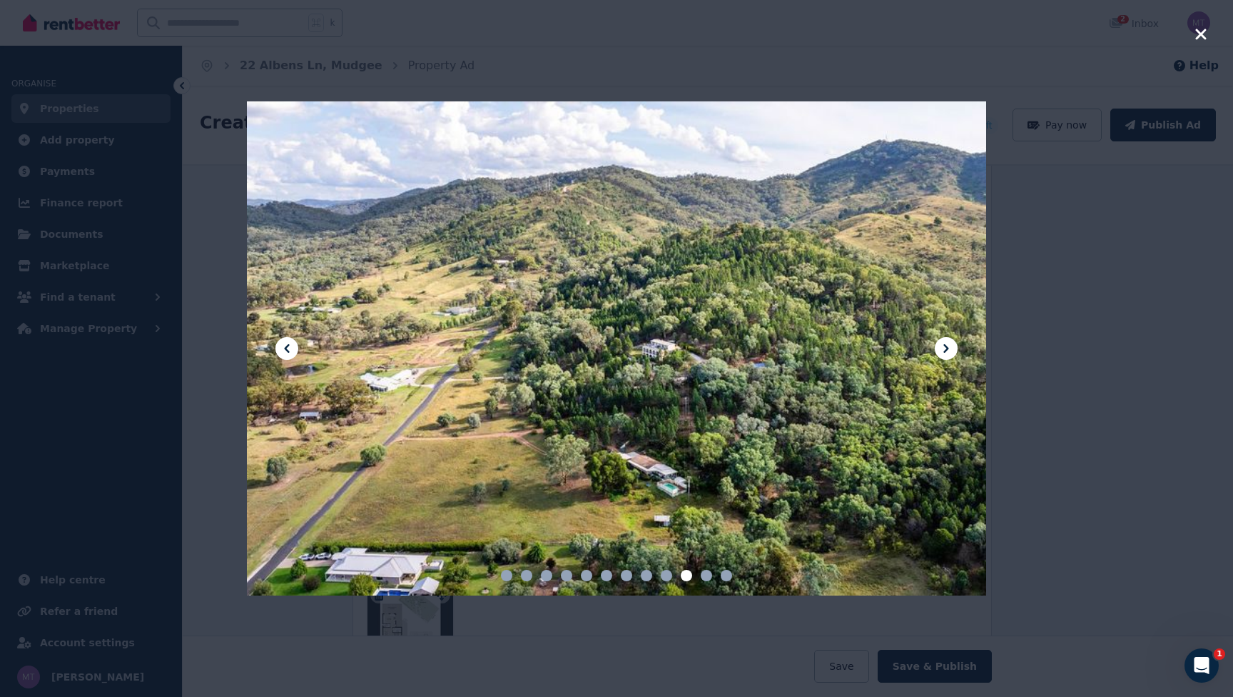
click at [942, 350] on icon at bounding box center [946, 348] width 17 height 17
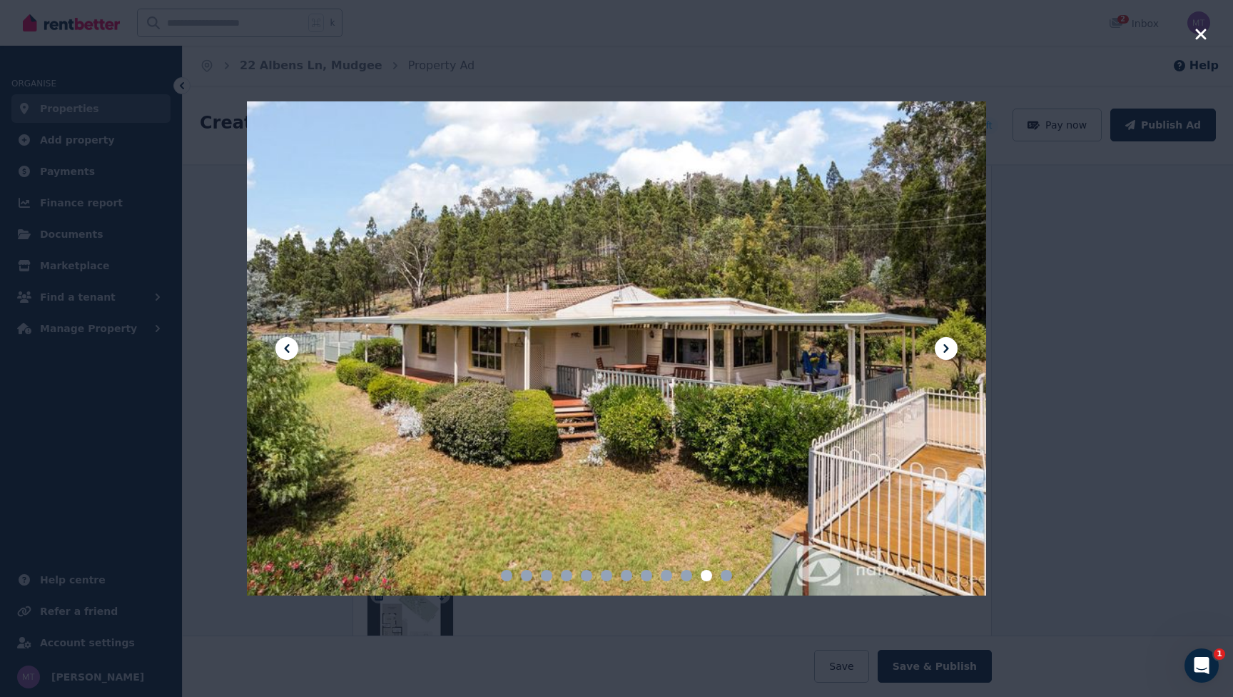
click at [942, 350] on icon at bounding box center [946, 348] width 17 height 17
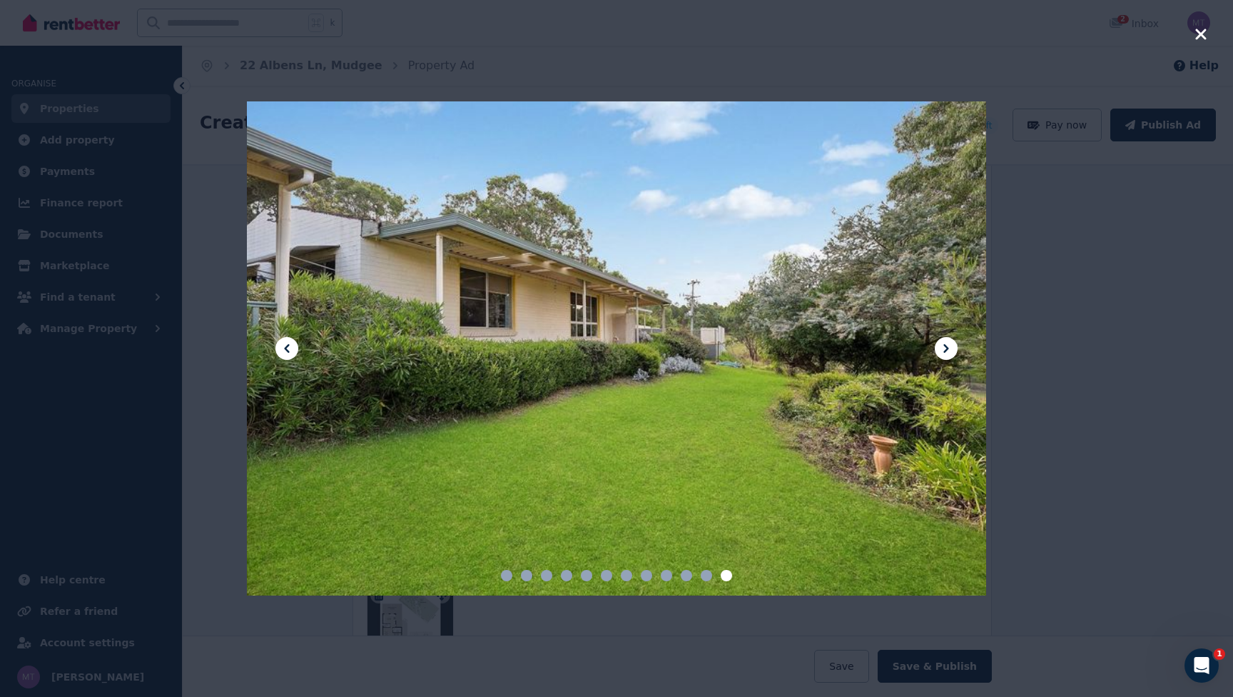
click at [284, 344] on icon at bounding box center [286, 348] width 17 height 17
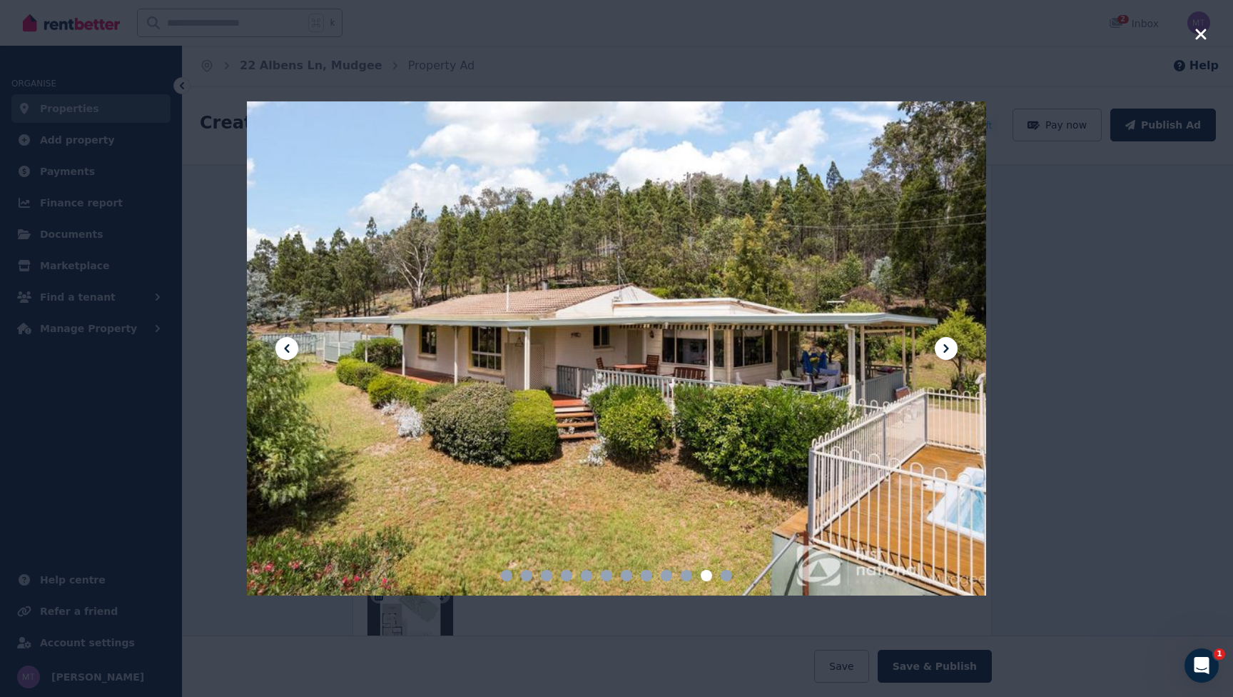
click at [953, 343] on icon at bounding box center [946, 348] width 17 height 17
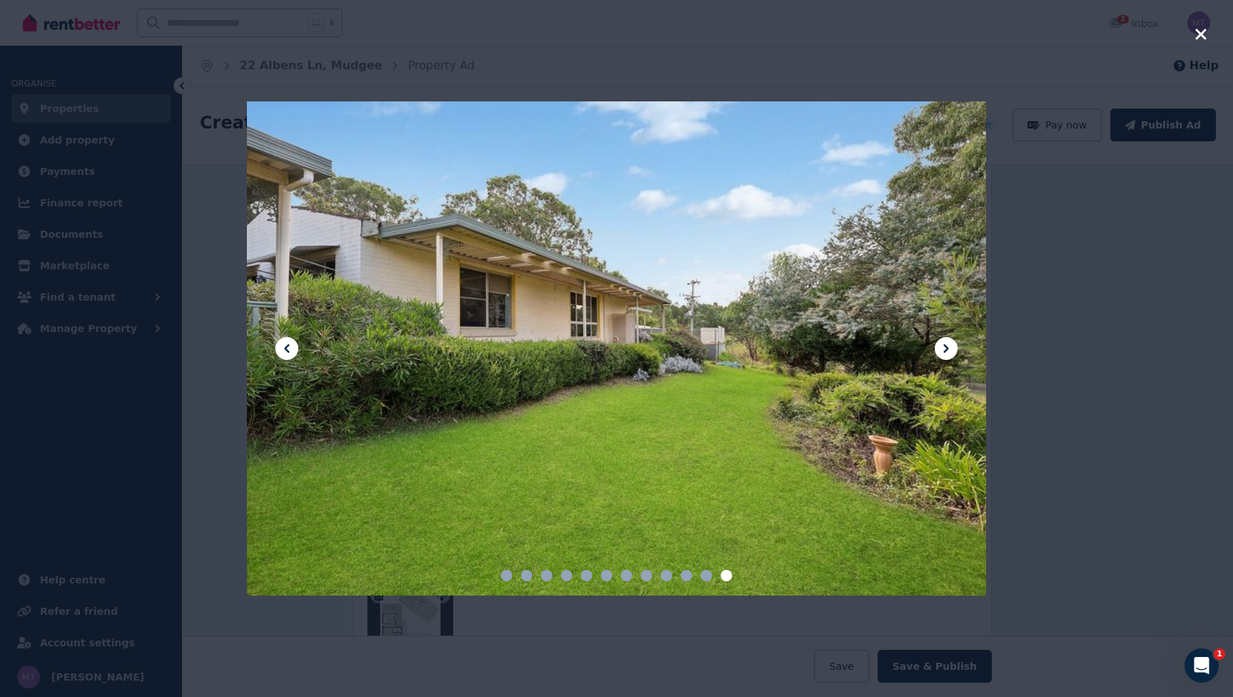
click at [953, 343] on icon at bounding box center [946, 348] width 17 height 17
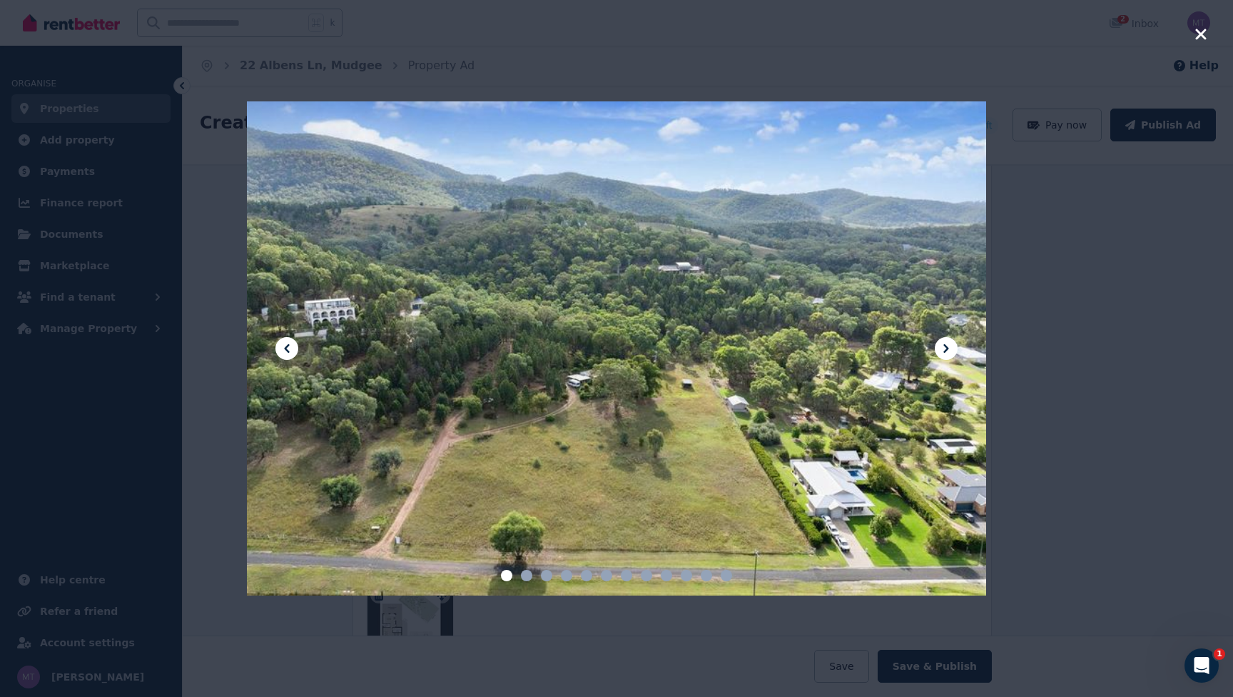
click at [953, 343] on icon at bounding box center [946, 348] width 17 height 17
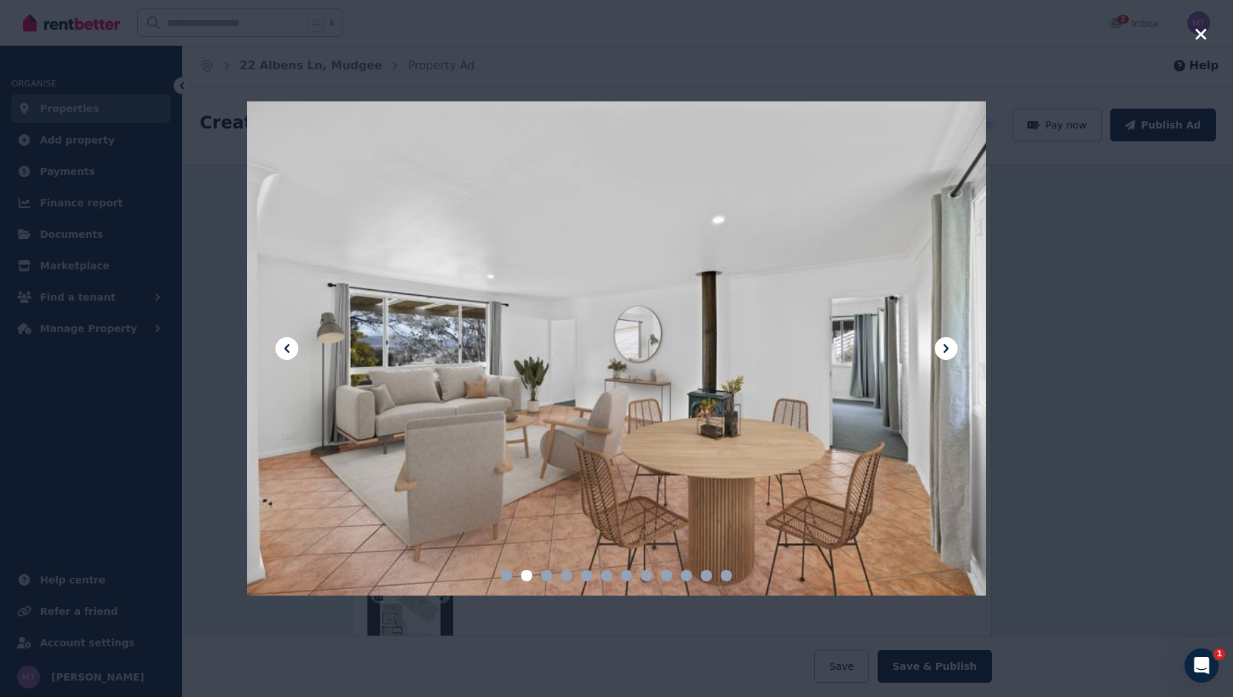
click at [953, 343] on icon at bounding box center [946, 348] width 17 height 17
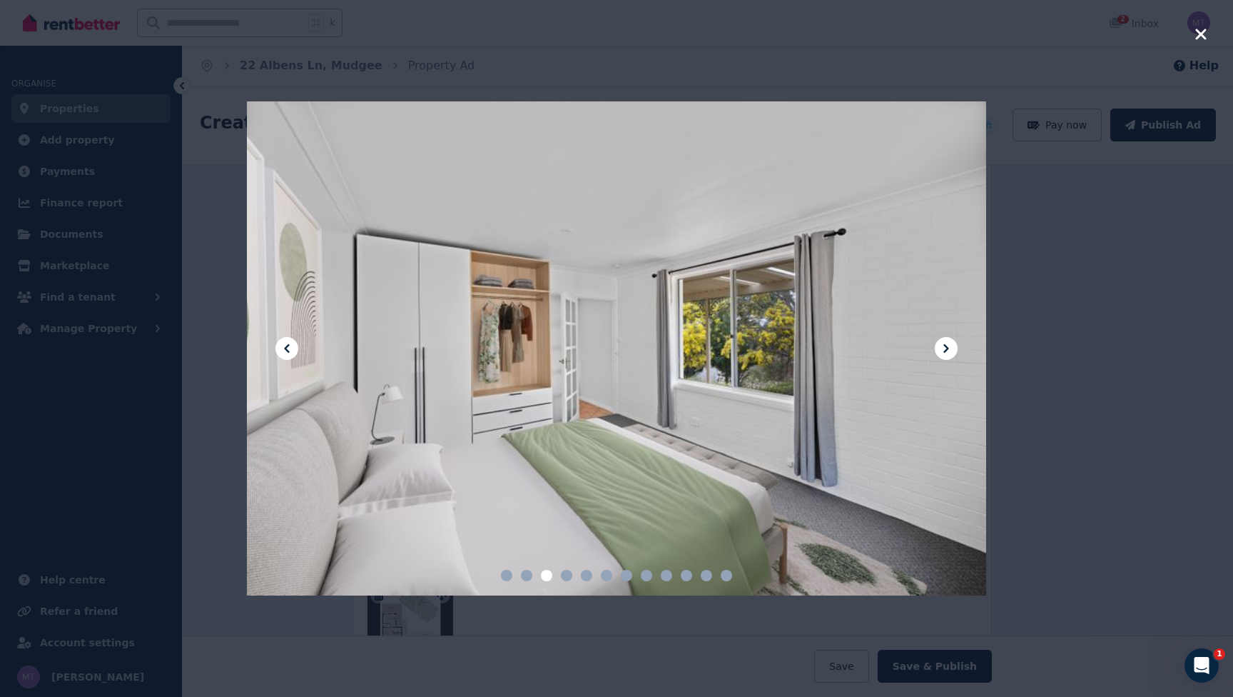
click at [953, 343] on icon at bounding box center [946, 348] width 17 height 17
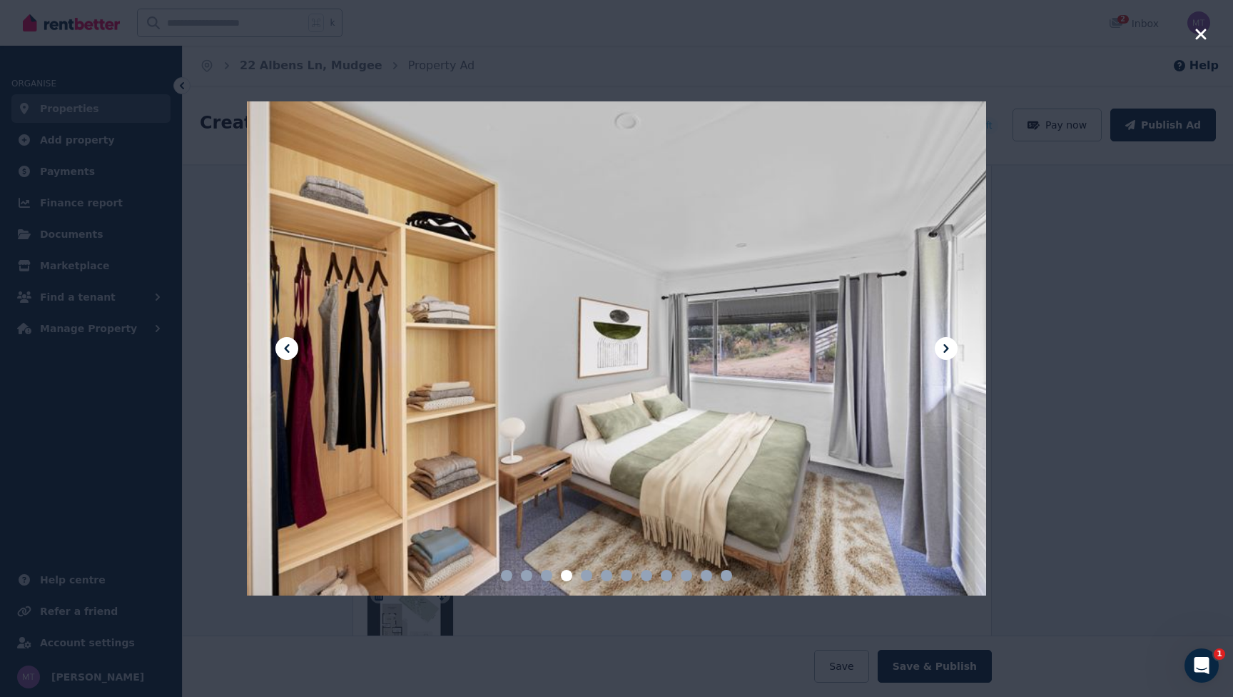
click at [953, 343] on icon at bounding box center [946, 348] width 17 height 17
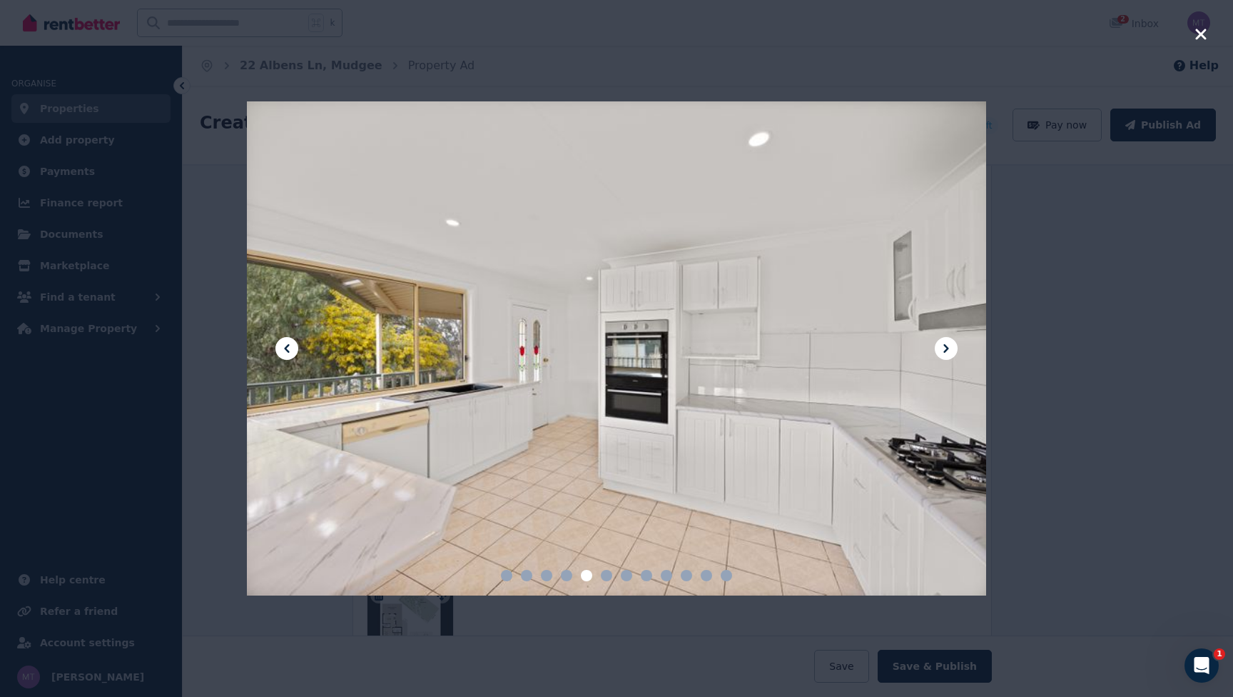
click at [953, 343] on icon at bounding box center [946, 348] width 17 height 17
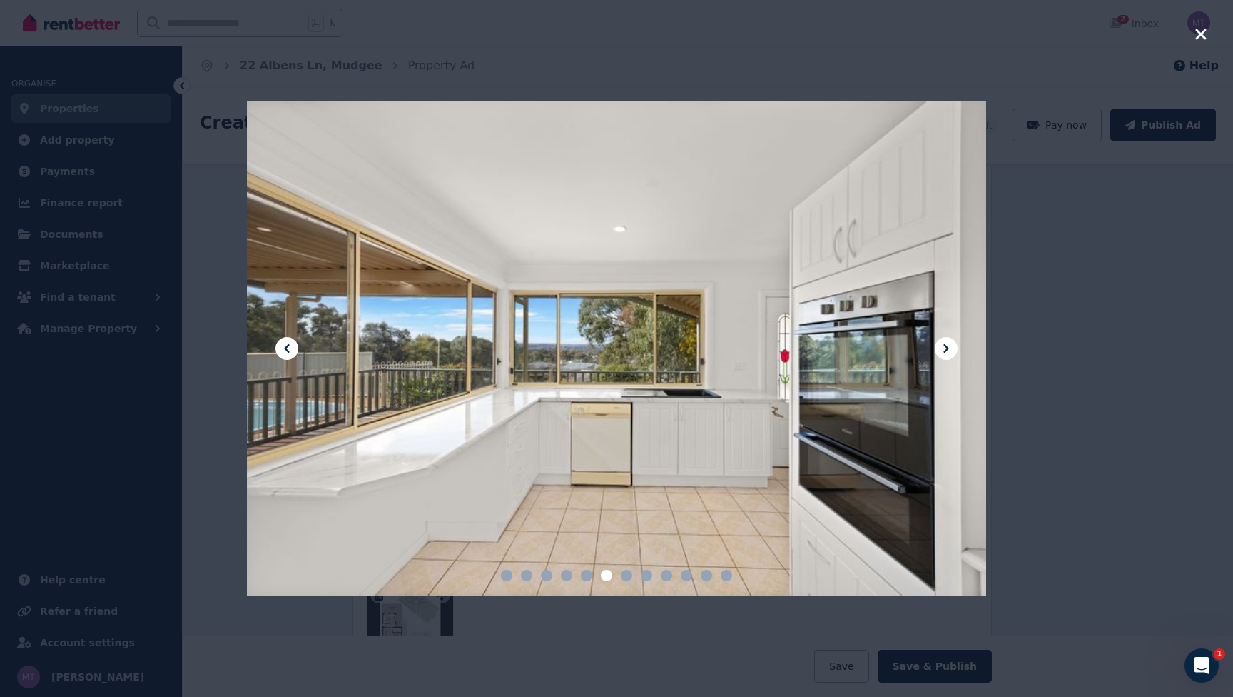
click at [953, 343] on icon at bounding box center [946, 348] width 17 height 17
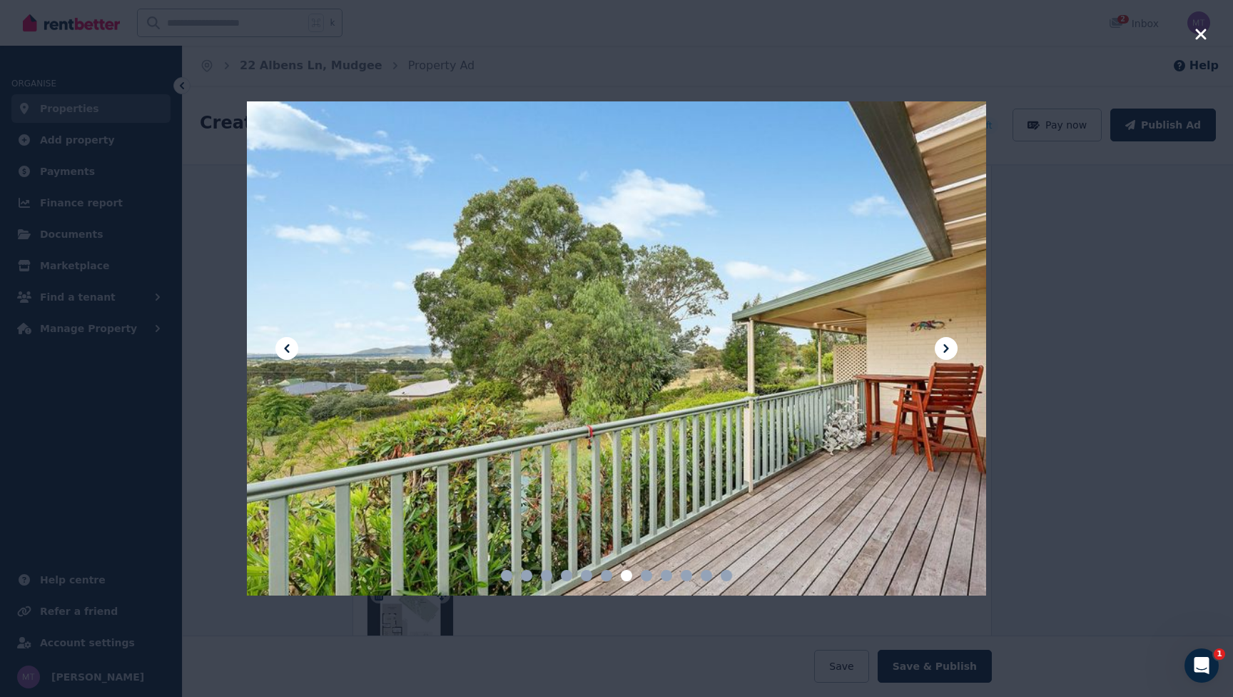
click at [953, 343] on icon at bounding box center [946, 348] width 17 height 17
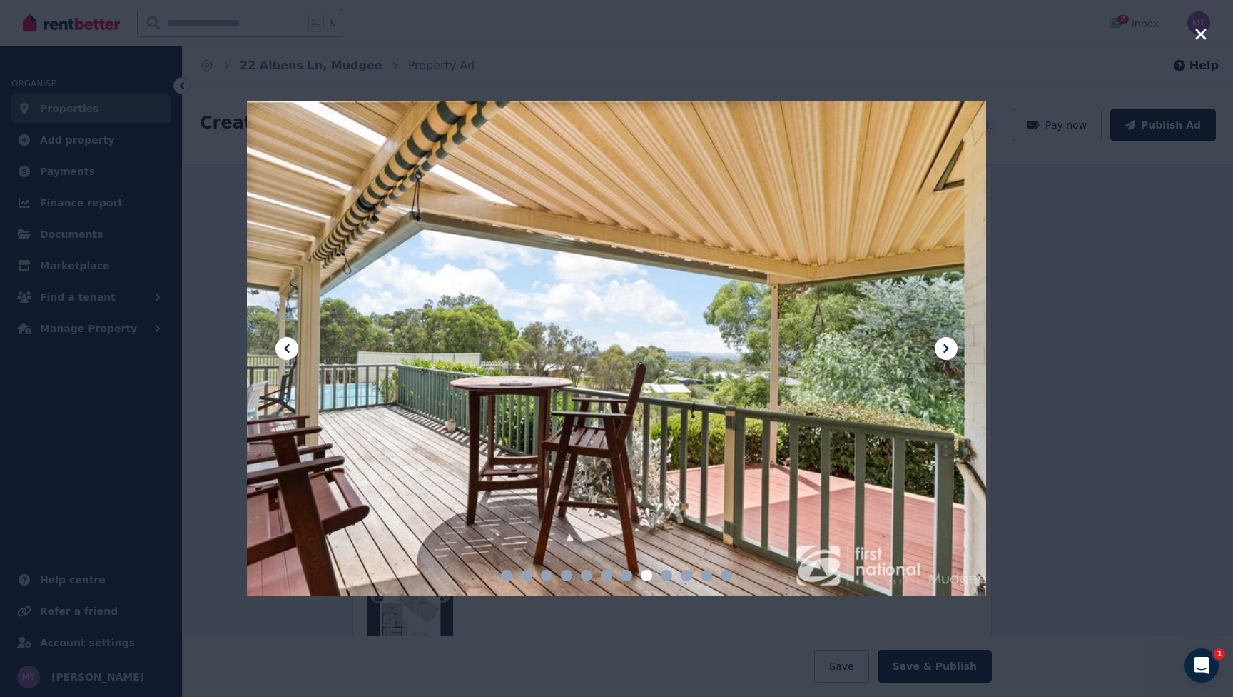
click at [953, 343] on icon at bounding box center [946, 348] width 17 height 17
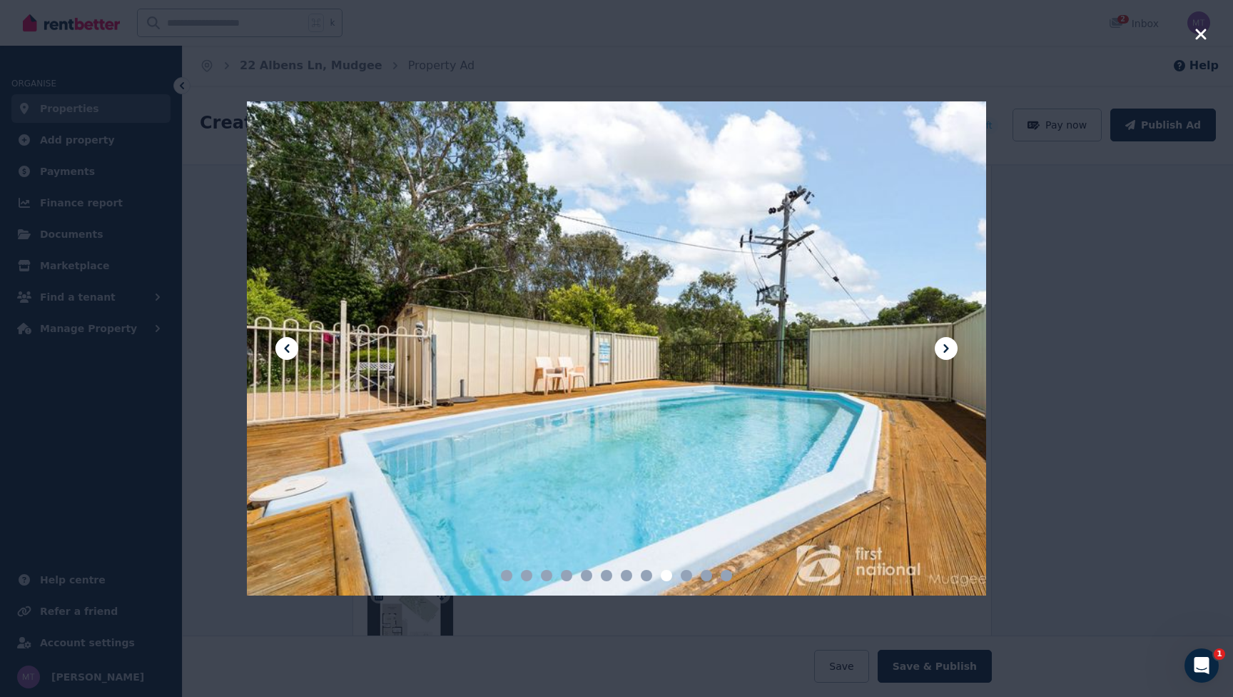
click at [953, 343] on icon at bounding box center [946, 348] width 17 height 17
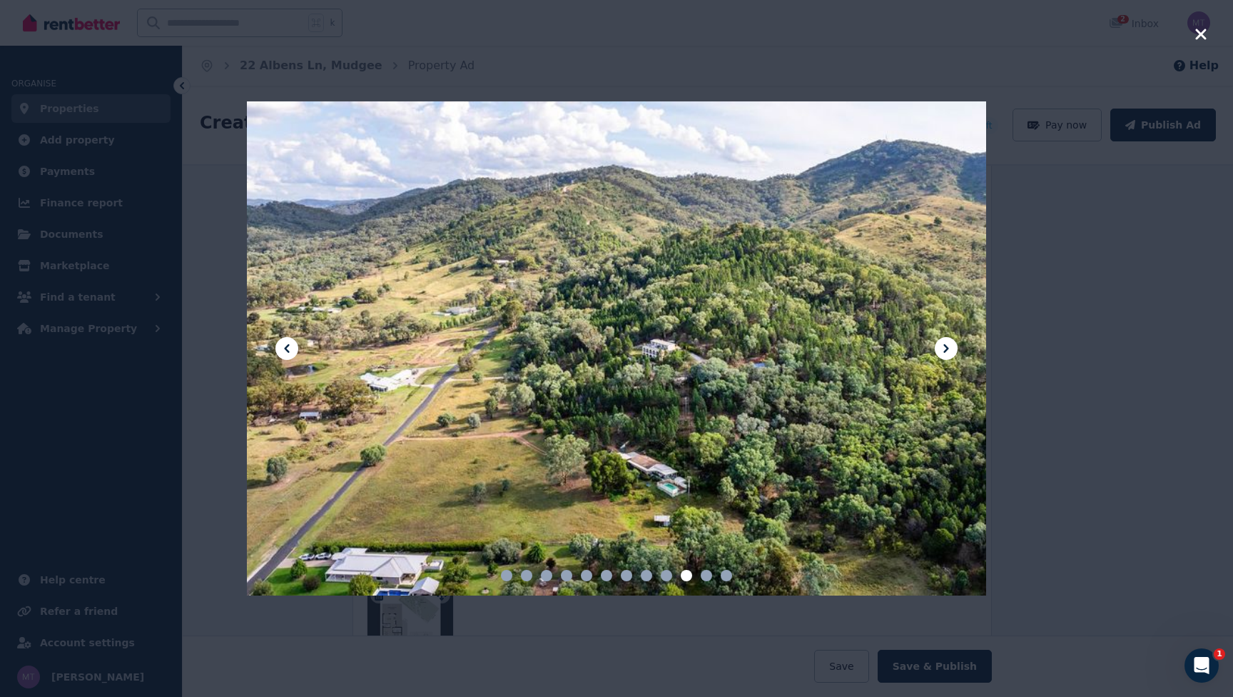
click at [953, 343] on icon at bounding box center [946, 348] width 17 height 17
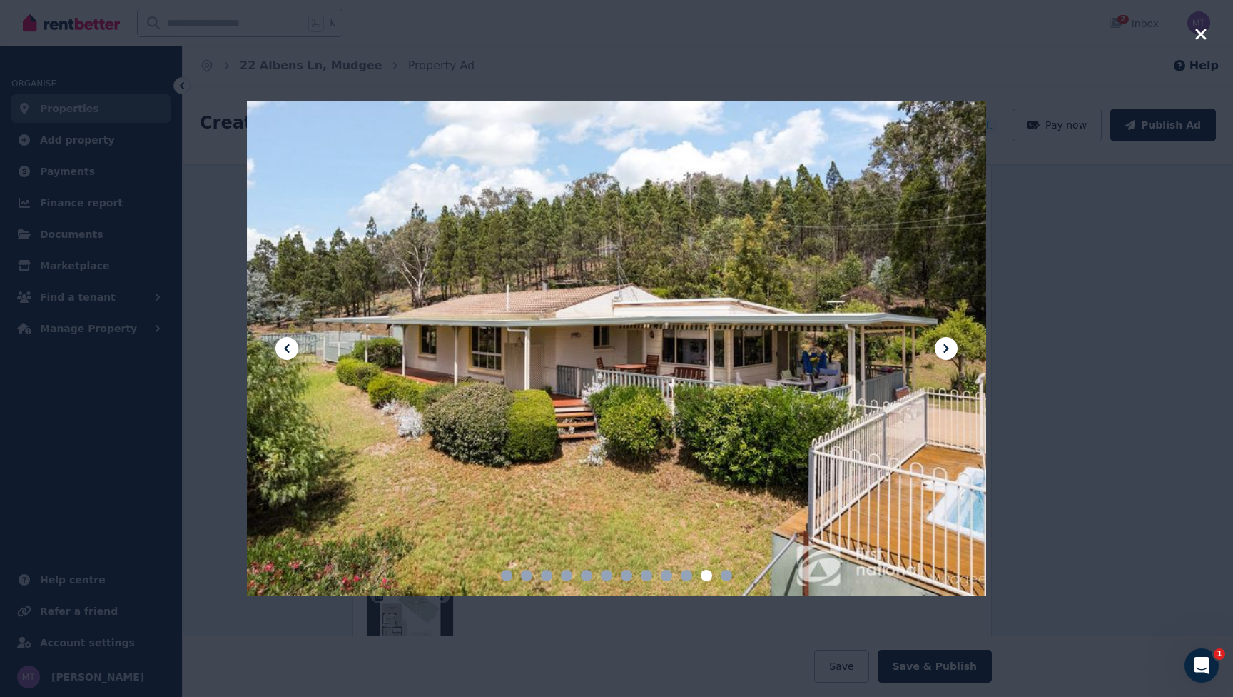
click at [953, 343] on icon at bounding box center [946, 348] width 17 height 17
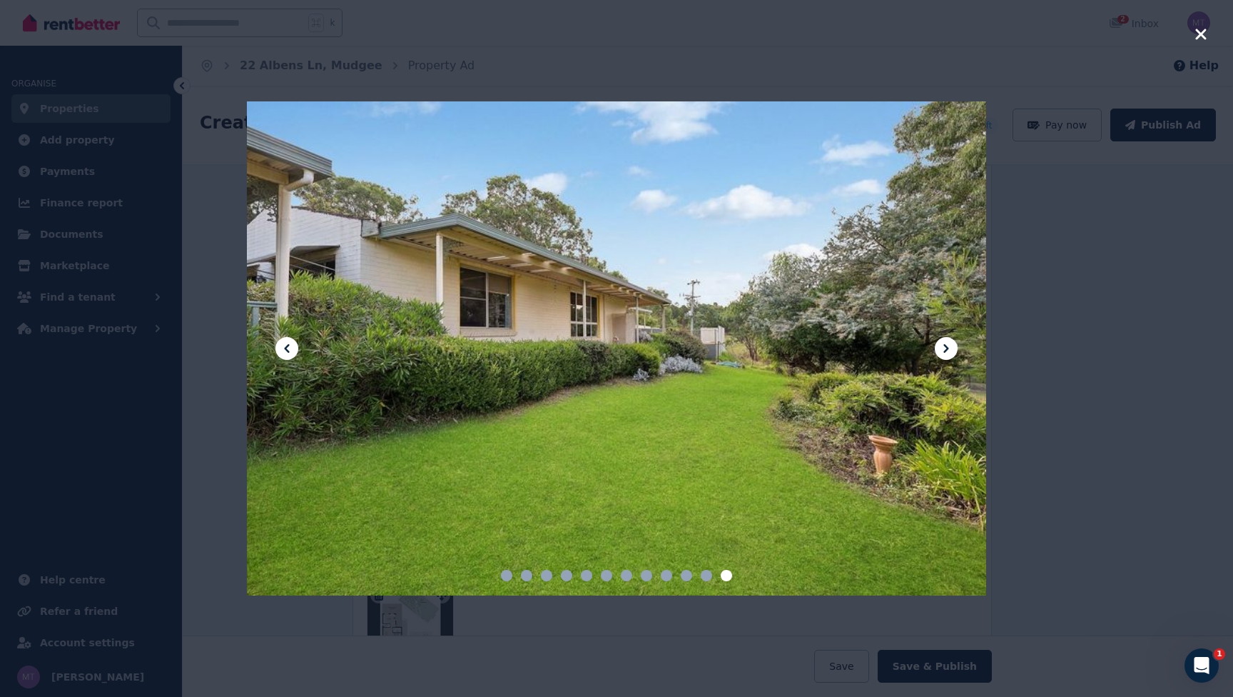
click at [953, 343] on icon at bounding box center [946, 348] width 17 height 17
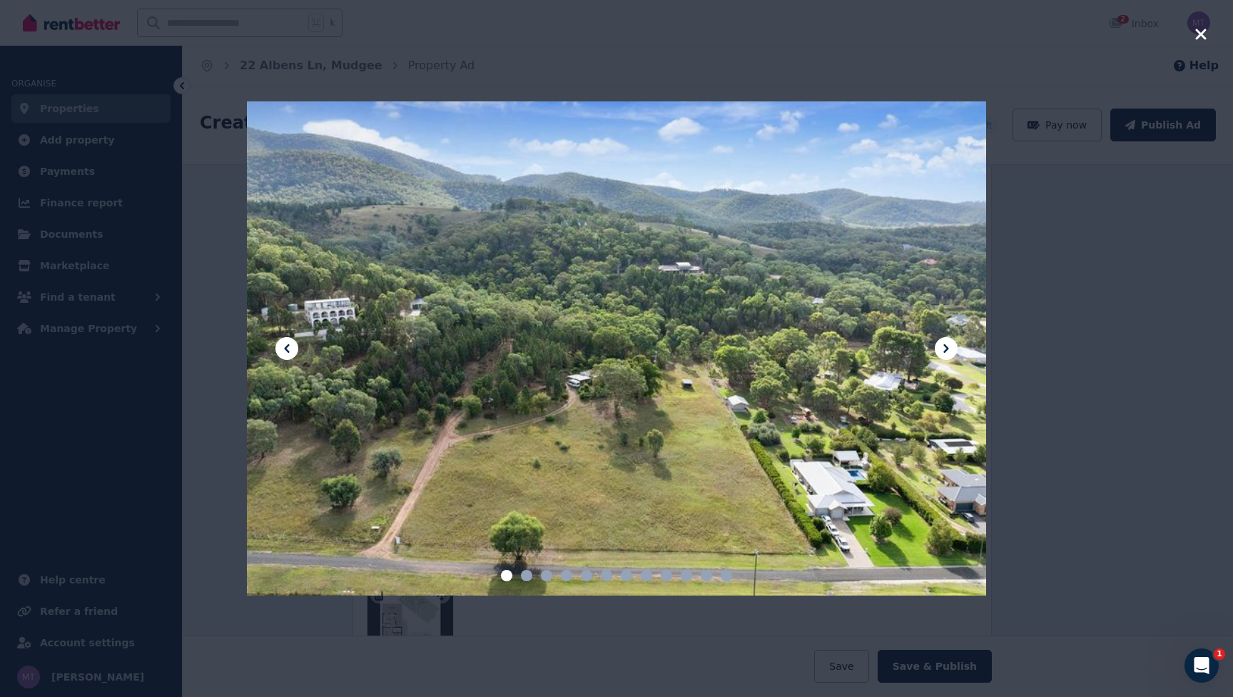
click at [1204, 35] on icon "button" at bounding box center [1201, 34] width 13 height 17
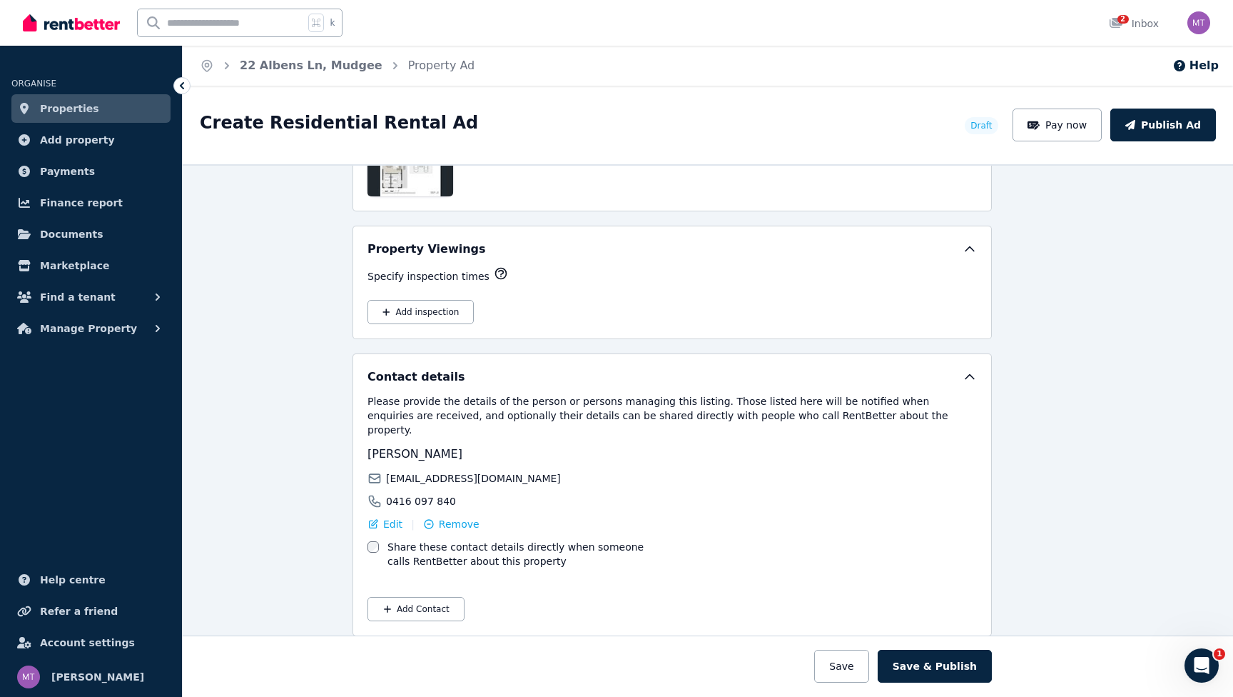
scroll to position [2301, 36]
click at [932, 657] on button "Save & Publish" at bounding box center [935, 666] width 114 height 33
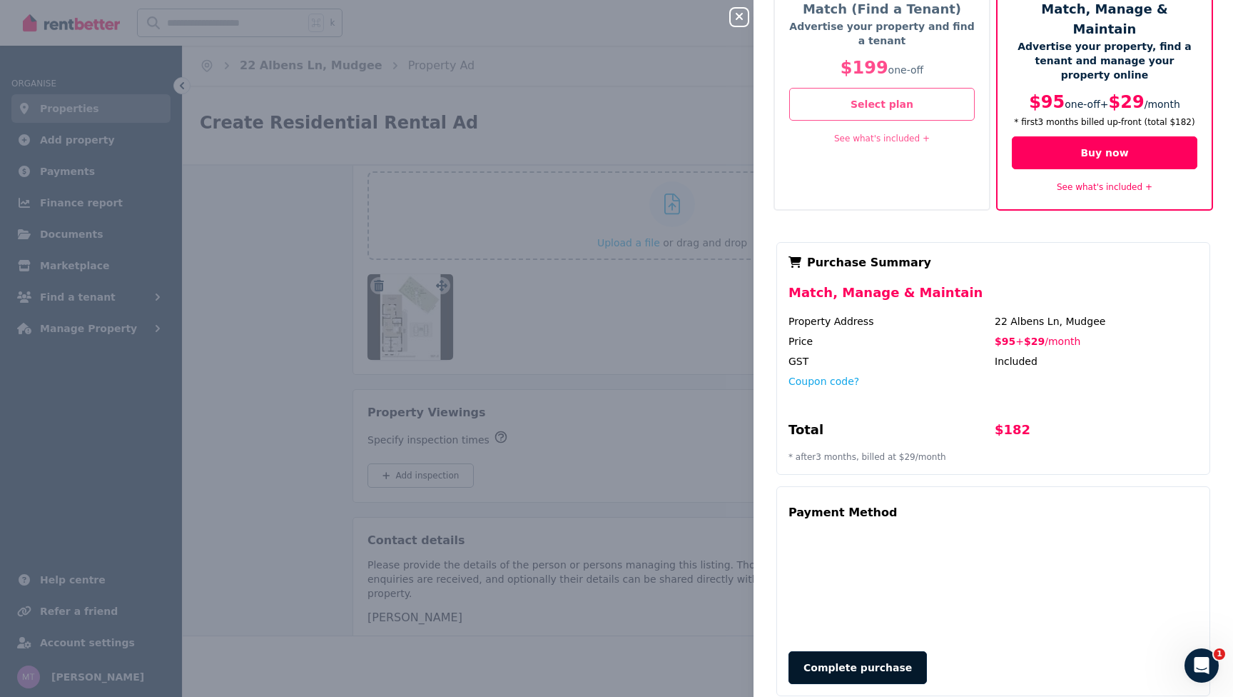
scroll to position [93, 0]
click at [864, 652] on button "Complete purchase" at bounding box center [858, 668] width 138 height 33
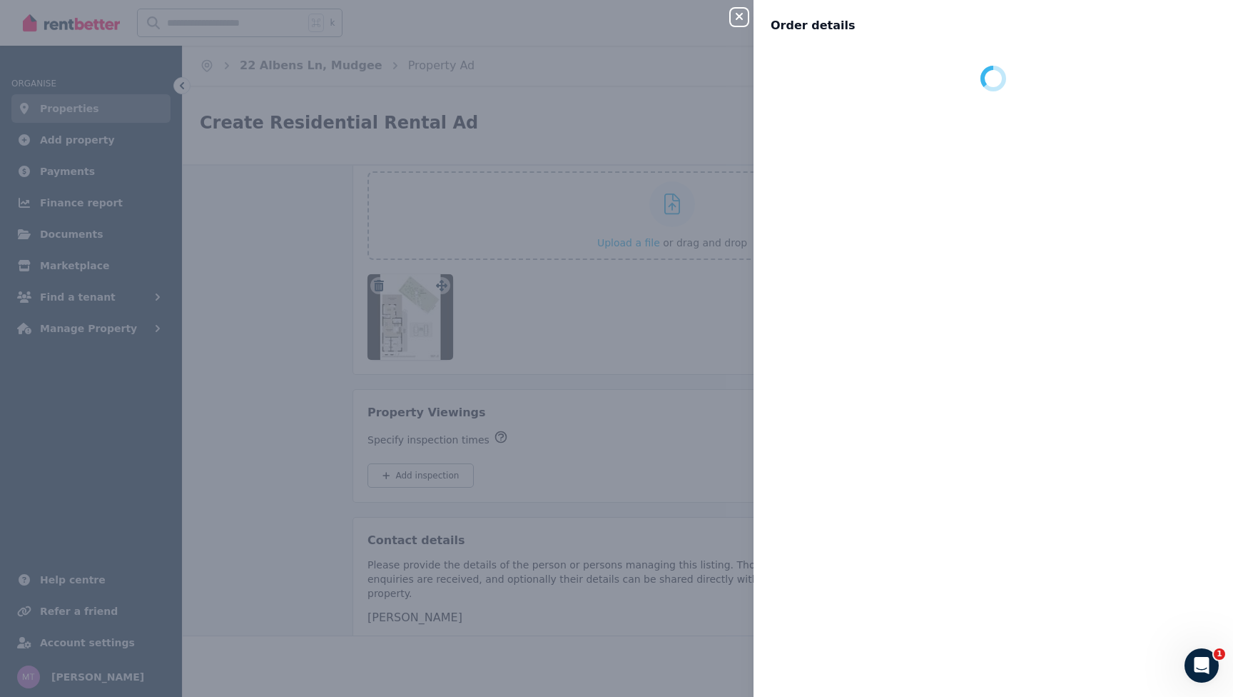
scroll to position [0, 0]
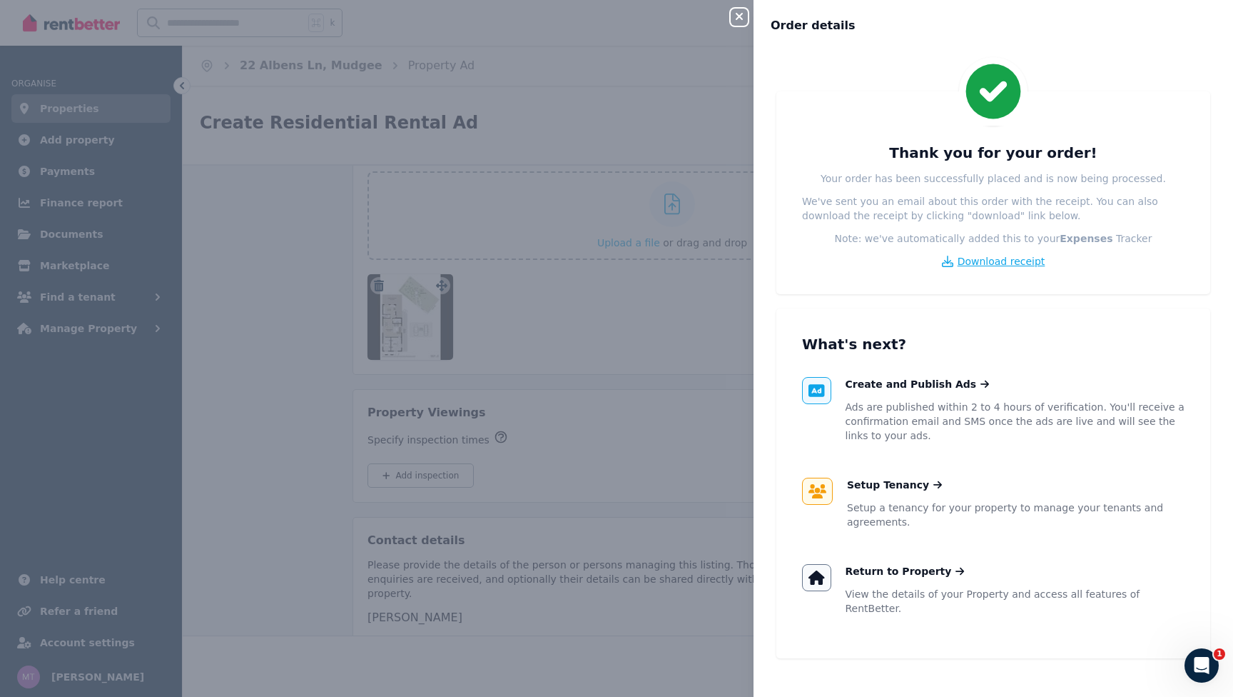
click at [1007, 265] on span "Download receipt" at bounding box center [1002, 261] width 88 height 14
click at [737, 14] on icon "button" at bounding box center [739, 16] width 7 height 7
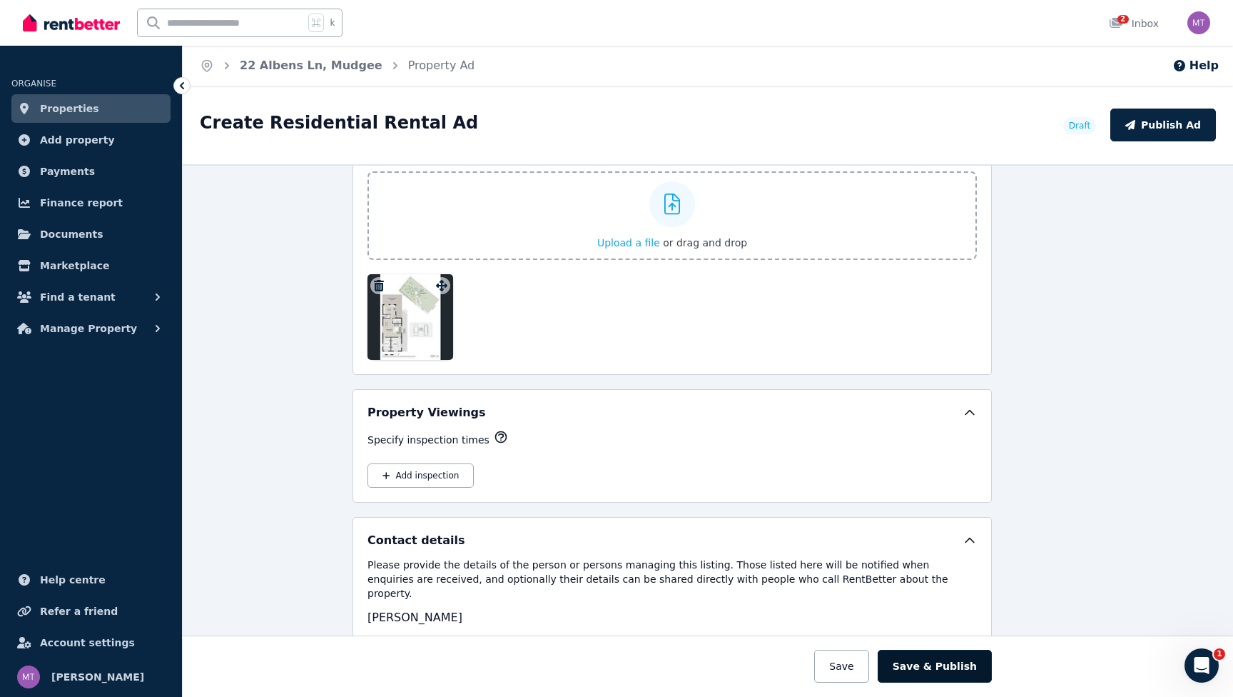
click at [929, 665] on button "Save & Publish" at bounding box center [935, 666] width 114 height 33
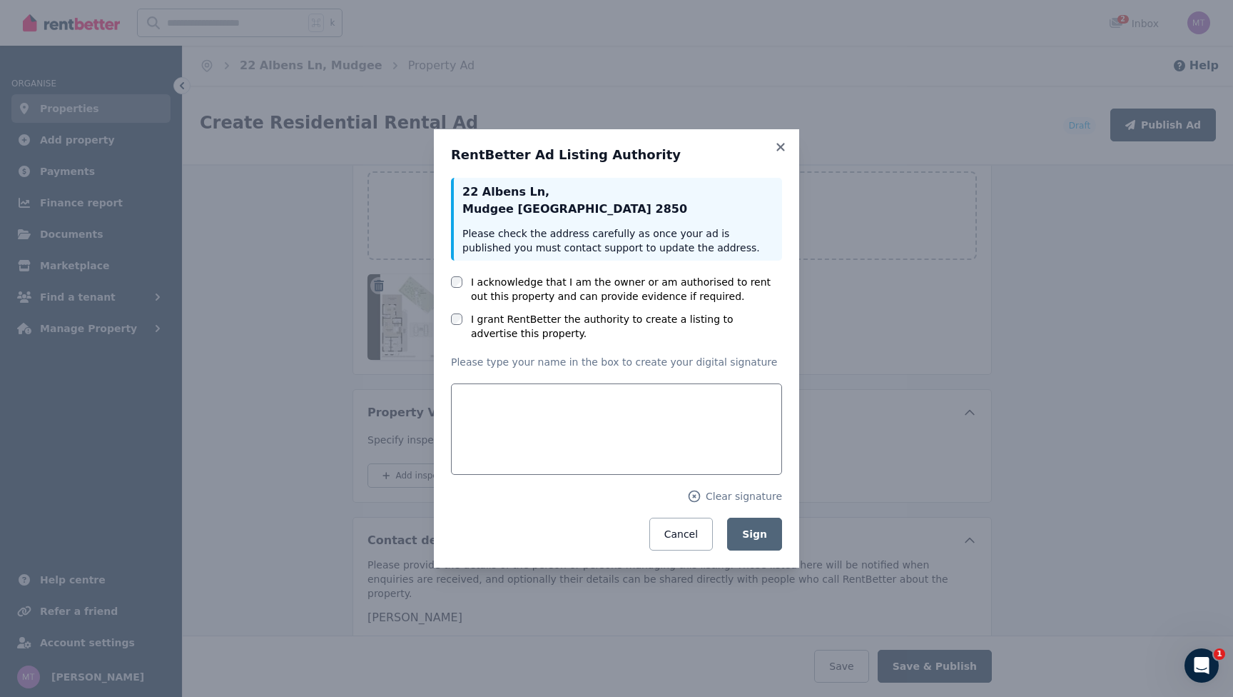
click at [571, 291] on label "I acknowledge that I am the owner or am authorised to rent out this property an…" at bounding box center [626, 289] width 311 height 29
click at [545, 319] on label "I grant RentBetter the authority to create a listing to advertise this property." at bounding box center [626, 326] width 311 height 29
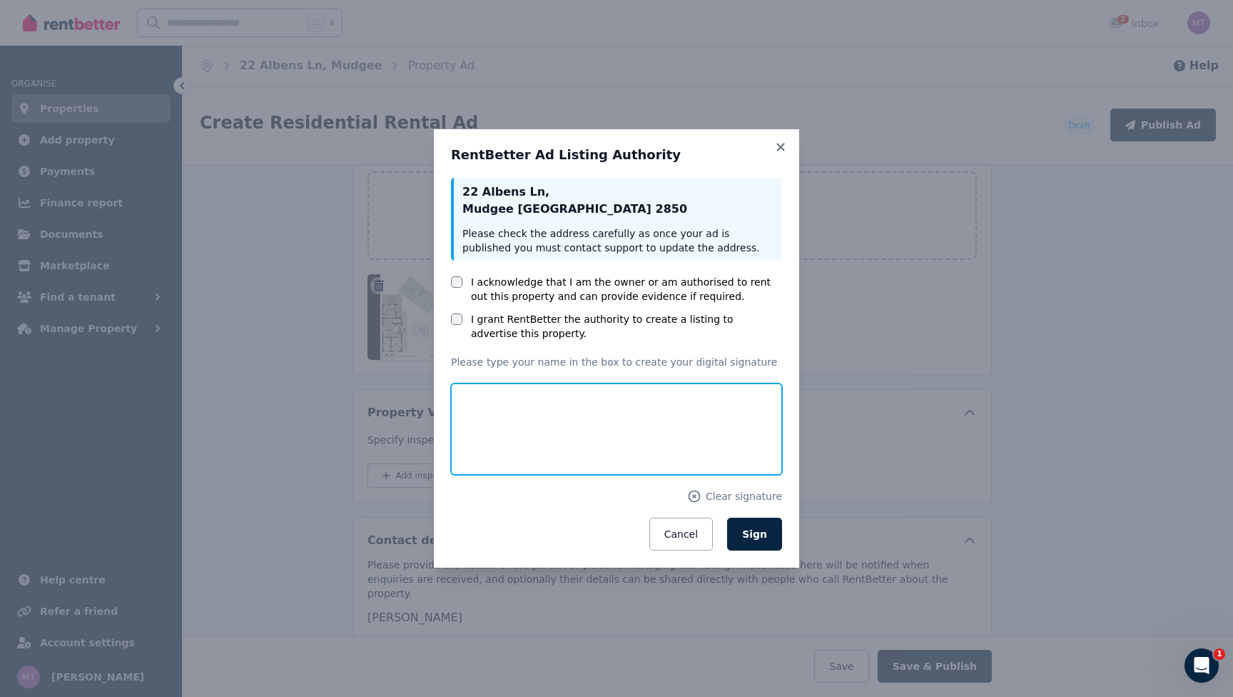
click at [507, 434] on input "text" at bounding box center [616, 428] width 331 height 91
type input "****"
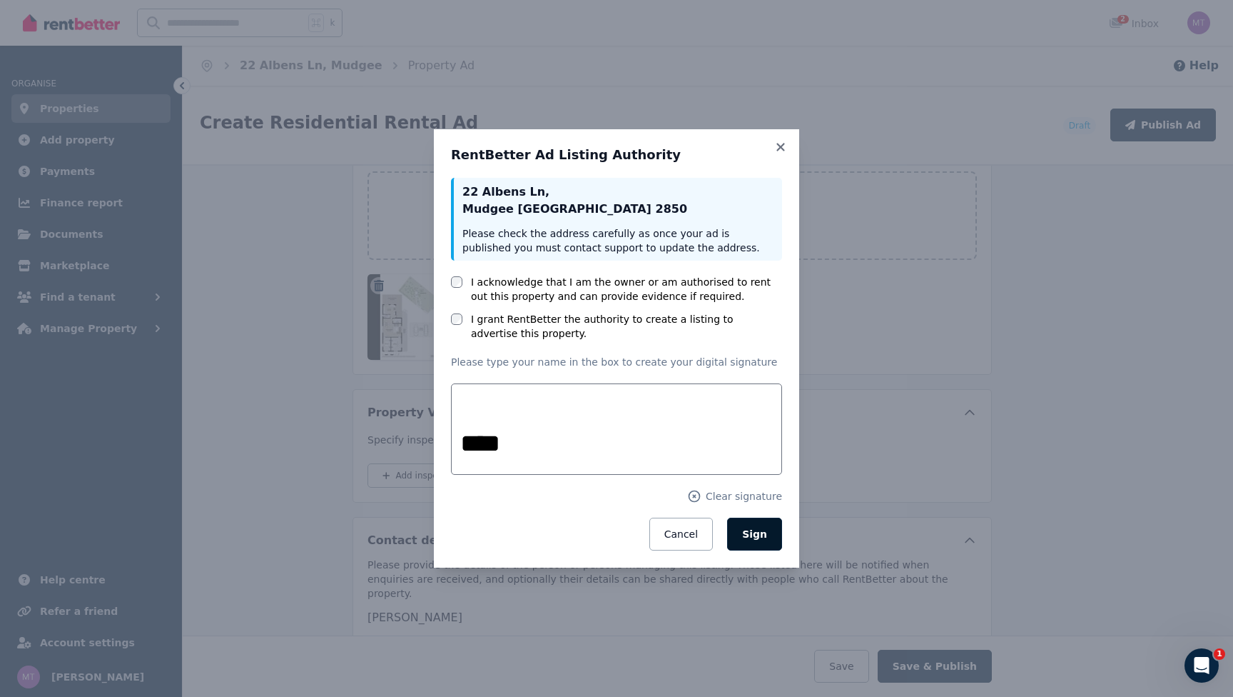
click at [760, 533] on span "Sign" at bounding box center [754, 533] width 25 height 11
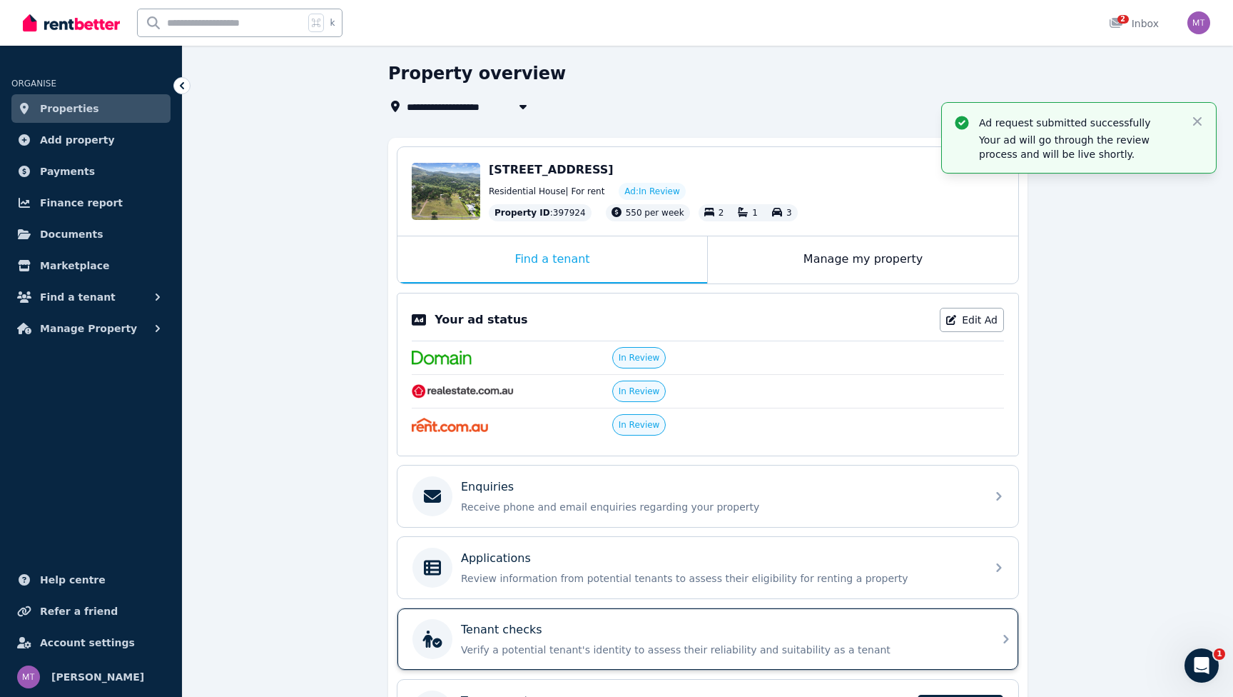
scroll to position [43, 0]
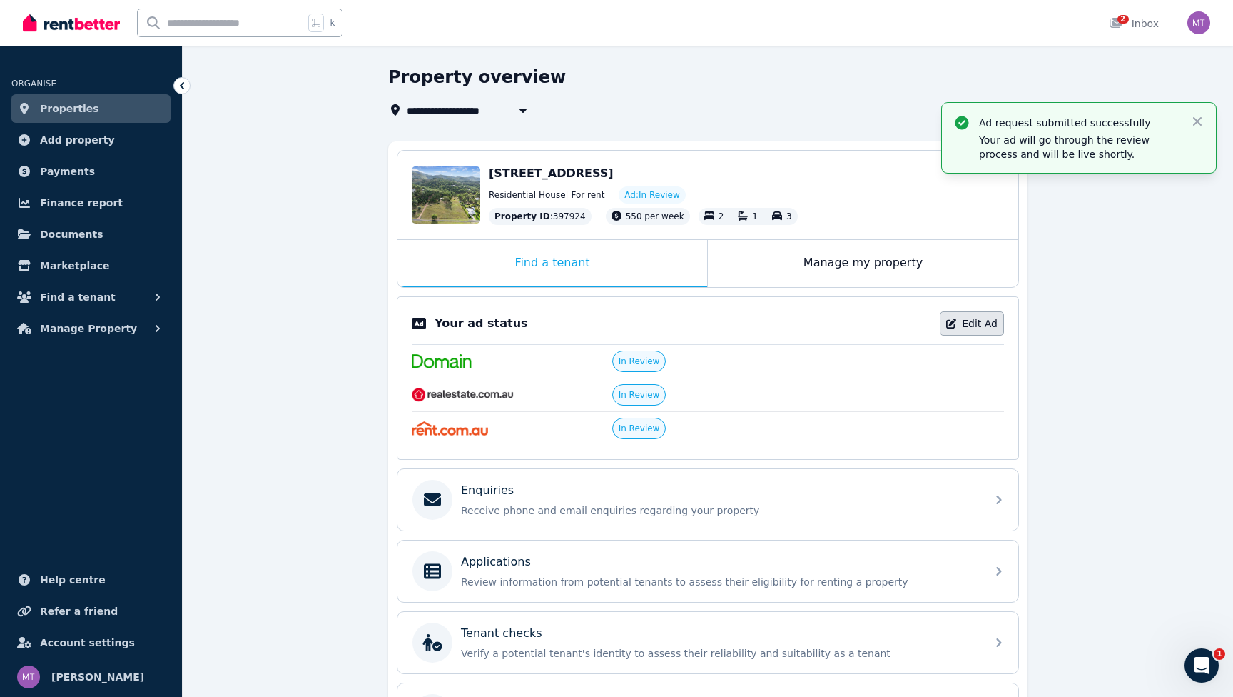
click at [971, 322] on link "Edit Ad" at bounding box center [972, 323] width 64 height 24
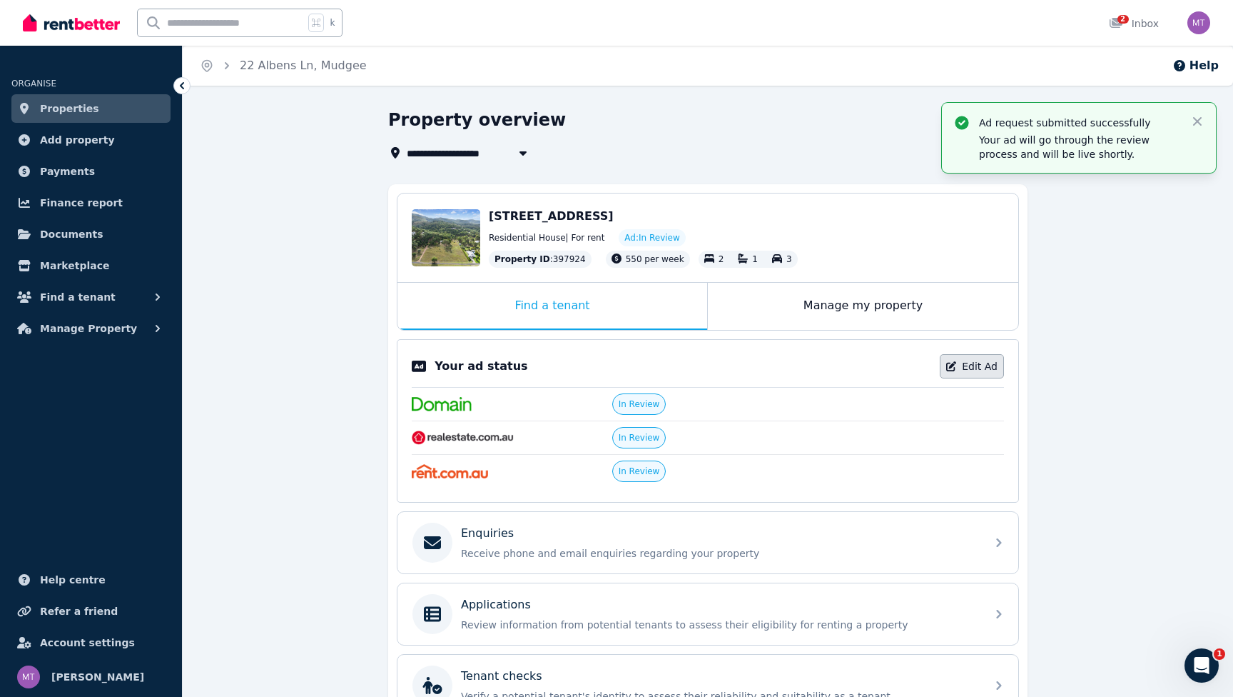
select select "***"
select select "**********"
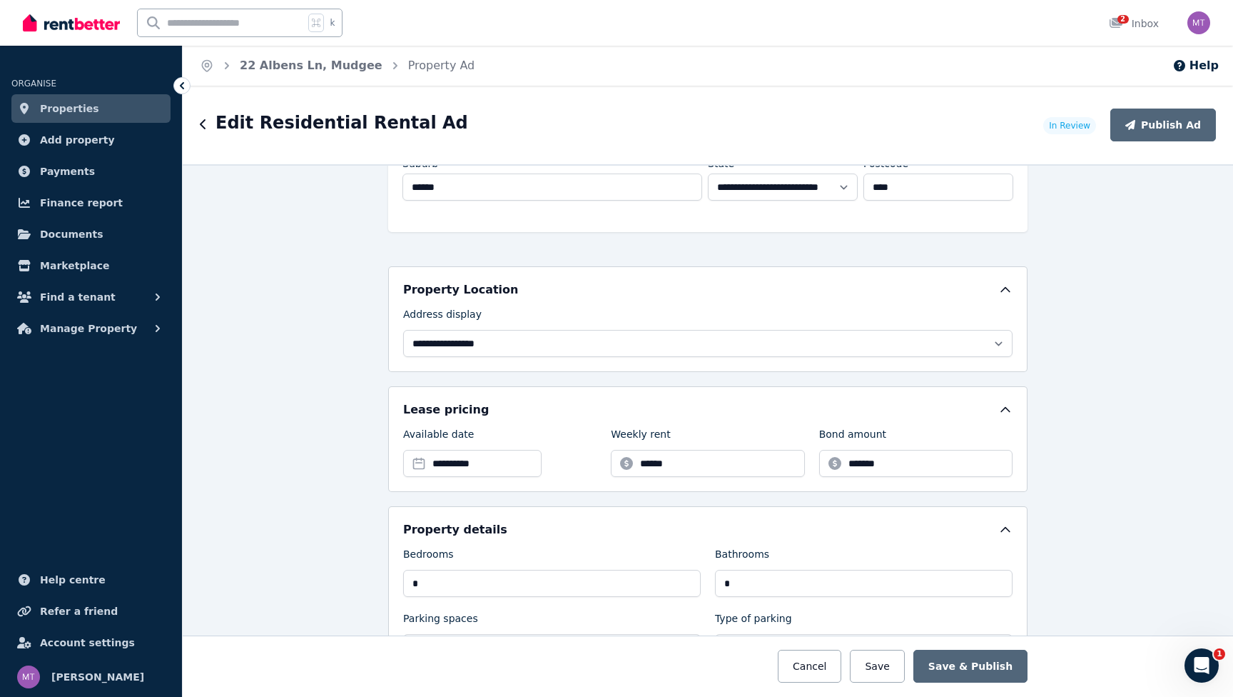
scroll to position [299, 0]
click at [824, 670] on button "Cancel" at bounding box center [810, 666] width 64 height 33
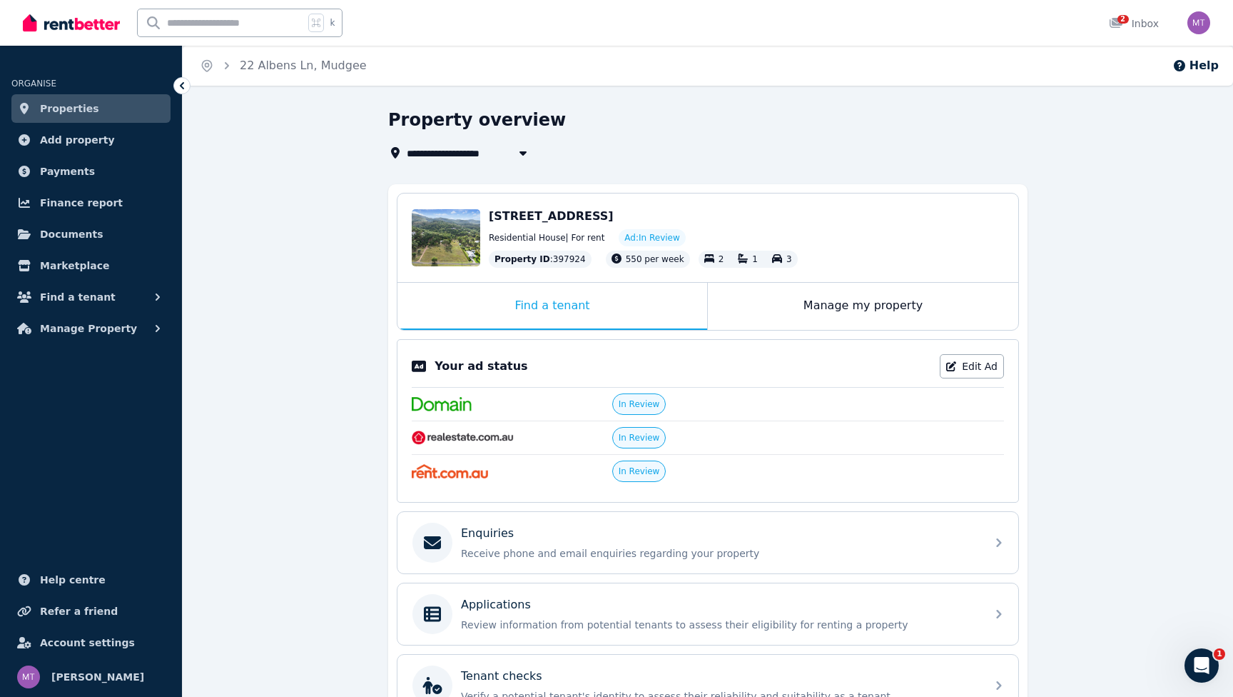
click at [977, 106] on div "**********" at bounding box center [616, 348] width 1233 height 697
